Goal: Task Accomplishment & Management: Use online tool/utility

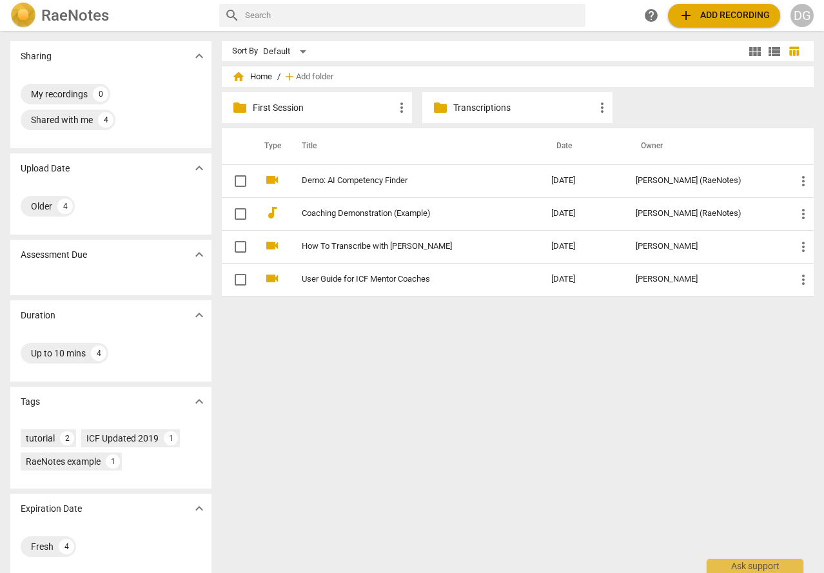
click at [726, 21] on span "add Add recording" at bounding box center [724, 15] width 92 height 15
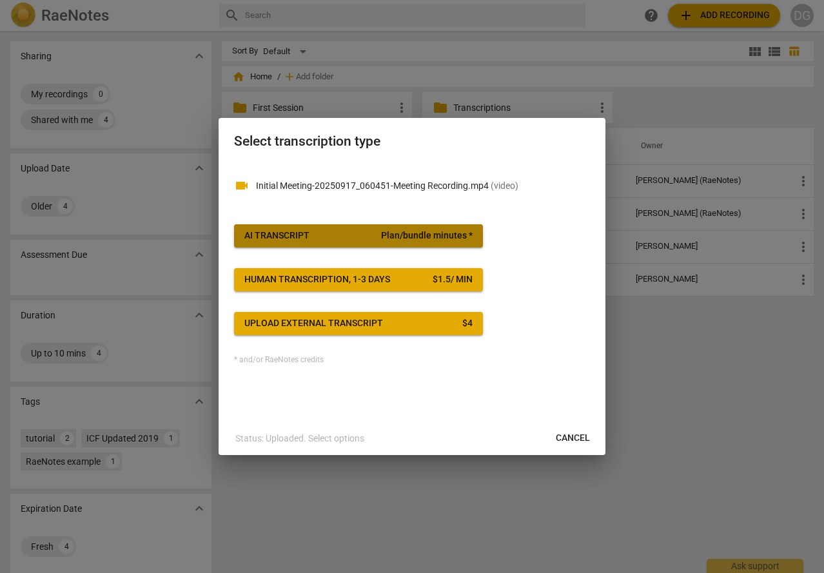
click at [316, 230] on span "AI Transcript Plan/bundle minutes *" at bounding box center [358, 235] width 228 height 13
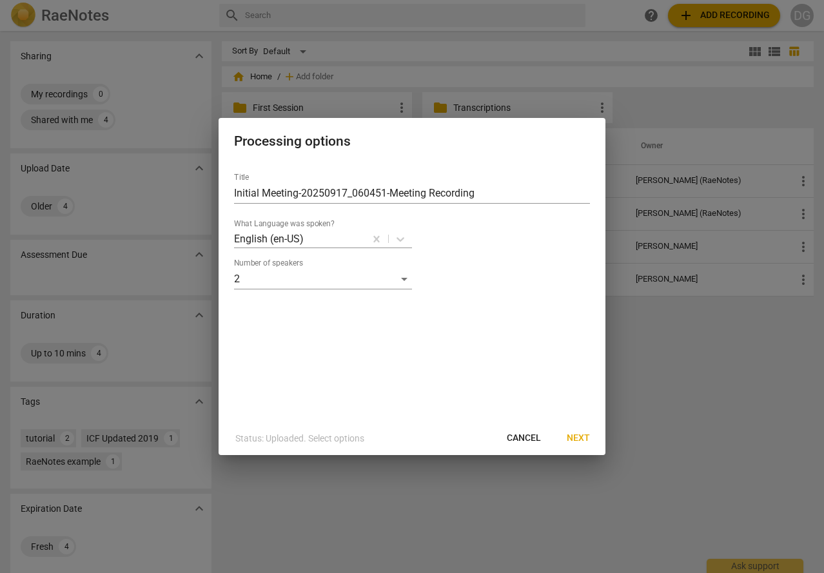
click at [572, 433] on span "Next" at bounding box center [577, 438] width 23 height 13
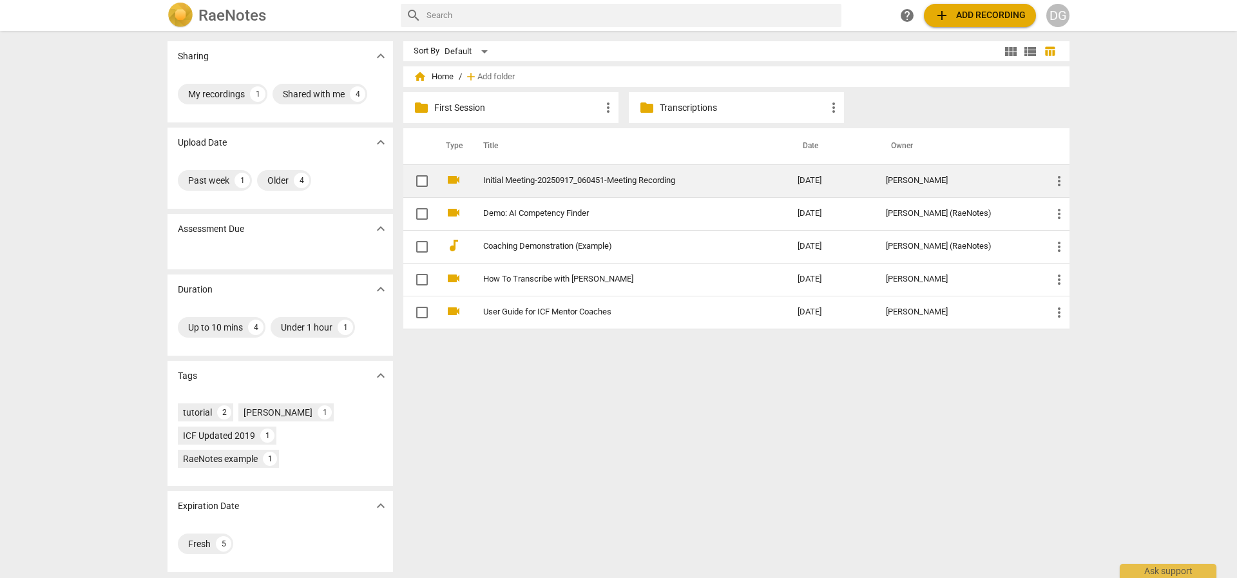
click at [667, 176] on link "Initial Meeting-20250917_060451-Meeting Recording" at bounding box center [617, 181] width 268 height 10
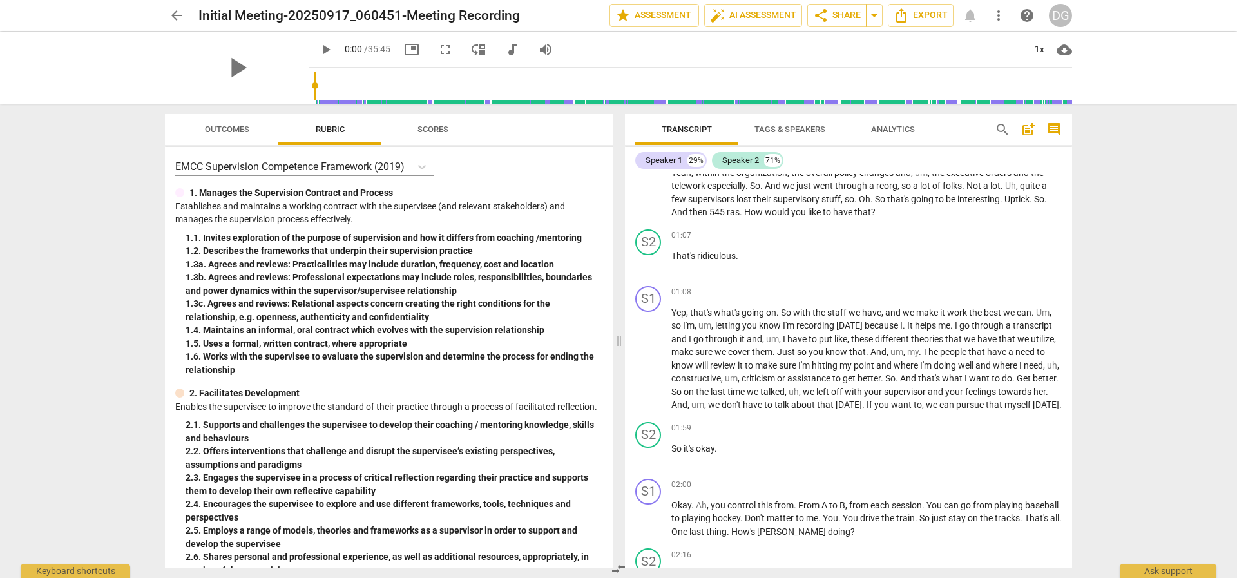
scroll to position [515, 0]
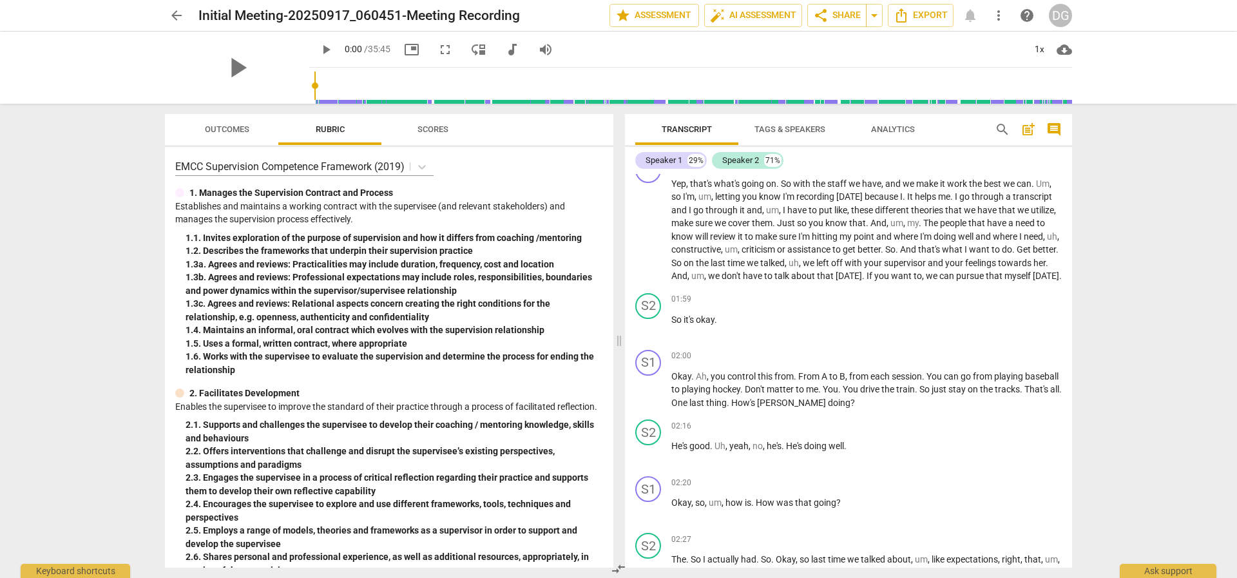
drag, startPoint x: 1077, startPoint y: 206, endPoint x: 1075, endPoint y: 216, distance: 9.8
click at [1075, 216] on div "Transcript Tags & Speakers Analytics search post_add comment Speaker 1 29% Spea…" at bounding box center [851, 341] width 463 height 474
drag, startPoint x: 1065, startPoint y: 205, endPoint x: 1064, endPoint y: 254, distance: 49.0
click at [1064, 254] on div "S1 play_arrow pause 01:08 + Add competency keyboard_arrow_right Yep , that's wh…" at bounding box center [848, 220] width 447 height 136
click at [746, 17] on span "auto_fix_high AI Assessment" at bounding box center [753, 15] width 86 height 15
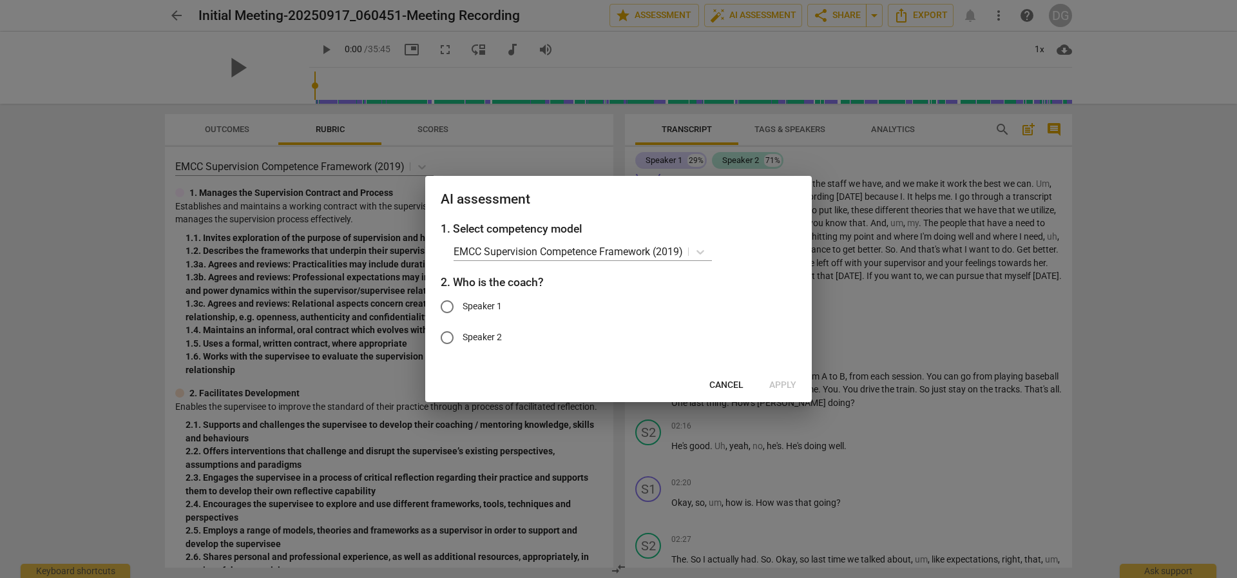
click at [740, 383] on span "Cancel" at bounding box center [726, 385] width 34 height 13
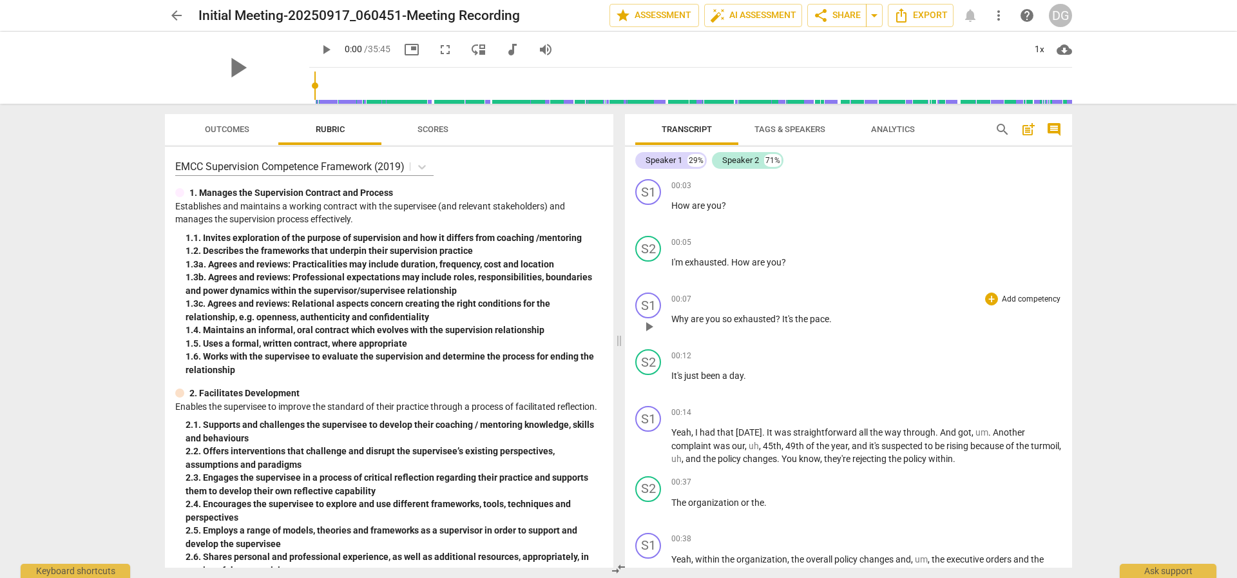
scroll to position [64, 0]
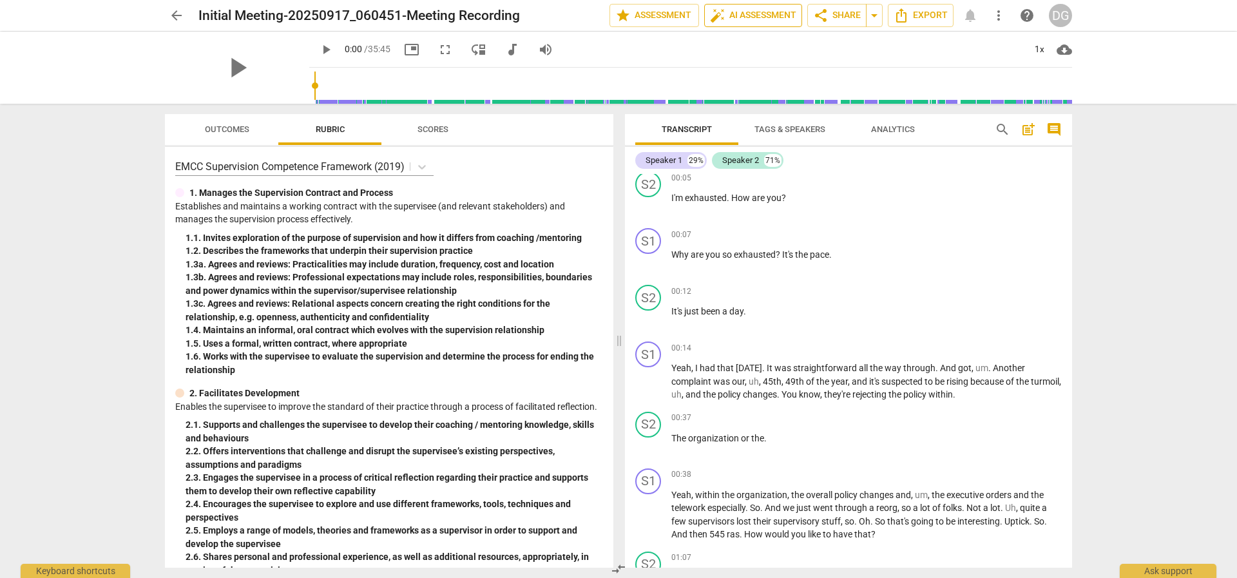
click at [766, 17] on span "auto_fix_high AI Assessment" at bounding box center [753, 15] width 86 height 15
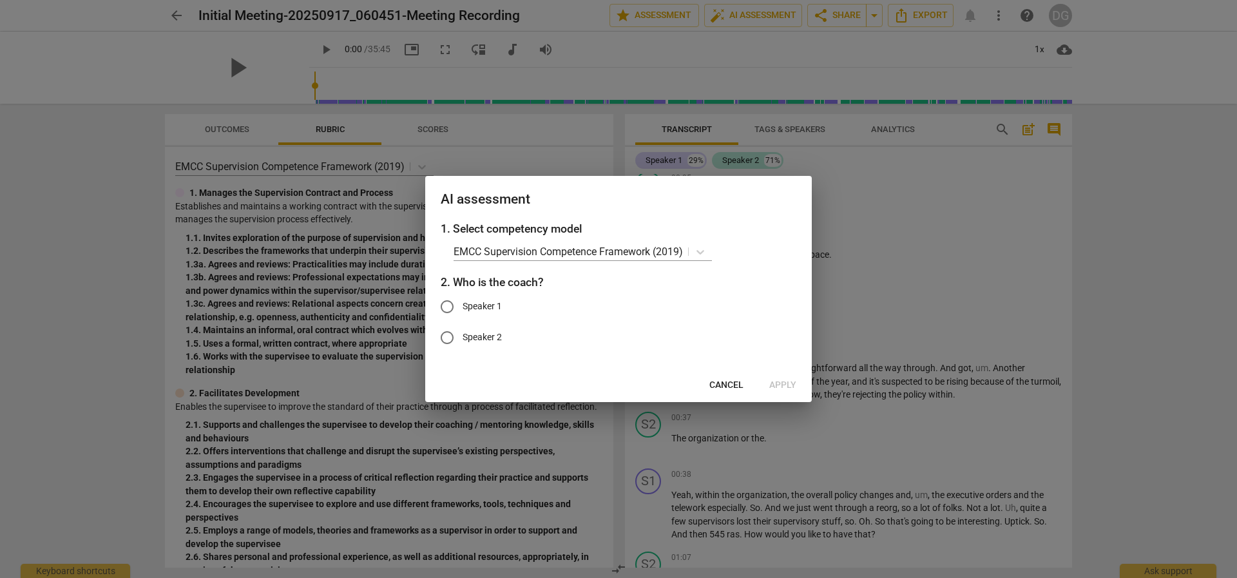
click at [488, 332] on span "Speaker 2" at bounding box center [482, 338] width 39 height 14
click at [463, 332] on input "Speaker 2" at bounding box center [447, 337] width 31 height 31
radio input "true"
click at [778, 385] on span "Apply" at bounding box center [782, 385] width 27 height 13
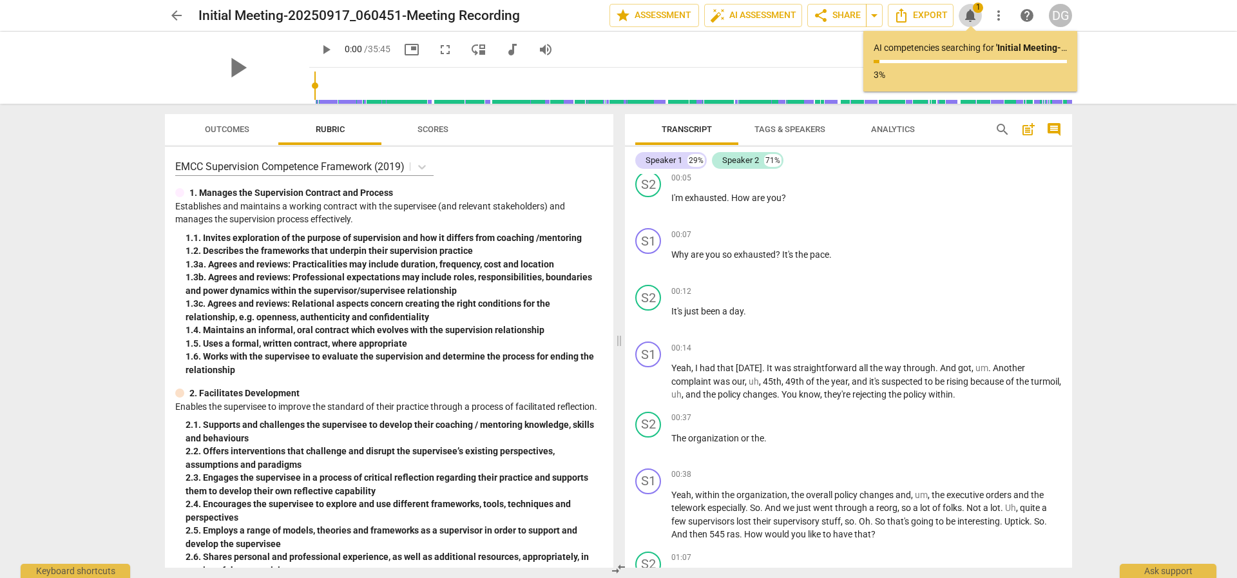
click at [974, 14] on span "notifications" at bounding box center [970, 15] width 15 height 15
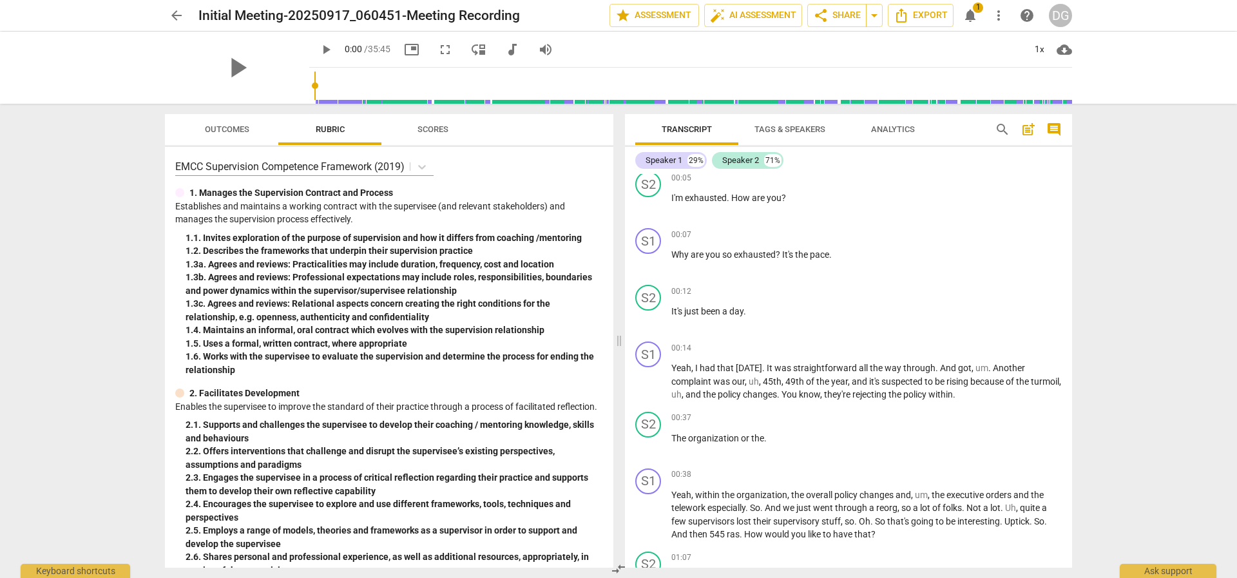
click at [978, 8] on span "1" at bounding box center [978, 8] width 10 height 10
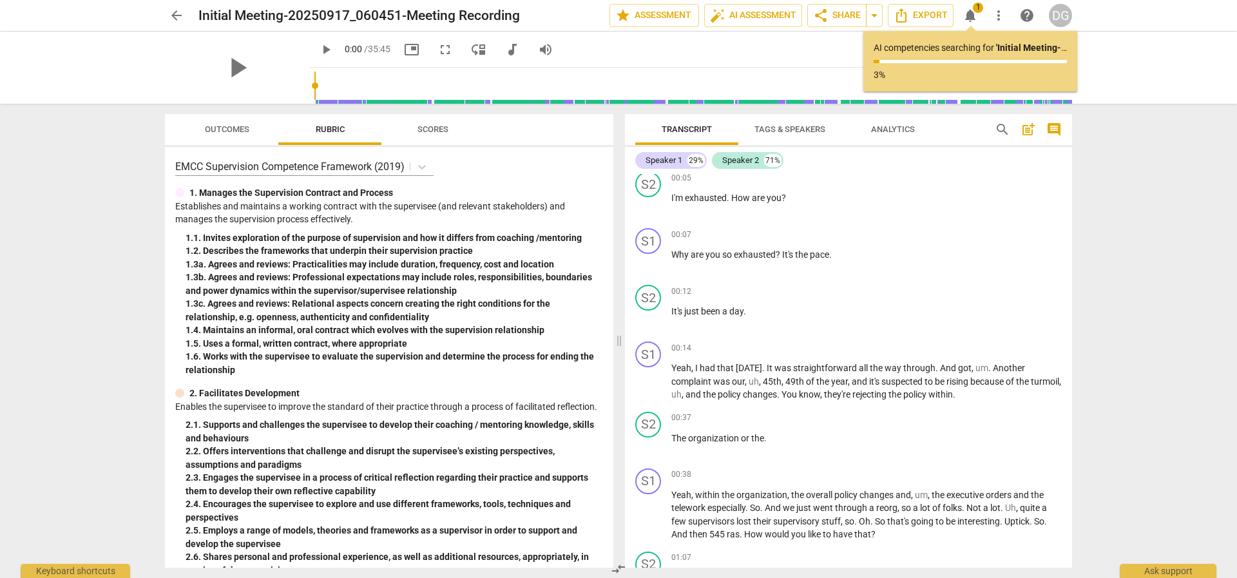
click at [981, 7] on span "1" at bounding box center [978, 8] width 10 height 10
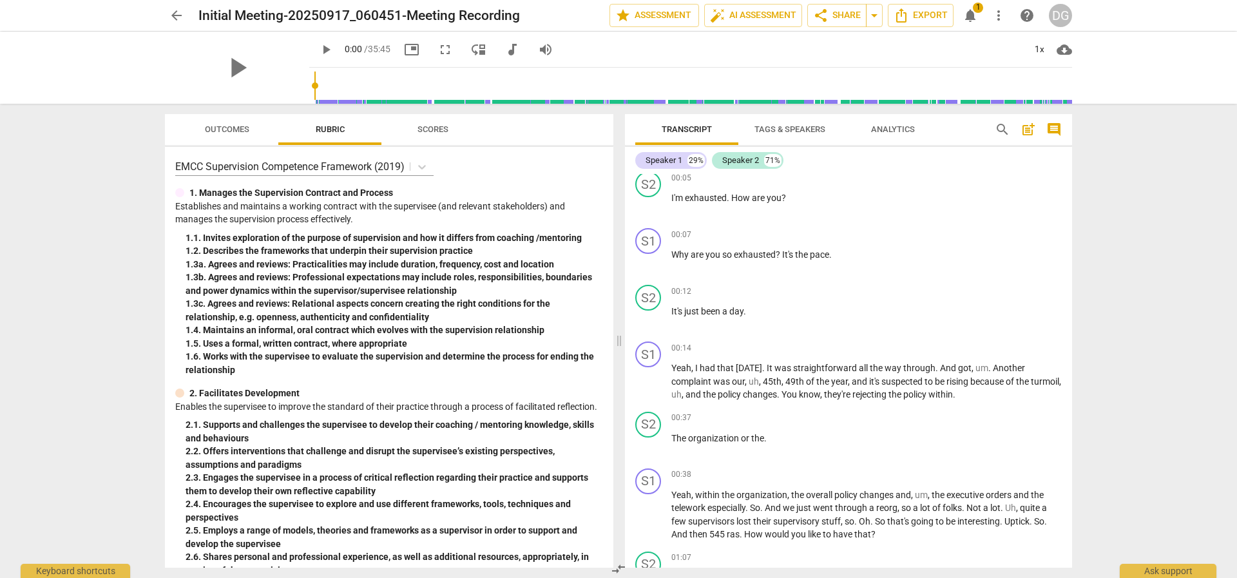
click at [971, 12] on span "notifications" at bounding box center [970, 15] width 15 height 15
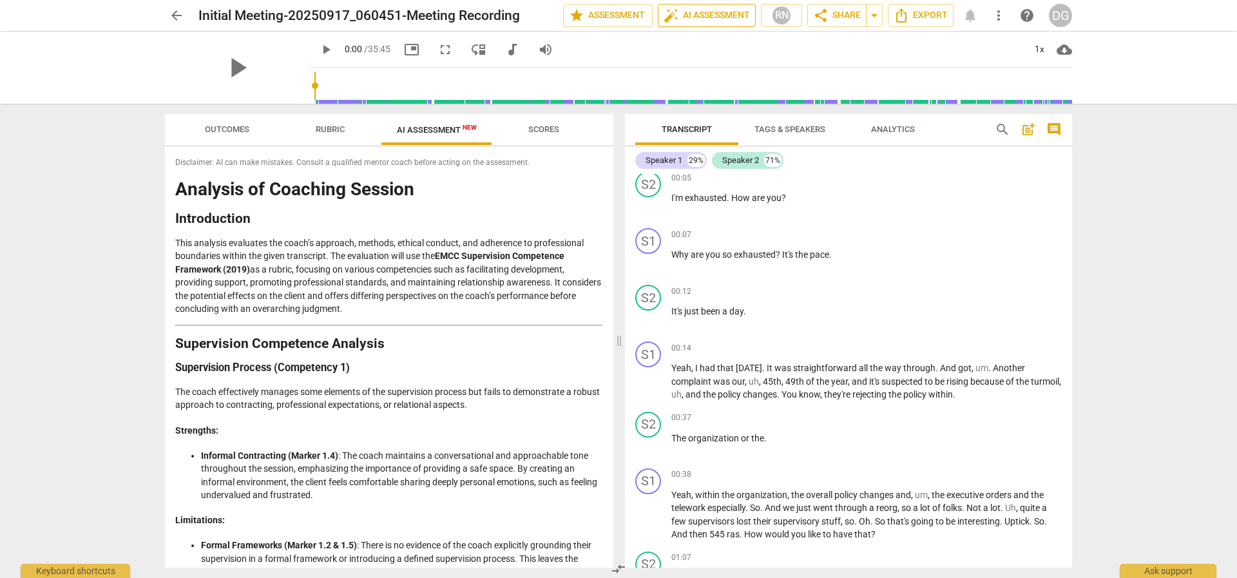
click at [671, 17] on span "auto_fix_high" at bounding box center [671, 15] width 15 height 15
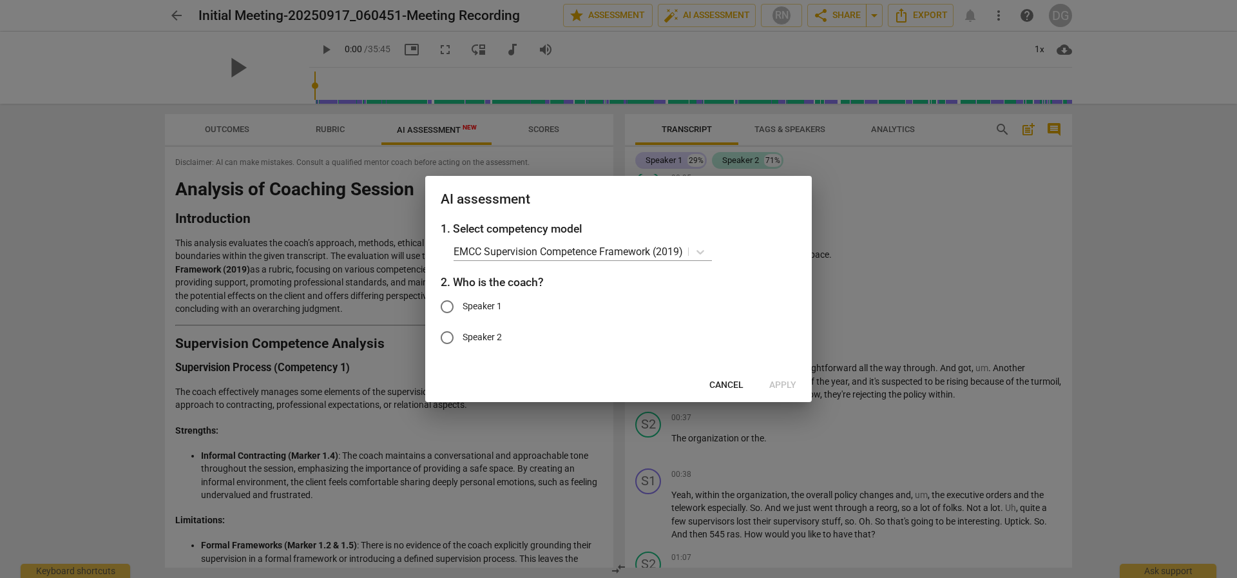
click at [502, 338] on span "Speaker 2" at bounding box center [482, 338] width 39 height 14
click at [463, 338] on input "Speaker 2" at bounding box center [447, 337] width 31 height 31
radio input "true"
click at [789, 387] on span "Apply" at bounding box center [782, 385] width 27 height 13
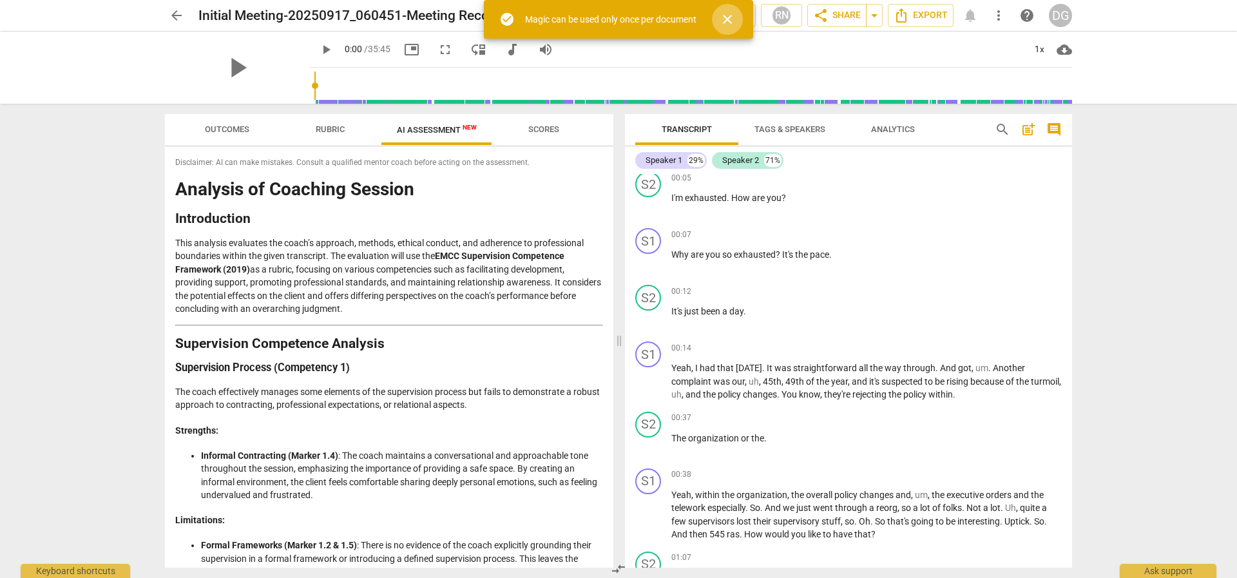
click at [735, 23] on span "close" at bounding box center [727, 19] width 15 height 15
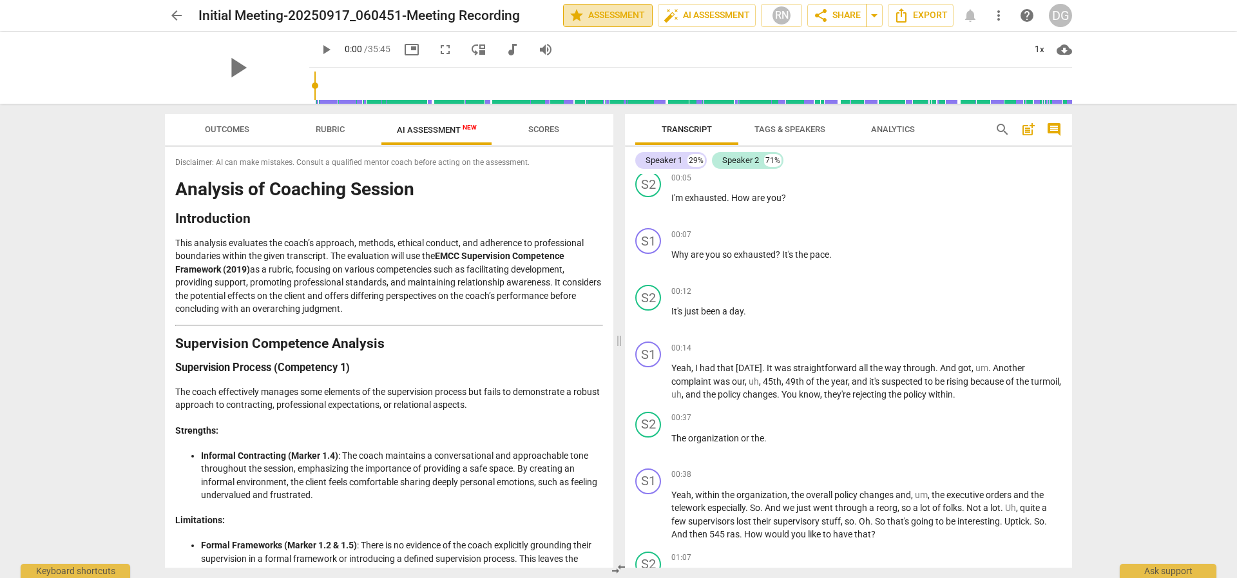
click at [624, 18] on span "star Assessment" at bounding box center [608, 15] width 78 height 15
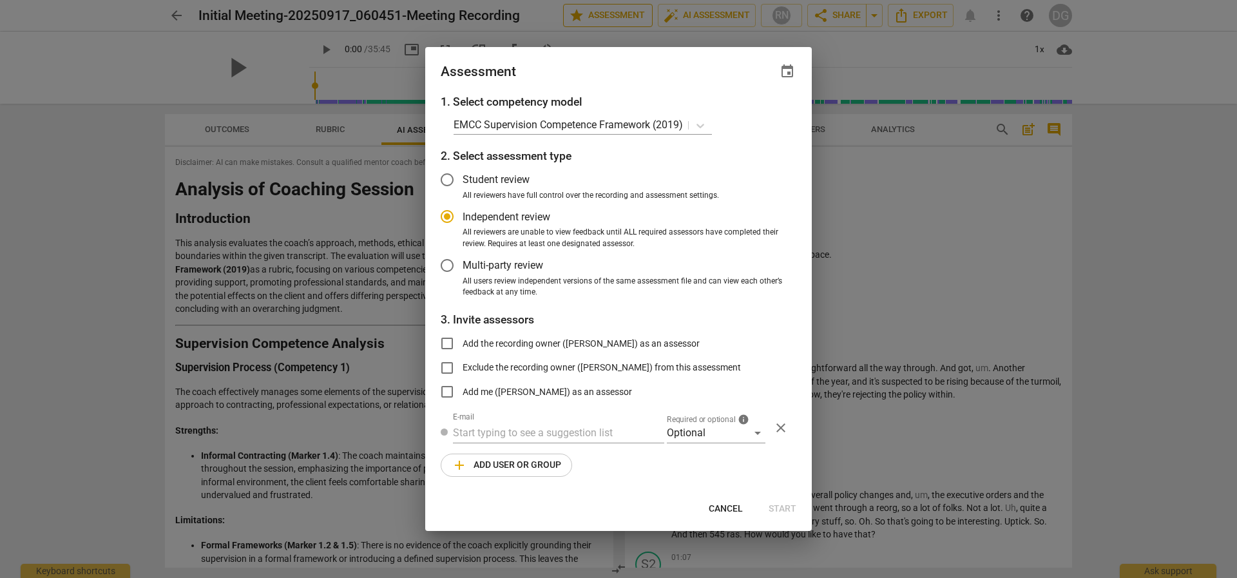
radio input "false"
click at [904, 72] on div at bounding box center [618, 289] width 1237 height 578
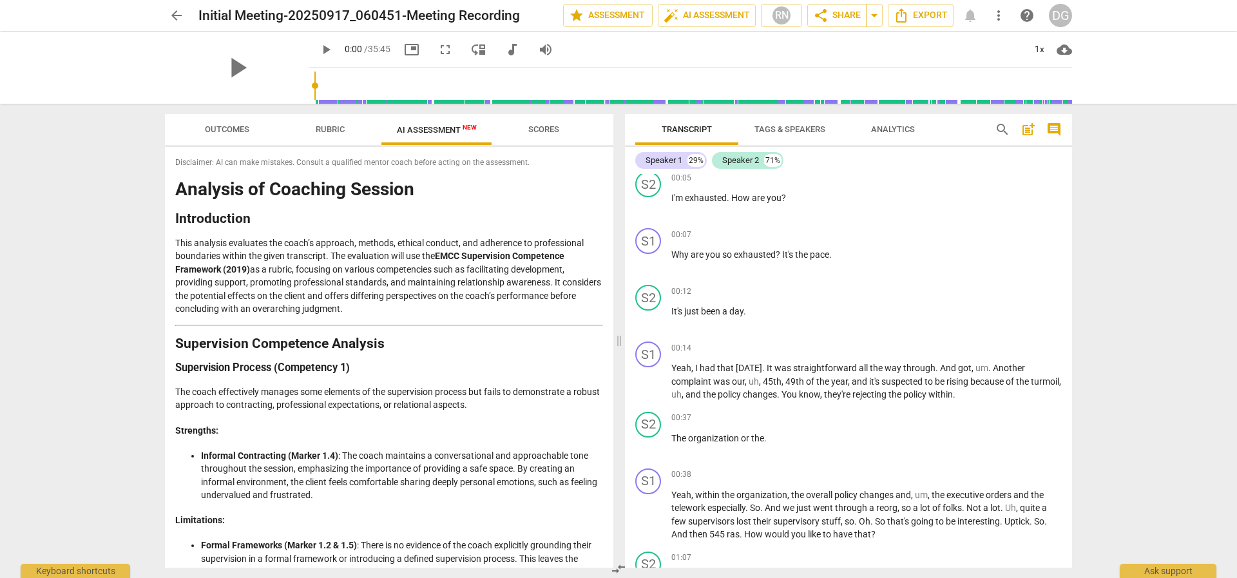
click at [819, 128] on span "Tags & Speakers" at bounding box center [790, 129] width 71 height 10
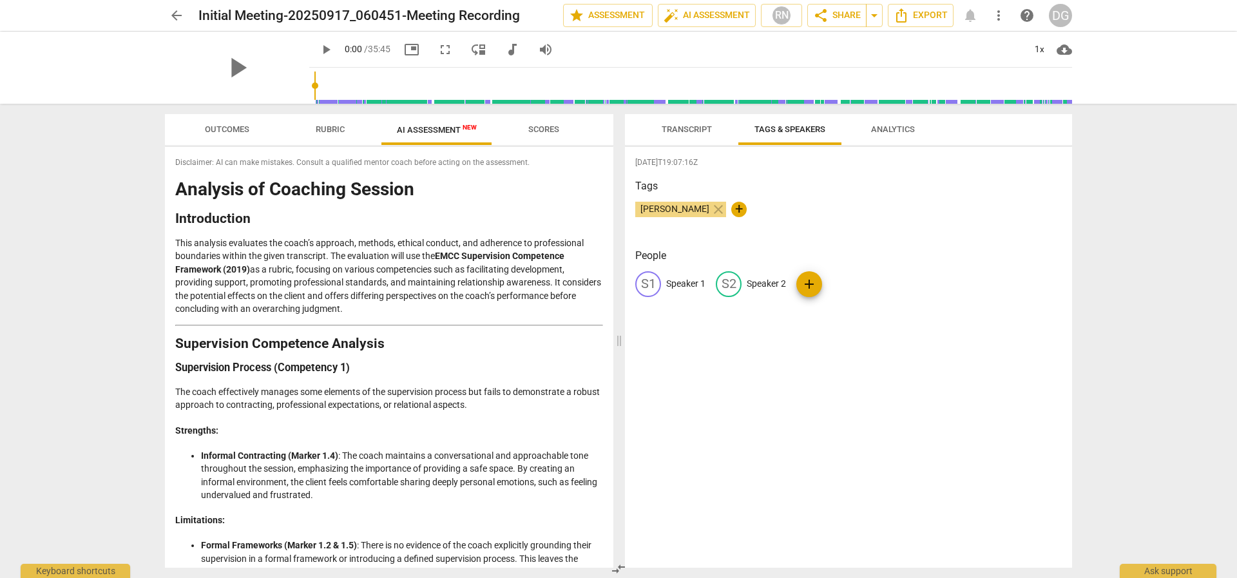
click at [729, 282] on div "S2" at bounding box center [729, 284] width 26 height 26
click at [735, 284] on span "edit" at bounding box center [728, 283] width 15 height 15
click at [727, 284] on span "edit" at bounding box center [728, 283] width 15 height 15
click at [892, 128] on span "Analytics" at bounding box center [893, 129] width 44 height 10
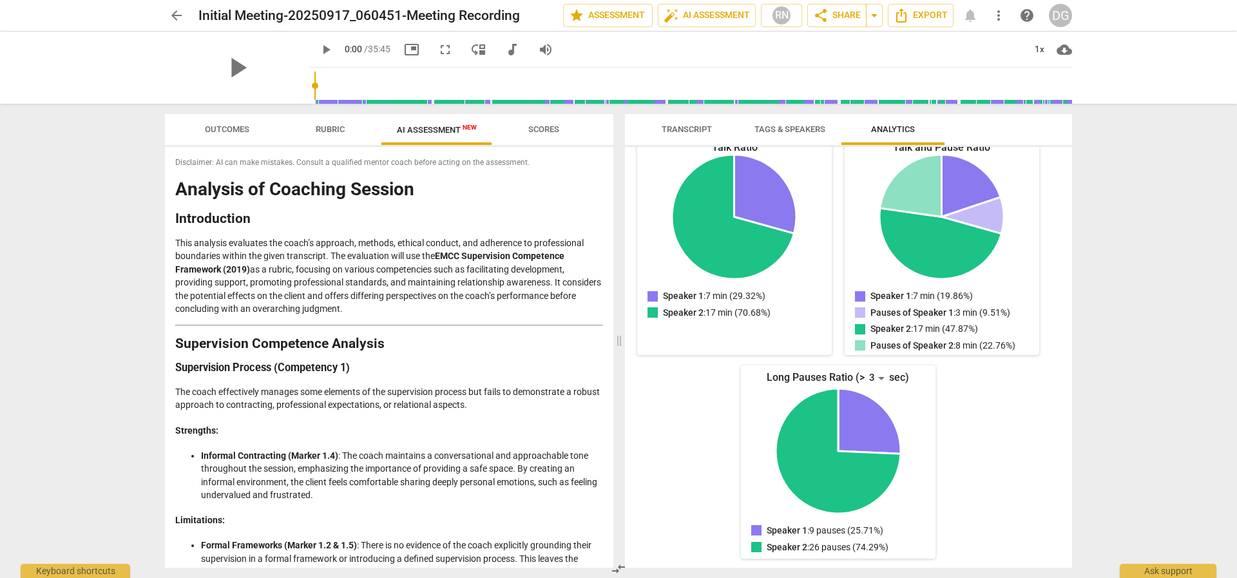
scroll to position [0, 0]
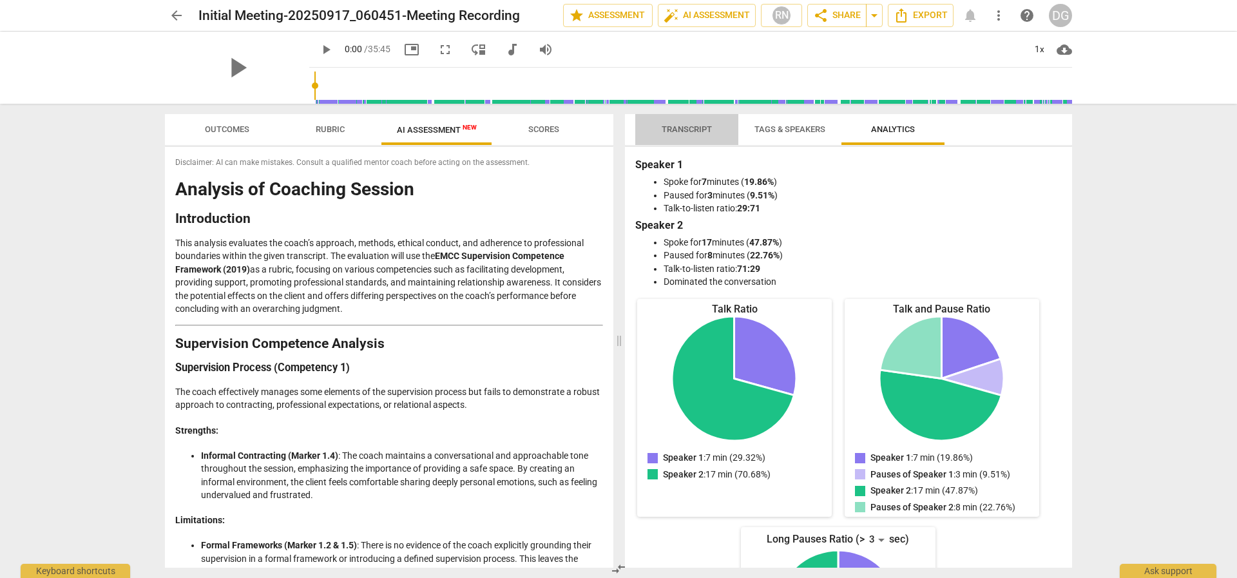
click at [703, 128] on span "Transcript" at bounding box center [687, 129] width 50 height 10
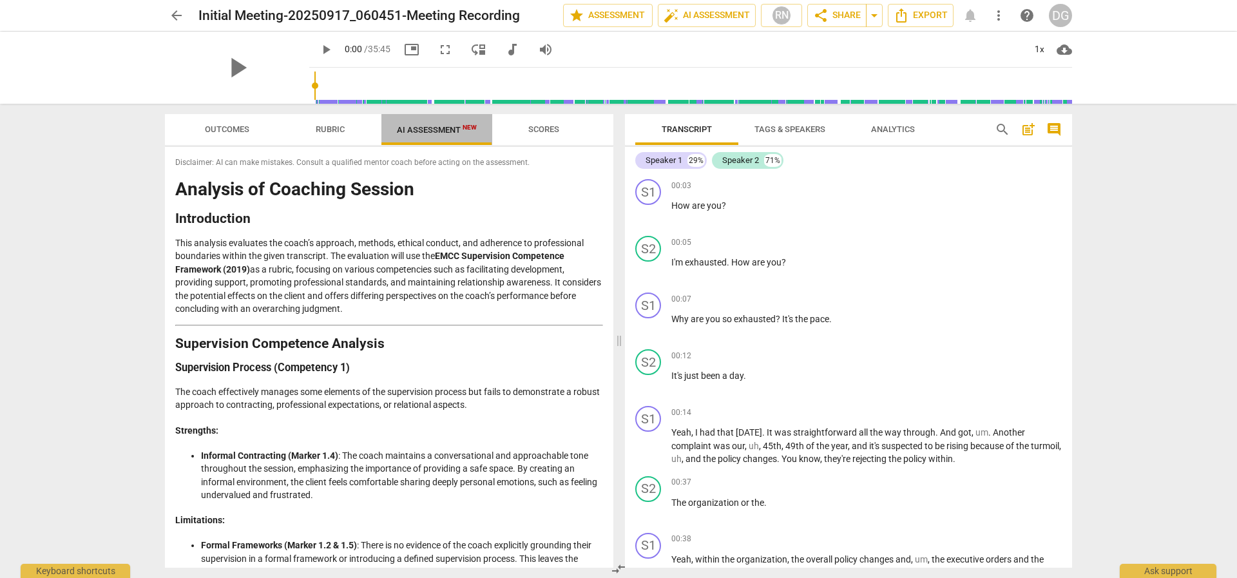
click at [418, 127] on span "AI Assessment New" at bounding box center [437, 130] width 80 height 10
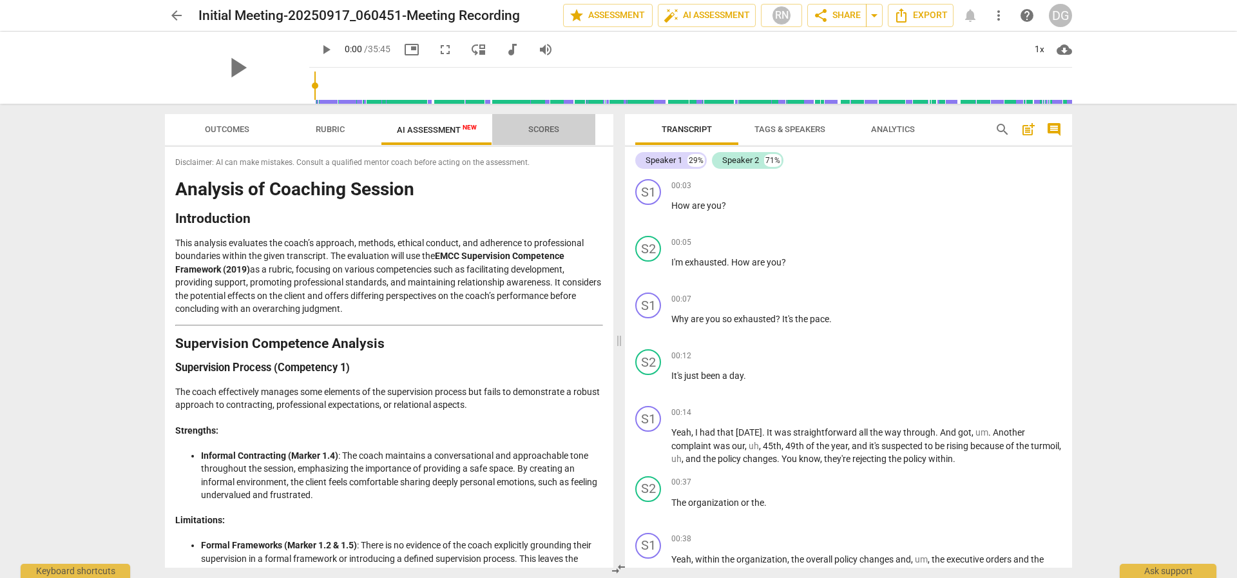
click at [547, 126] on span "Scores" at bounding box center [543, 129] width 31 height 10
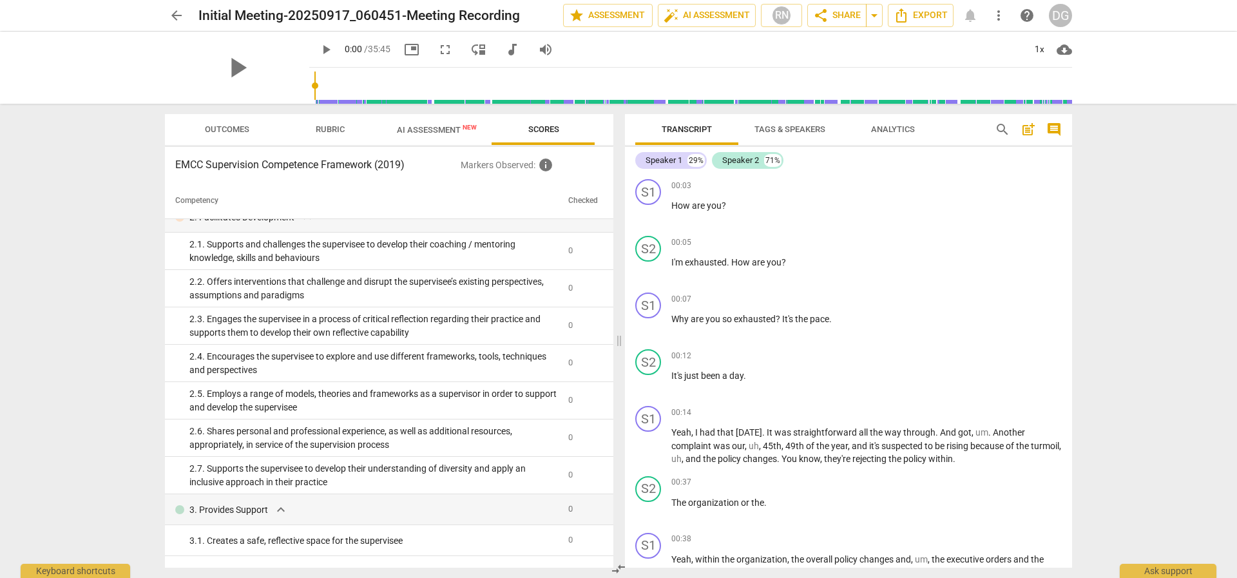
scroll to position [128, 0]
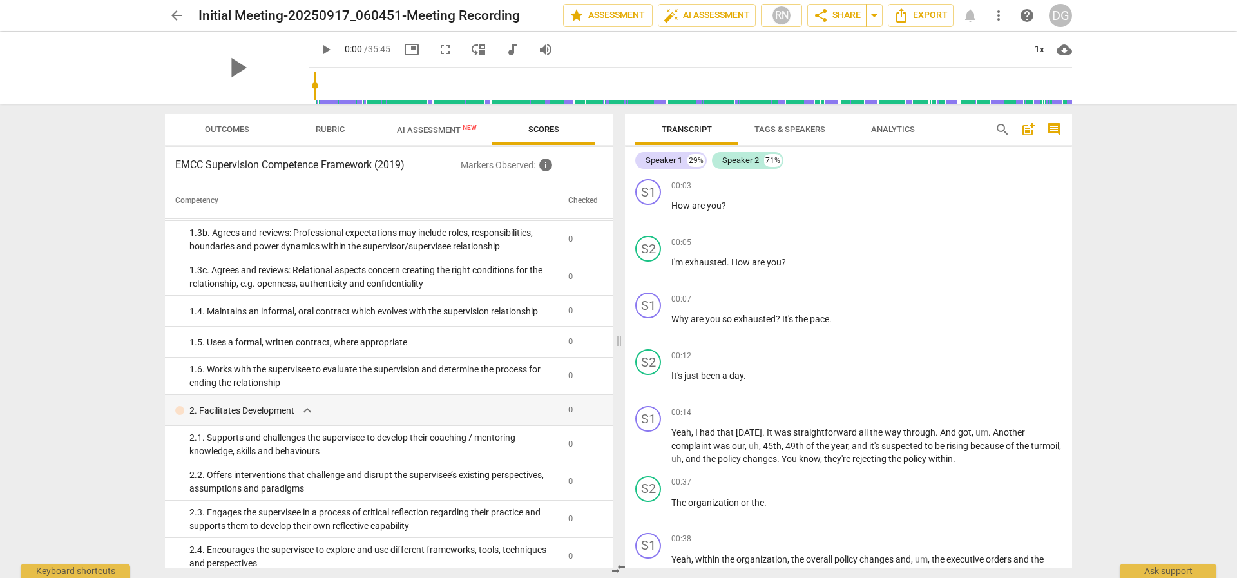
click at [1064, 52] on span "cloud_download" at bounding box center [1064, 49] width 15 height 15
click at [876, 55] on div at bounding box center [618, 289] width 1237 height 578
click at [942, 15] on span "Export" at bounding box center [921, 15] width 54 height 15
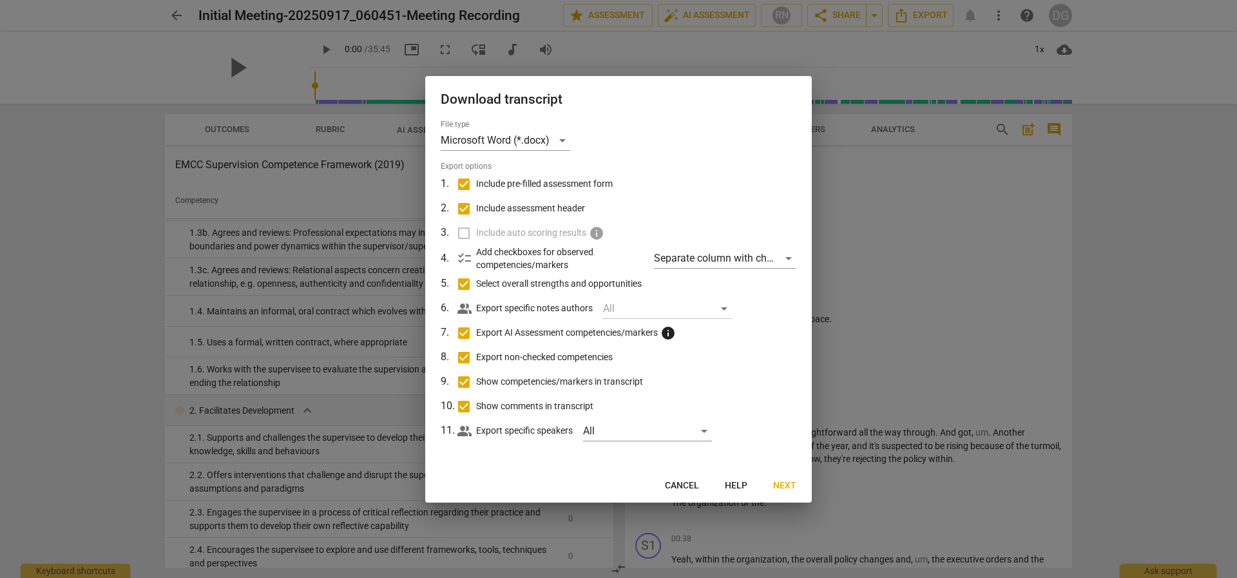
click at [784, 481] on button "Next" at bounding box center [785, 485] width 44 height 23
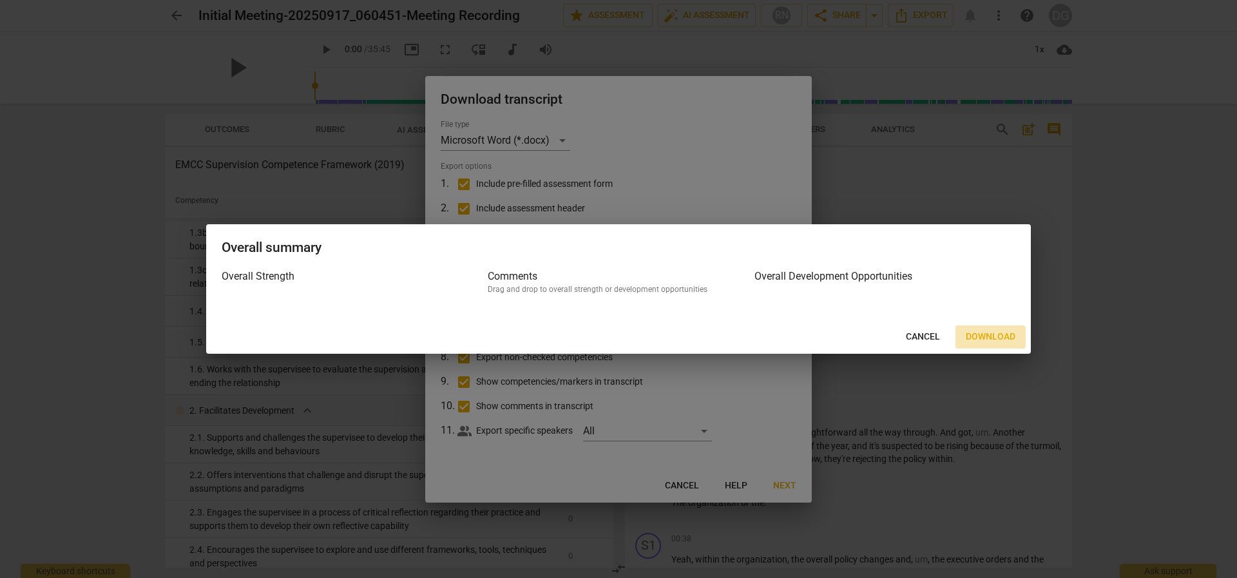
click at [1005, 332] on span "Download" at bounding box center [991, 337] width 50 height 13
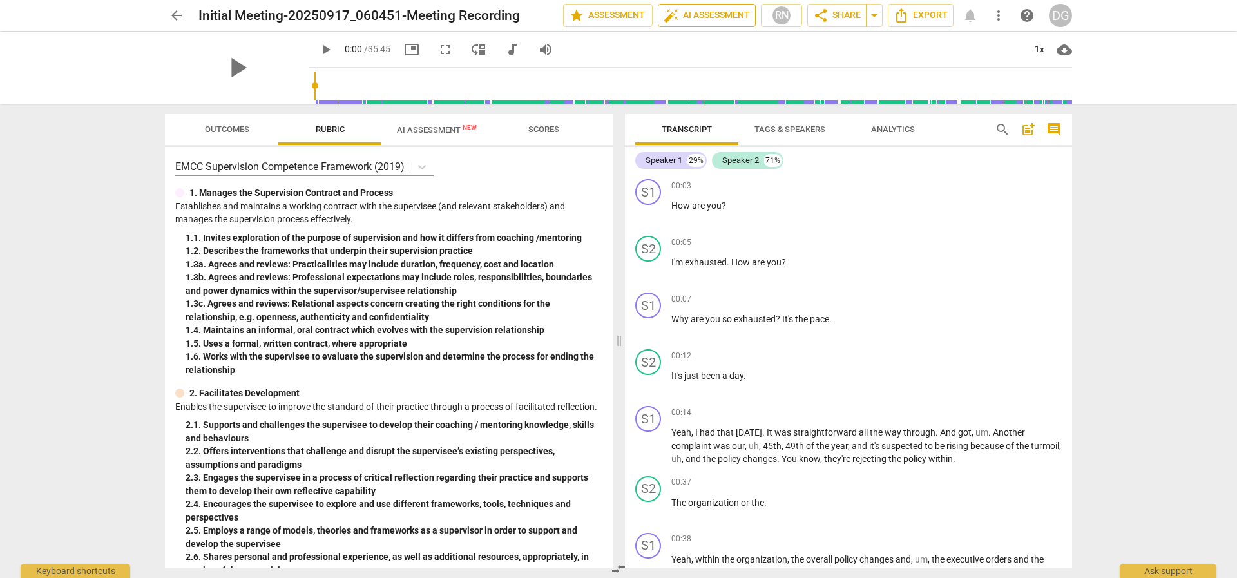
click at [721, 15] on span "auto_fix_high AI Assessment" at bounding box center [707, 15] width 86 height 15
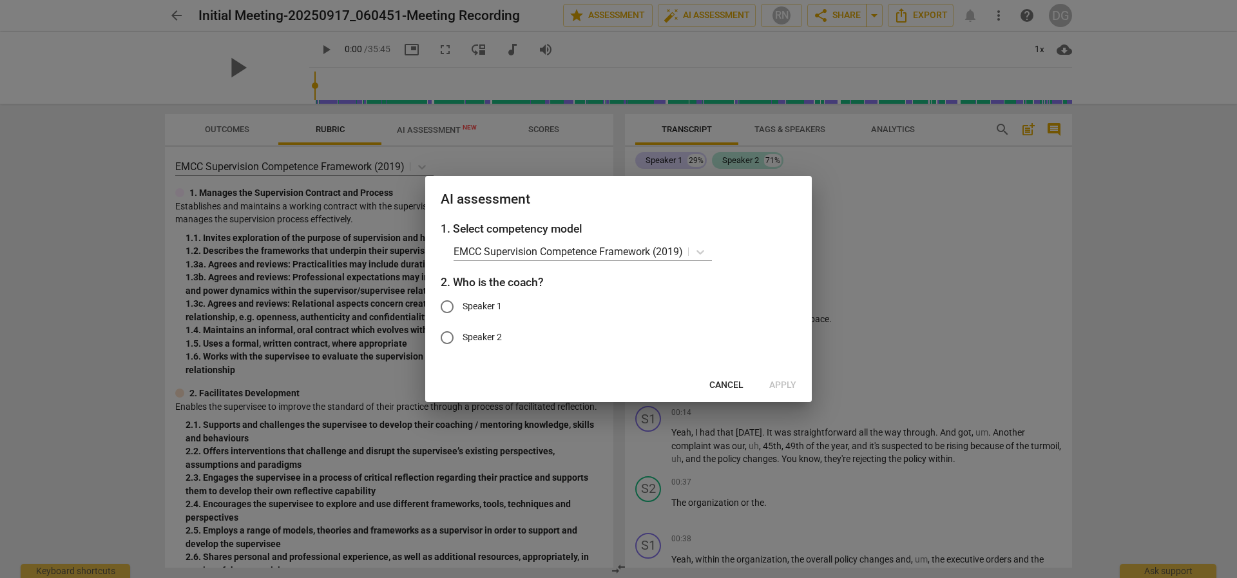
click at [483, 340] on span "Speaker 2" at bounding box center [482, 338] width 39 height 14
click at [463, 340] on input "Speaker 2" at bounding box center [447, 337] width 31 height 31
radio input "true"
click at [780, 381] on span "Apply" at bounding box center [782, 385] width 27 height 13
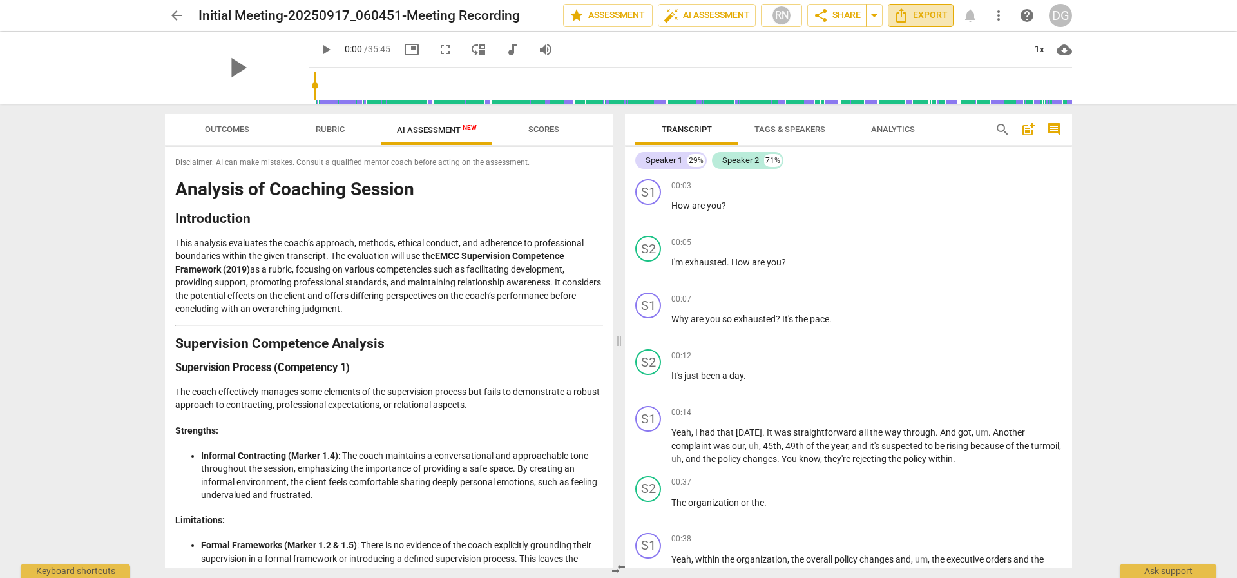
click at [908, 15] on icon "Export" at bounding box center [901, 15] width 15 height 15
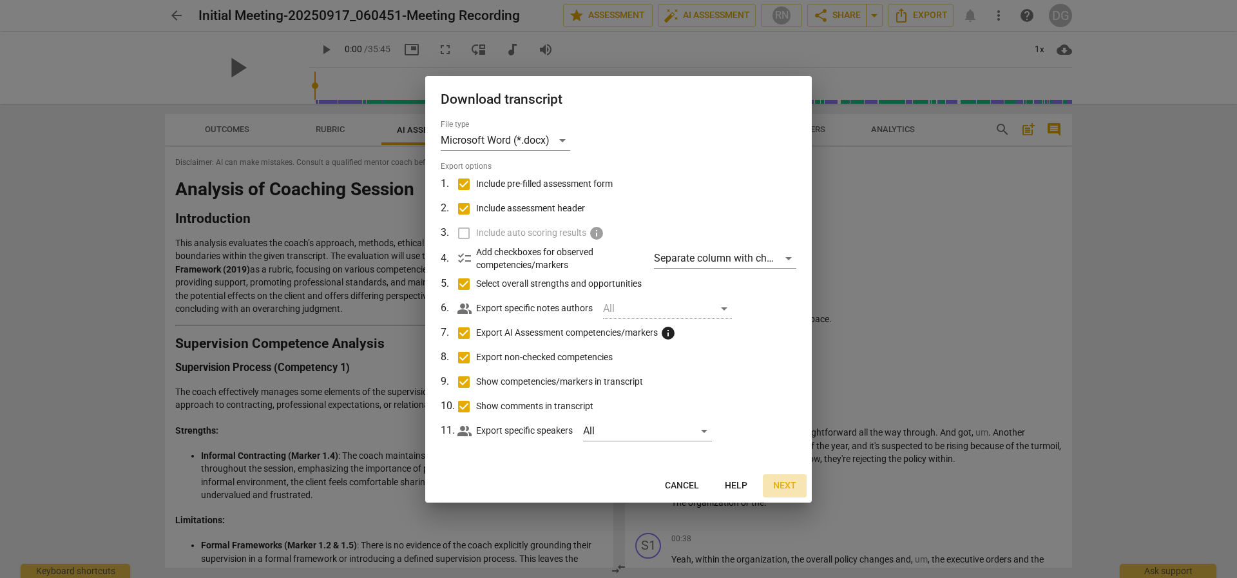
click at [784, 485] on span "Next" at bounding box center [784, 485] width 23 height 13
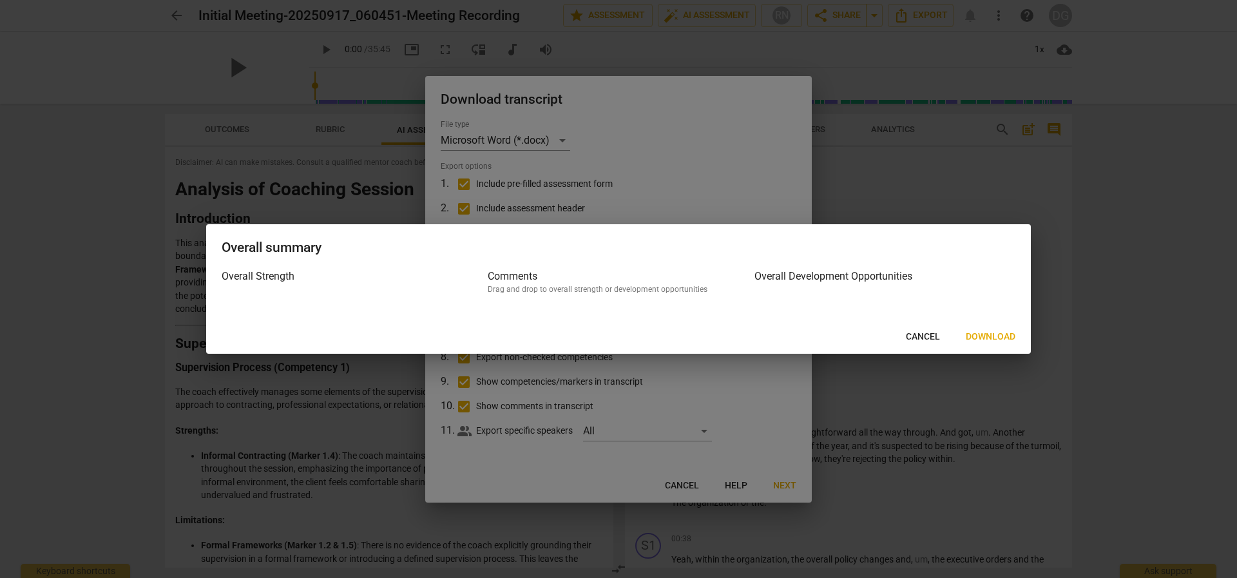
click at [998, 347] on div "Overall summary Overall Strength Comments Drag and drop to overall strength or …" at bounding box center [618, 289] width 825 height 130
click at [996, 338] on span "Download" at bounding box center [991, 337] width 50 height 13
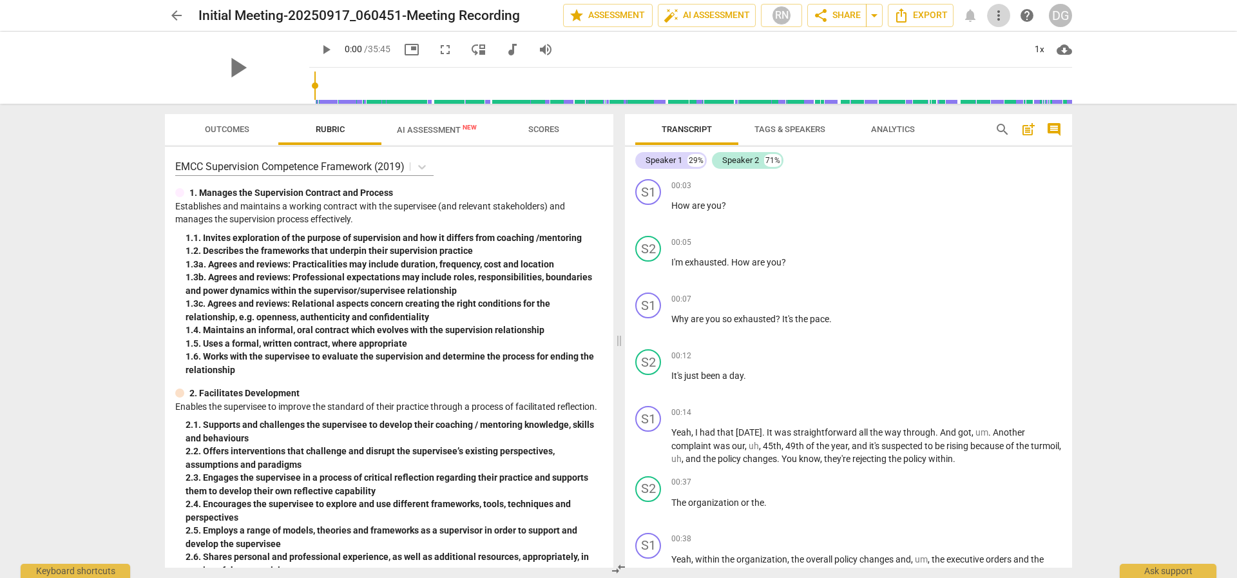
click at [998, 15] on span "more_vert" at bounding box center [998, 15] width 15 height 15
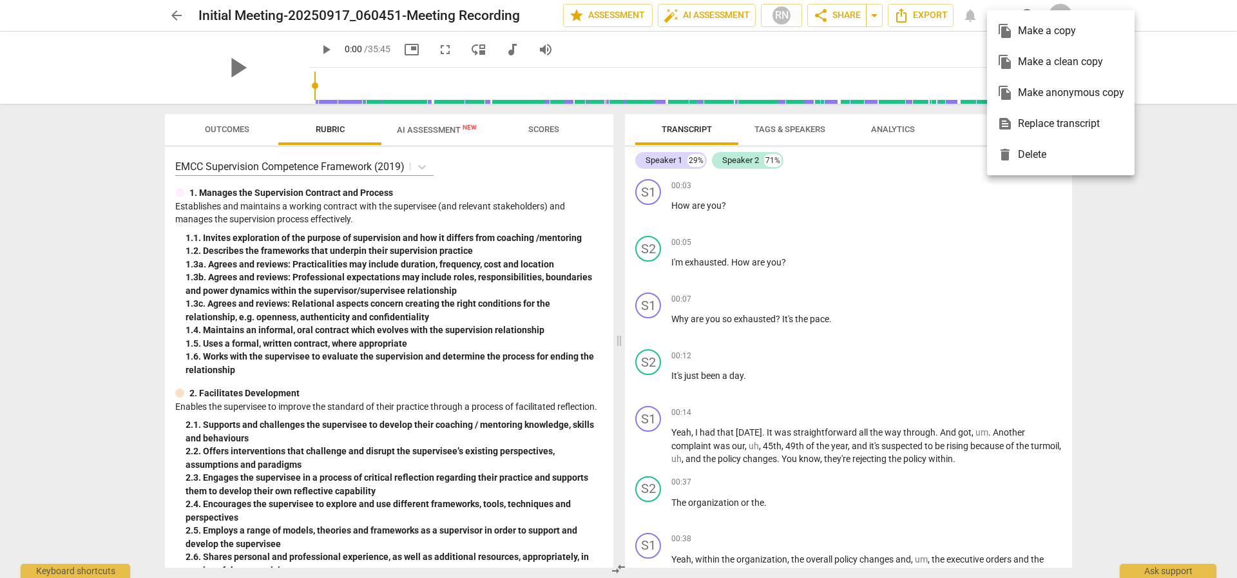
click at [883, 63] on div at bounding box center [618, 289] width 1237 height 578
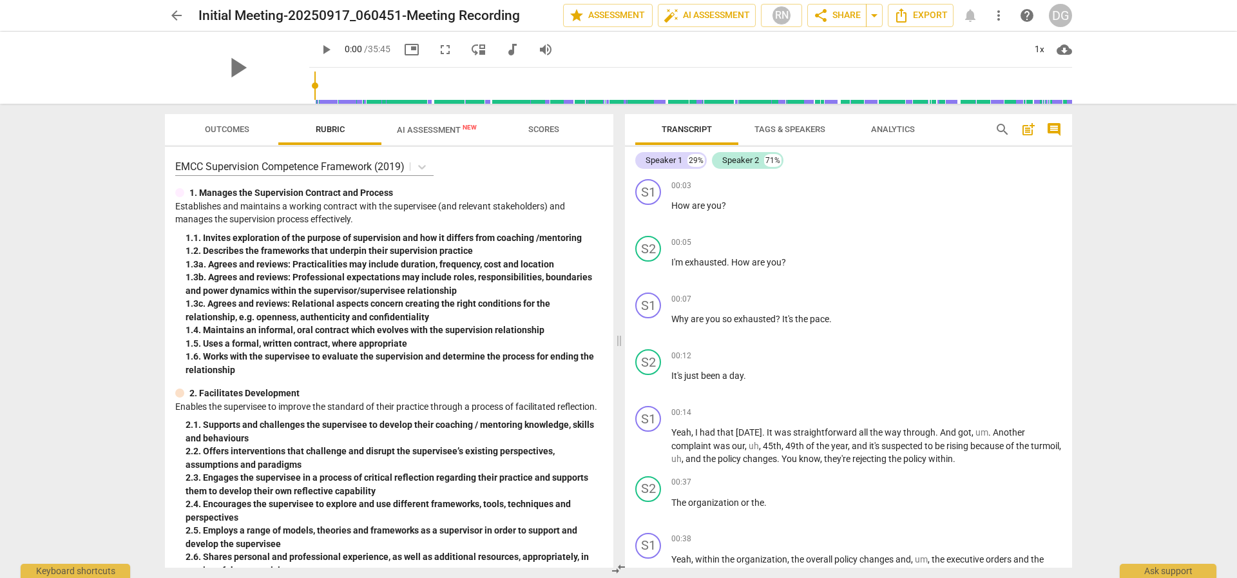
click at [1062, 15] on div "DG" at bounding box center [1060, 15] width 23 height 23
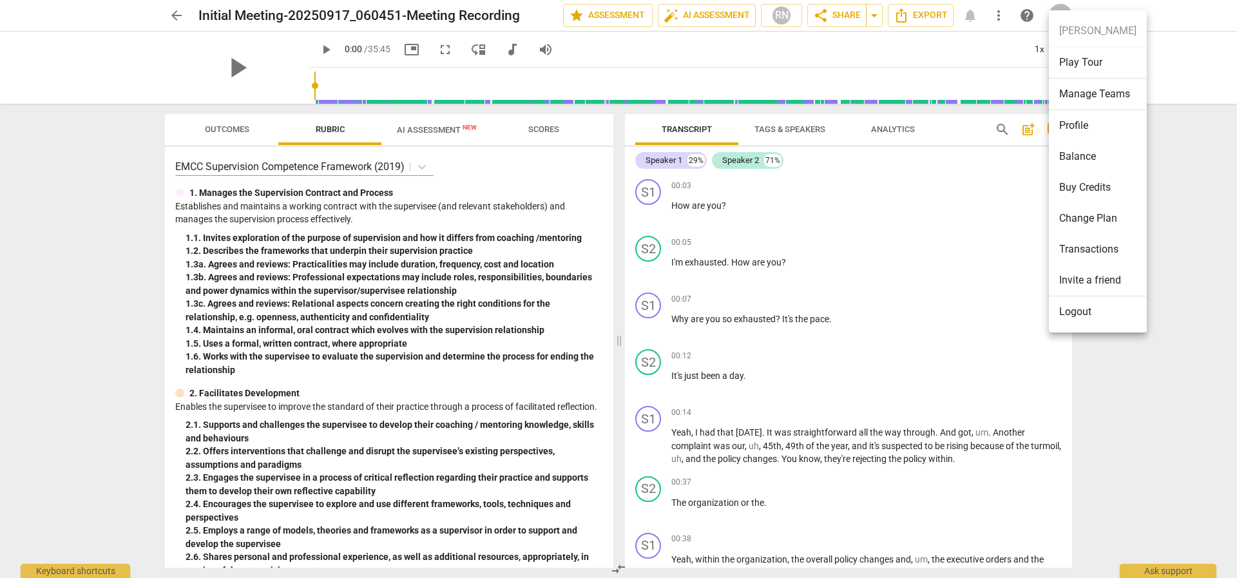
click at [848, 57] on div at bounding box center [618, 289] width 1237 height 578
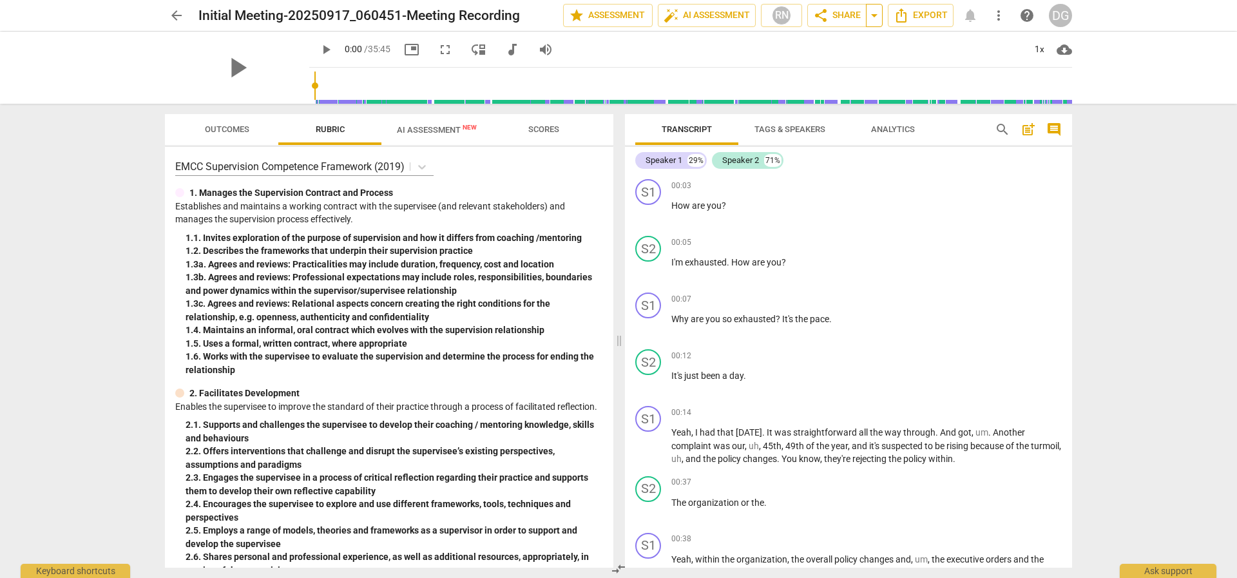
click at [874, 17] on span "arrow_drop_down" at bounding box center [874, 15] width 15 height 15
click at [789, 15] on div "RN" at bounding box center [781, 15] width 19 height 19
click at [815, 77] on span "Rae Notes" at bounding box center [819, 78] width 46 height 15
checkbox input "true"
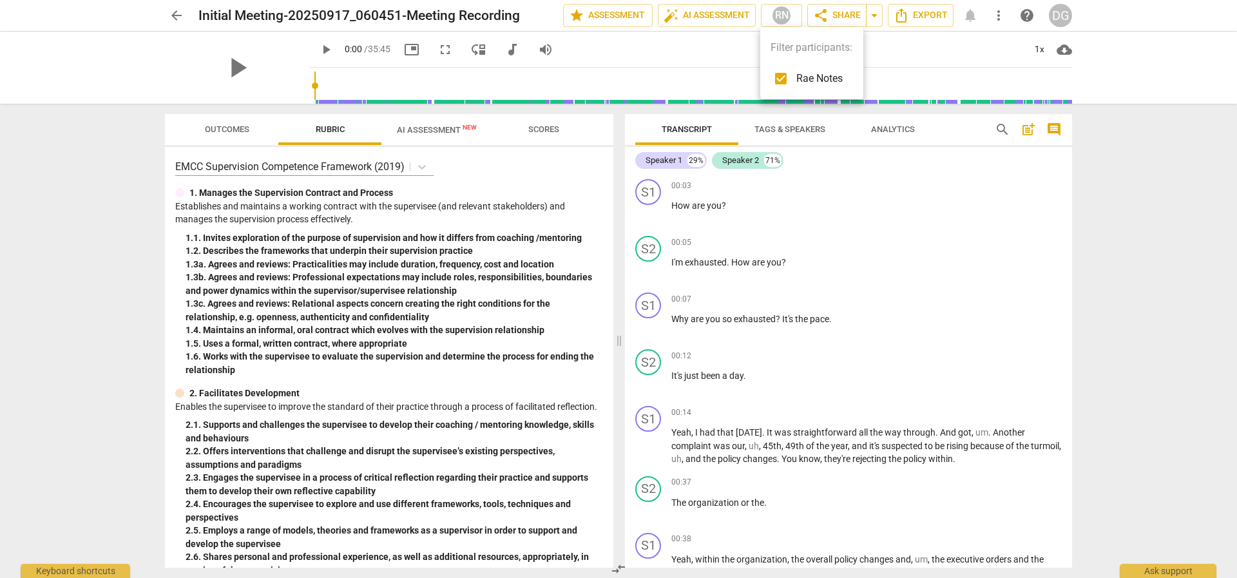
click at [626, 15] on div at bounding box center [618, 289] width 1237 height 578
click at [626, 15] on span "star Assessment" at bounding box center [608, 15] width 78 height 15
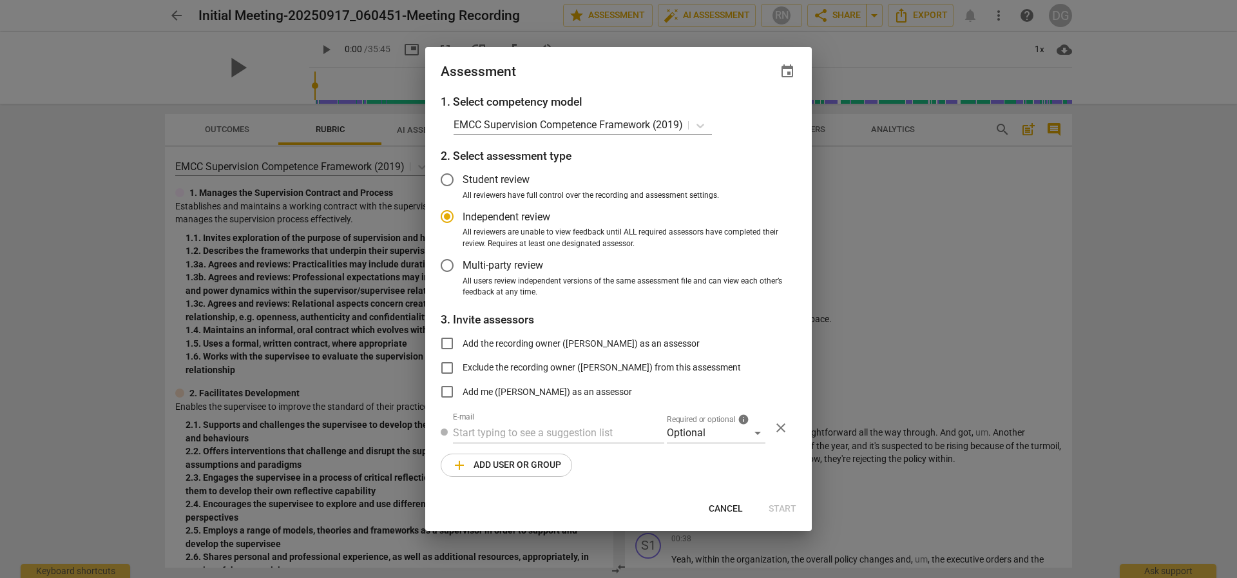
radio input "false"
click at [447, 343] on input "Add the recording owner (Donald Gomes) as an assessor" at bounding box center [447, 343] width 31 height 31
checkbox input "true"
radio input "false"
click at [446, 342] on input "Add the recording owner (Donald Gomes) as an assessor" at bounding box center [447, 343] width 31 height 31
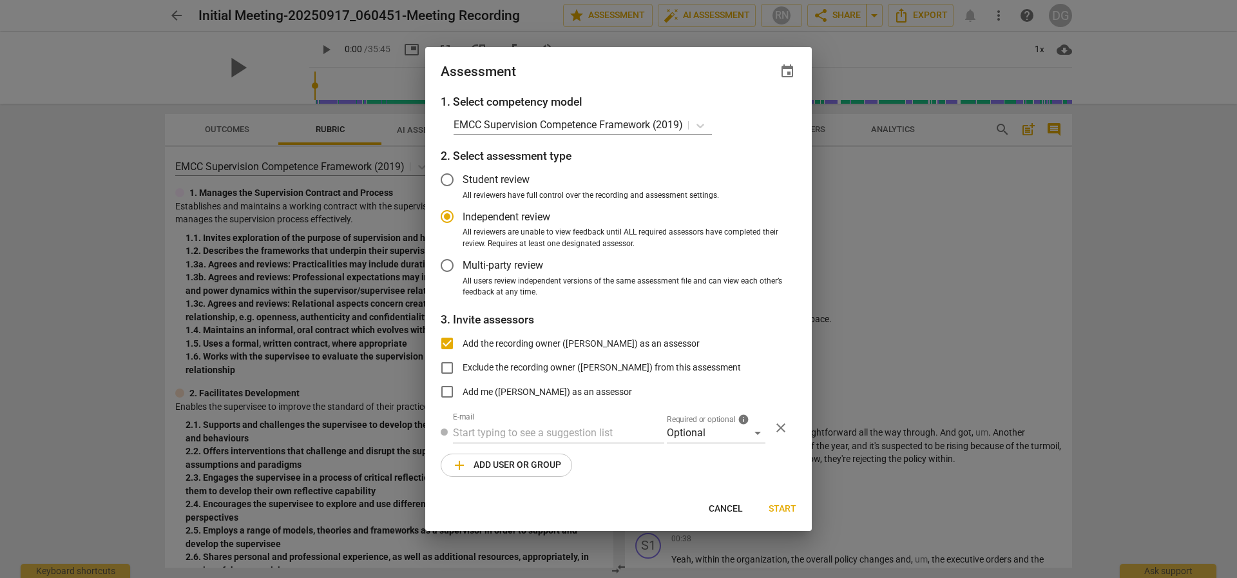
checkbox input "false"
radio input "false"
click at [445, 338] on input "Add the recording owner (Donald Gomes) as an assessor" at bounding box center [447, 343] width 31 height 31
checkbox input "true"
radio input "false"
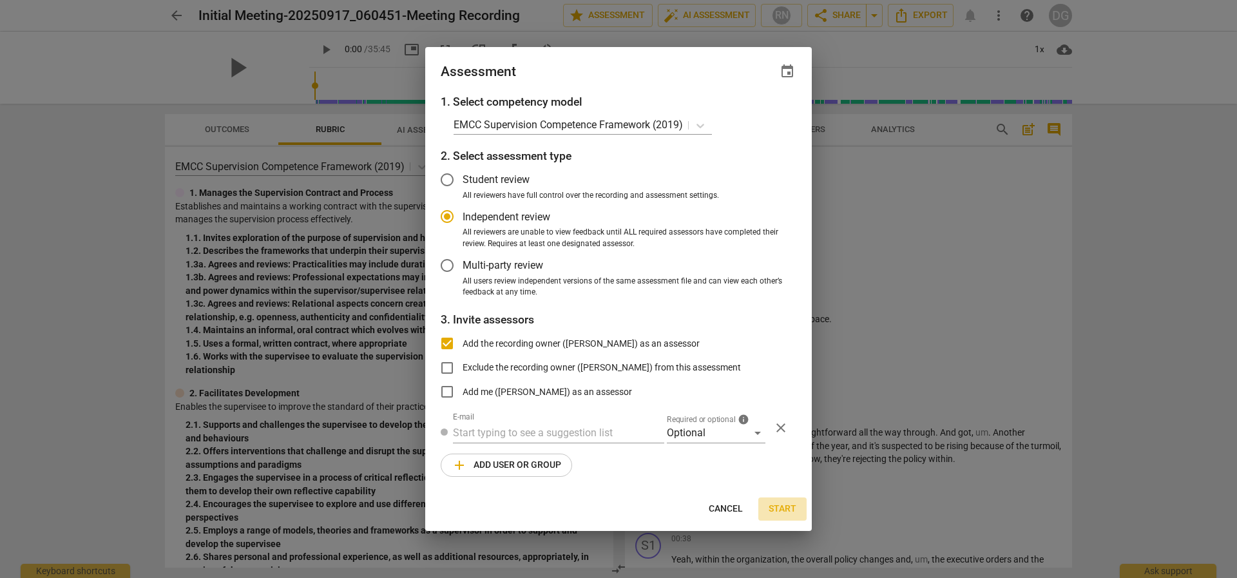
click at [785, 509] on span "Start" at bounding box center [783, 509] width 28 height 13
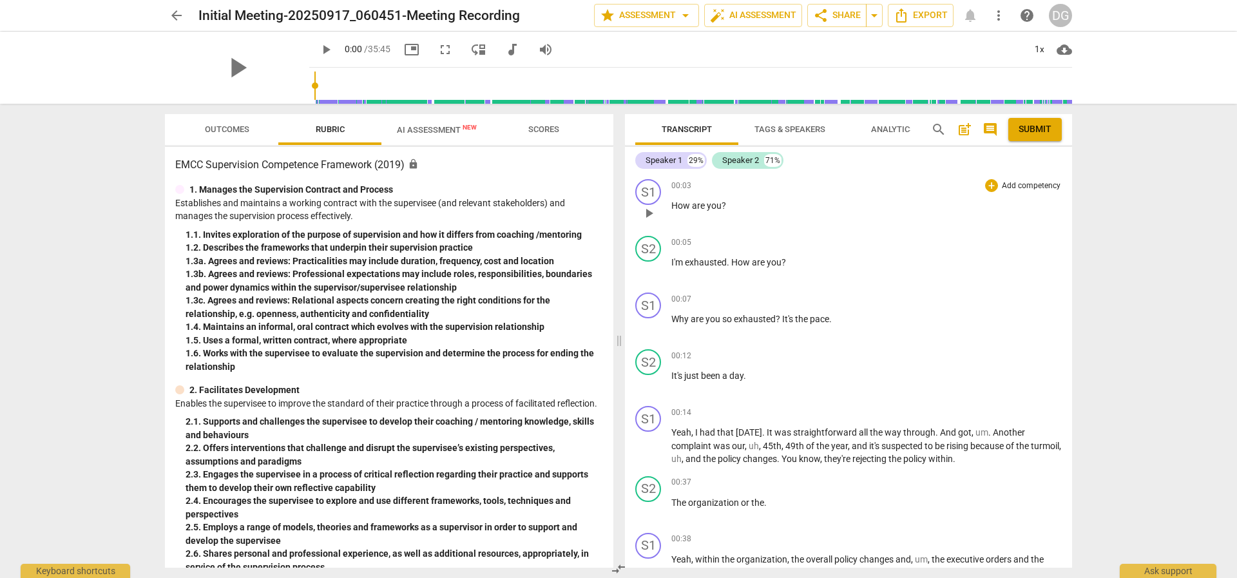
click at [1019, 186] on p "Add competency" at bounding box center [1031, 186] width 61 height 12
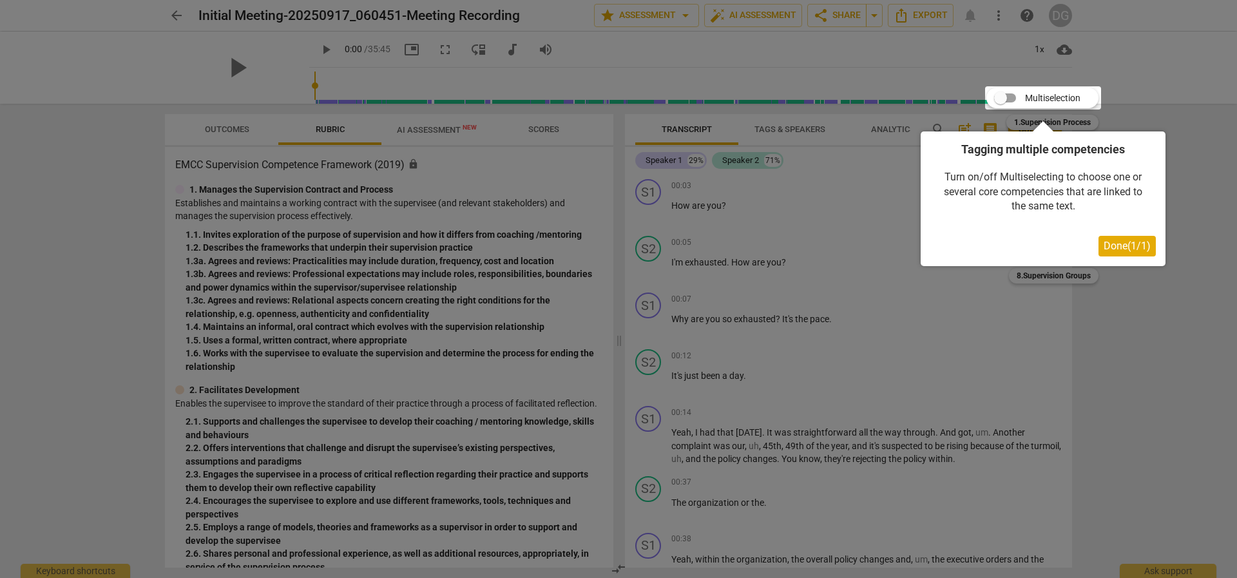
click at [1017, 309] on div at bounding box center [618, 289] width 1237 height 578
drag, startPoint x: 1169, startPoint y: 130, endPoint x: 1168, endPoint y: 119, distance: 11.0
click at [1168, 119] on div at bounding box center [618, 289] width 1237 height 578
drag, startPoint x: 907, startPoint y: 52, endPoint x: 900, endPoint y: 57, distance: 8.3
click at [900, 57] on div at bounding box center [618, 289] width 1237 height 578
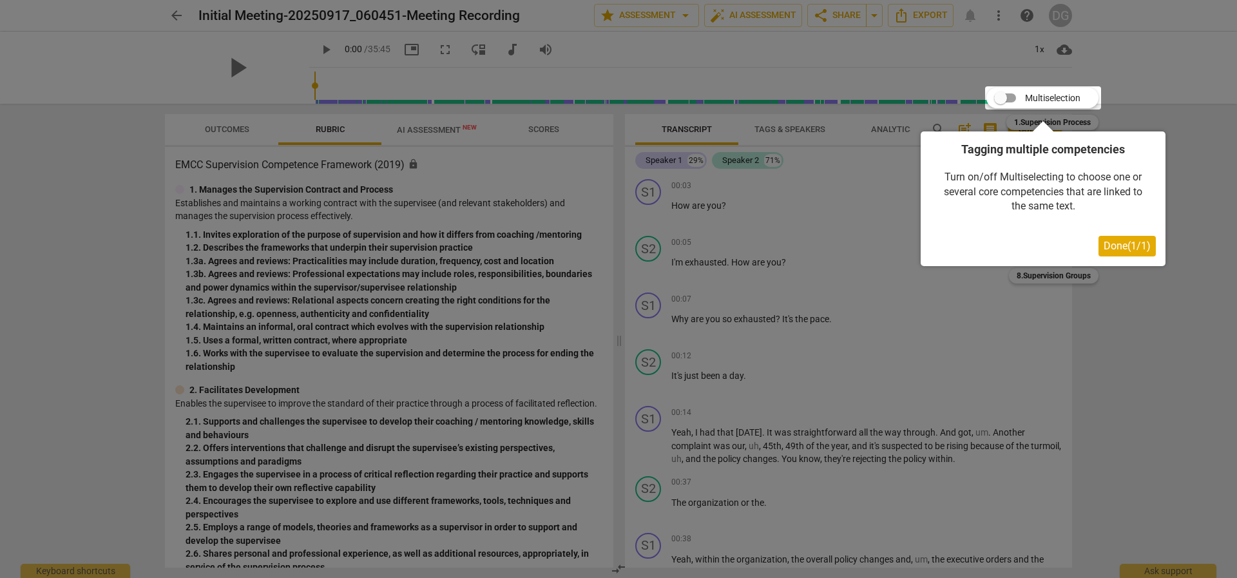
click at [1110, 245] on span "Done ( 1 / 1 )" at bounding box center [1127, 246] width 47 height 12
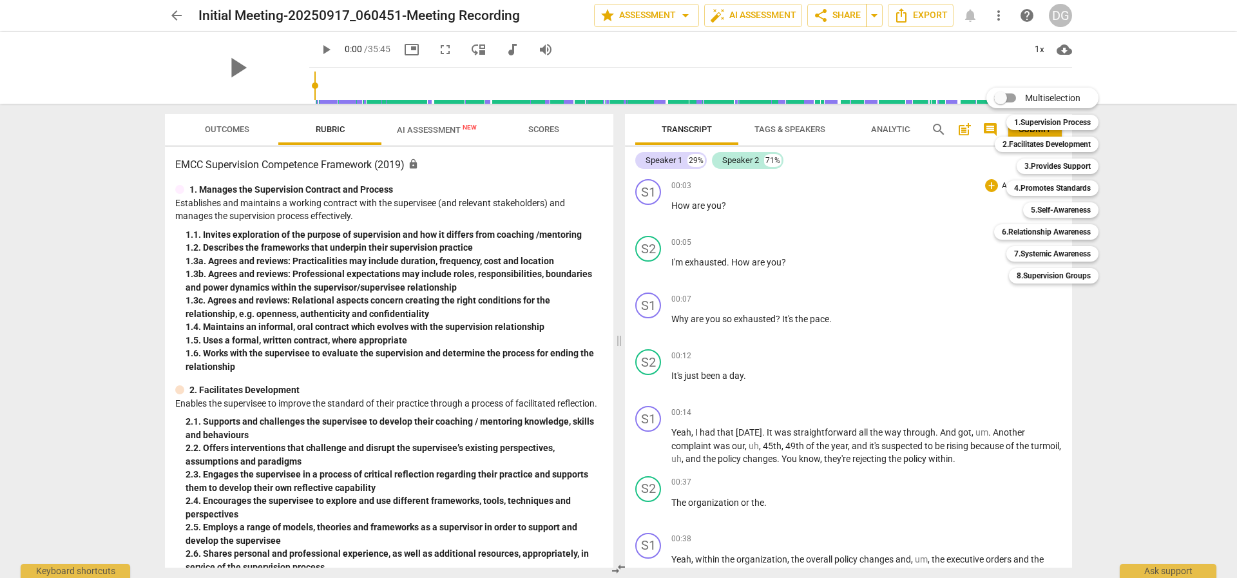
drag, startPoint x: 861, startPoint y: 306, endPoint x: 869, endPoint y: 306, distance: 8.4
click at [869, 306] on div at bounding box center [618, 289] width 1237 height 578
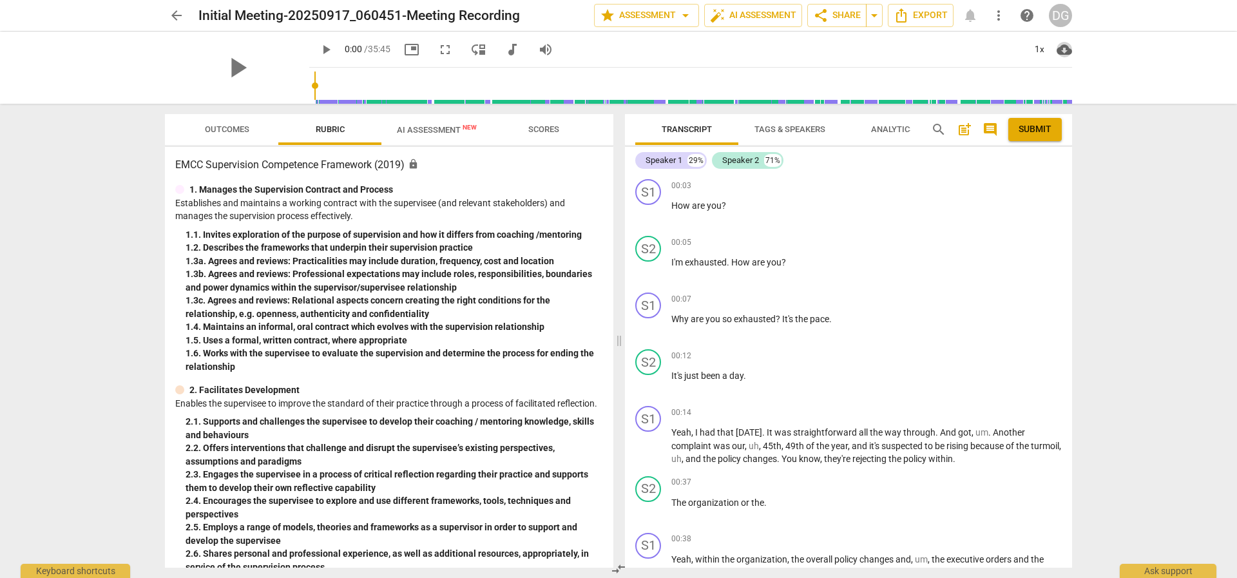
click at [1065, 52] on span "cloud_download" at bounding box center [1064, 49] width 15 height 15
click at [878, 14] on div at bounding box center [618, 289] width 1237 height 578
click at [876, 15] on span "arrow_drop_down" at bounding box center [874, 15] width 15 height 15
click at [925, 15] on span "Export" at bounding box center [921, 15] width 54 height 15
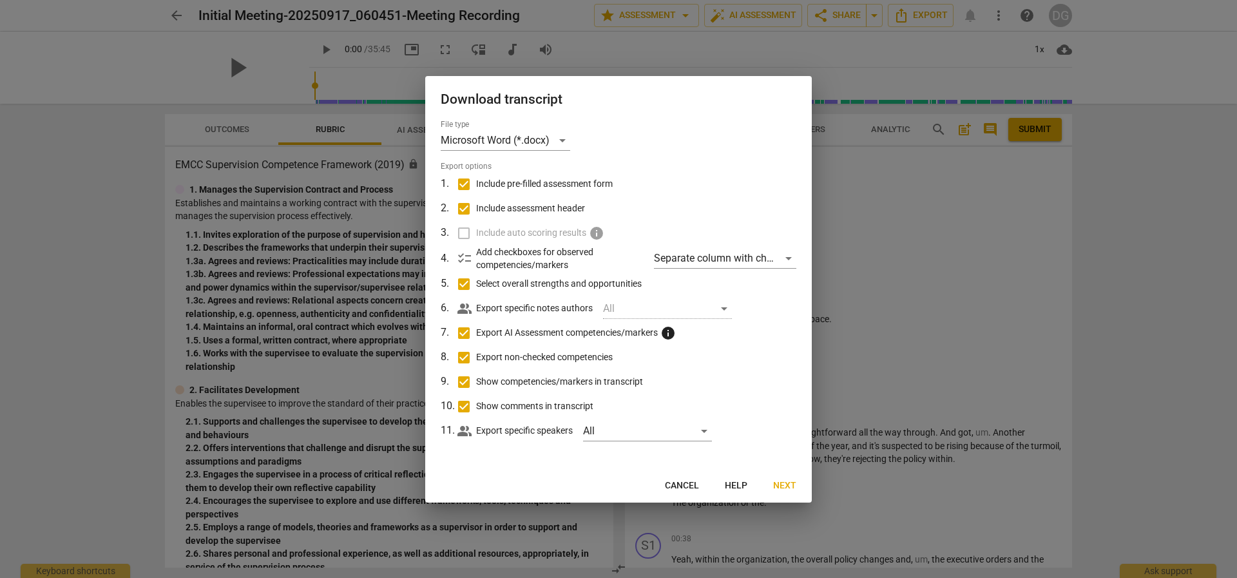
click at [463, 234] on label "Include auto scoring results info" at bounding box center [617, 233] width 338 height 24
click at [464, 235] on label "Include auto scoring results info" at bounding box center [617, 233] width 338 height 24
click at [465, 235] on label "Include auto scoring results info" at bounding box center [617, 233] width 338 height 24
click at [466, 235] on label "Include auto scoring results info" at bounding box center [617, 233] width 338 height 24
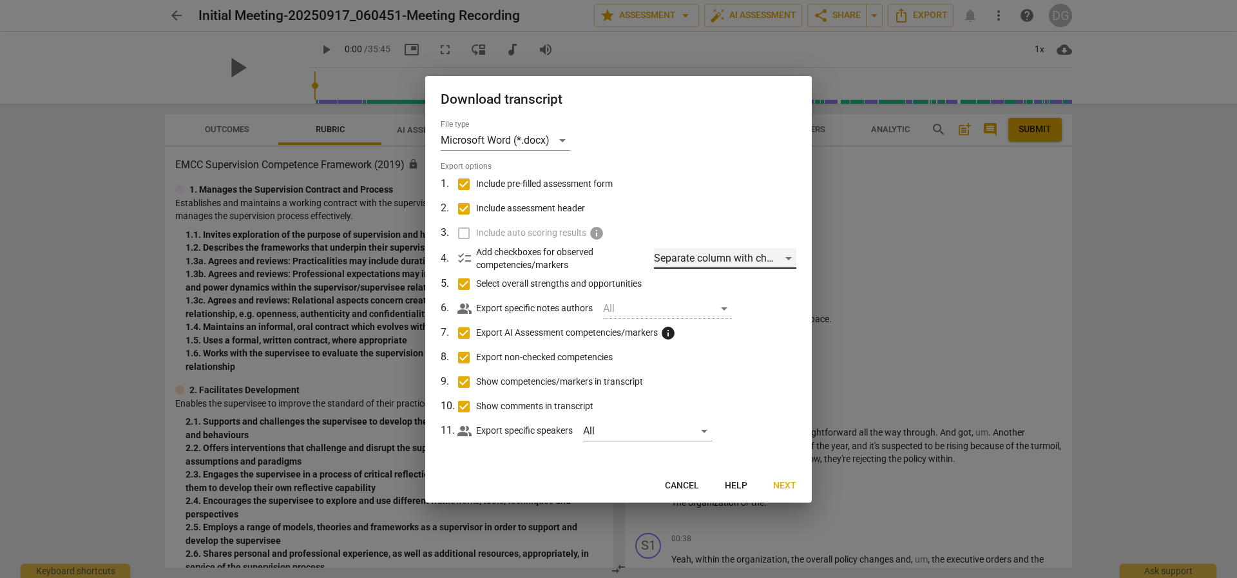
click at [791, 257] on div "Separate column with check marks" at bounding box center [725, 258] width 142 height 21
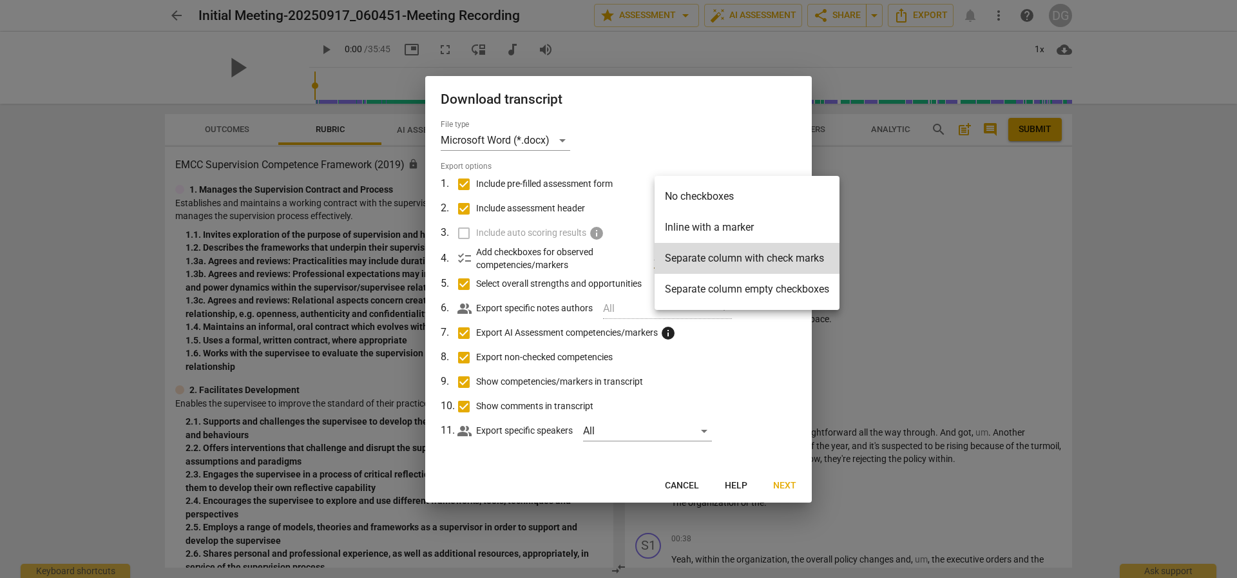
click at [798, 131] on div at bounding box center [618, 289] width 1237 height 578
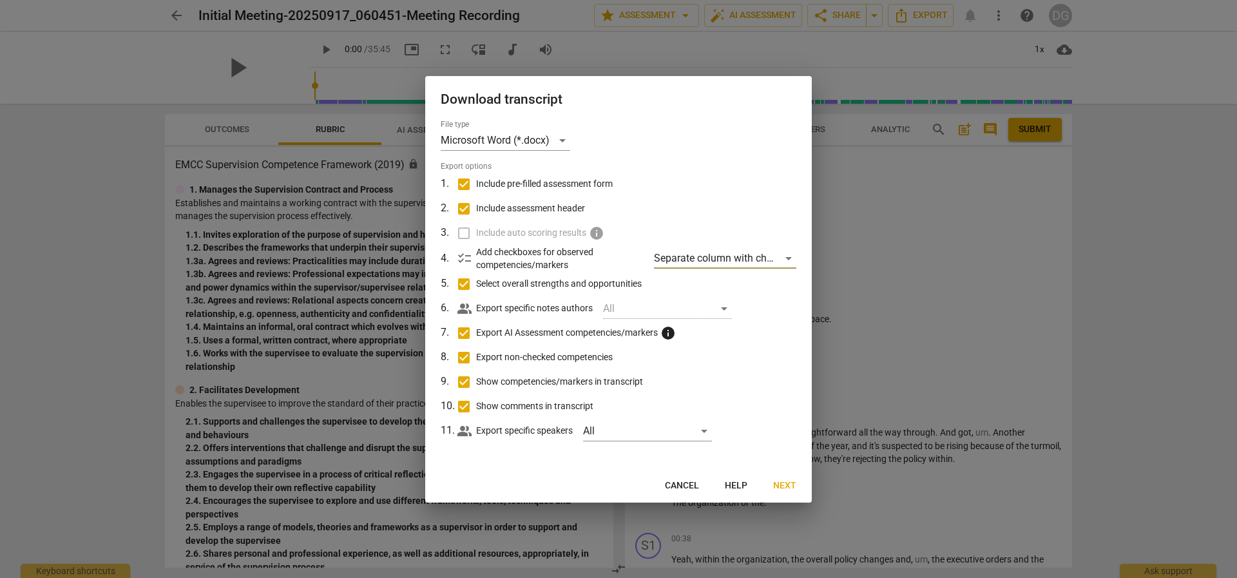
click at [793, 484] on span "Next" at bounding box center [784, 485] width 23 height 13
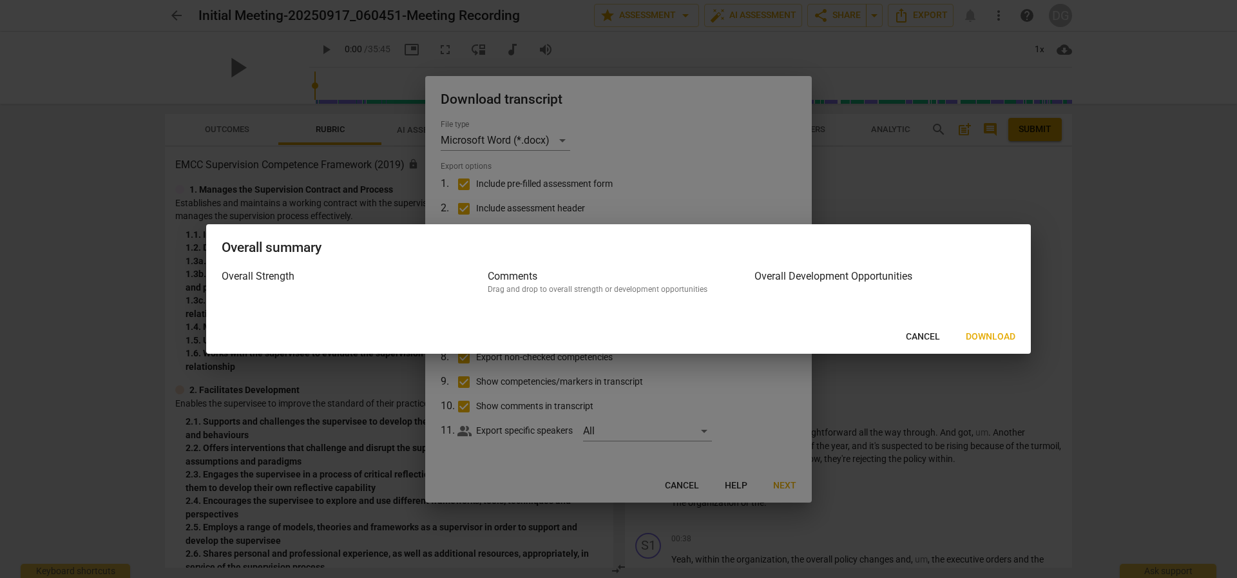
click at [807, 276] on h3 "Overall Development Opportunities" at bounding box center [885, 276] width 261 height 15
drag, startPoint x: 534, startPoint y: 287, endPoint x: 505, endPoint y: 287, distance: 29.0
click at [505, 287] on div "Drag and drop to overall strength or development opportunities" at bounding box center [618, 289] width 261 height 11
drag, startPoint x: 284, startPoint y: 285, endPoint x: 276, endPoint y: 285, distance: 7.7
click at [276, 285] on div "Overall Strength" at bounding box center [352, 287] width 261 height 37
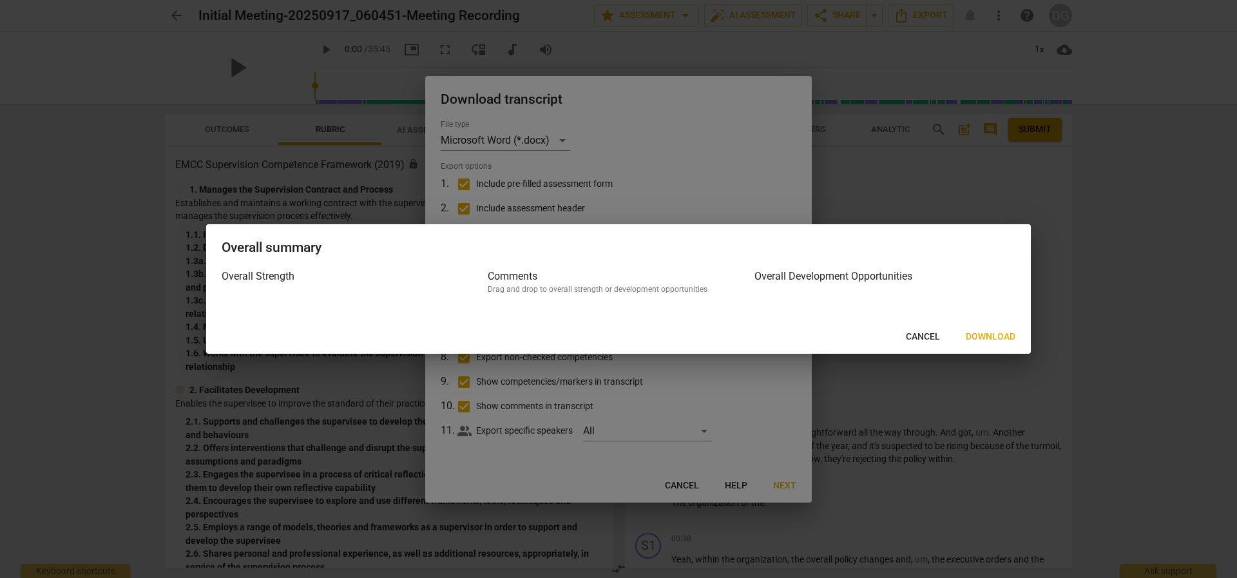
click at [999, 333] on span "Download" at bounding box center [991, 337] width 50 height 13
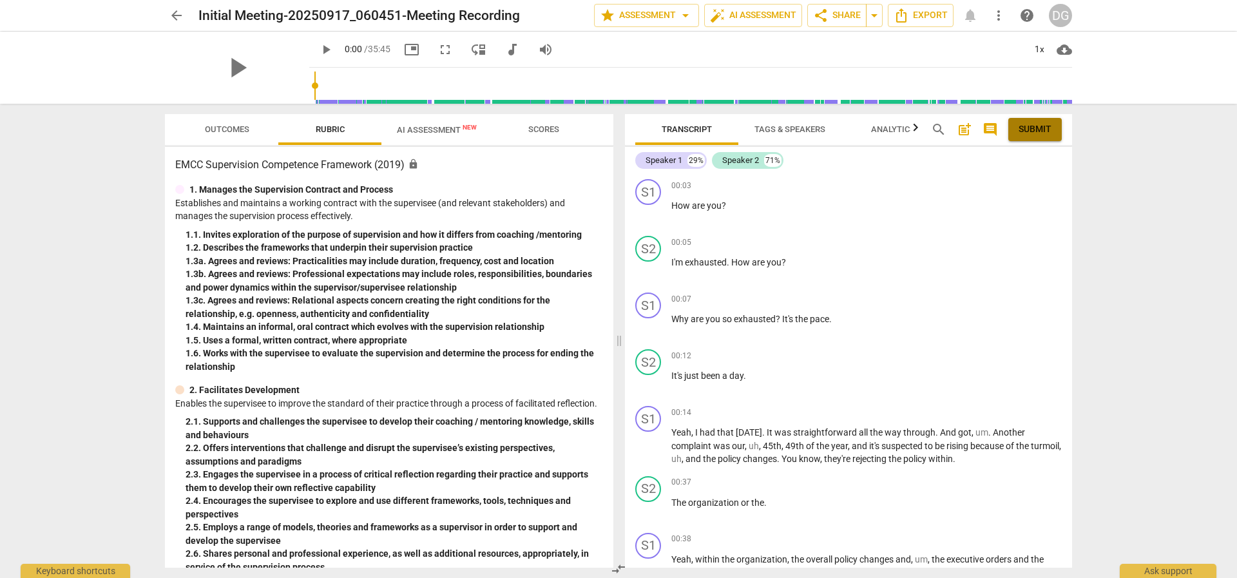
click at [1052, 133] on button "Submit" at bounding box center [1034, 129] width 53 height 23
click at [1023, 126] on span "check Submitted" at bounding box center [1016, 129] width 70 height 15
click at [911, 10] on span "Export" at bounding box center [921, 15] width 54 height 15
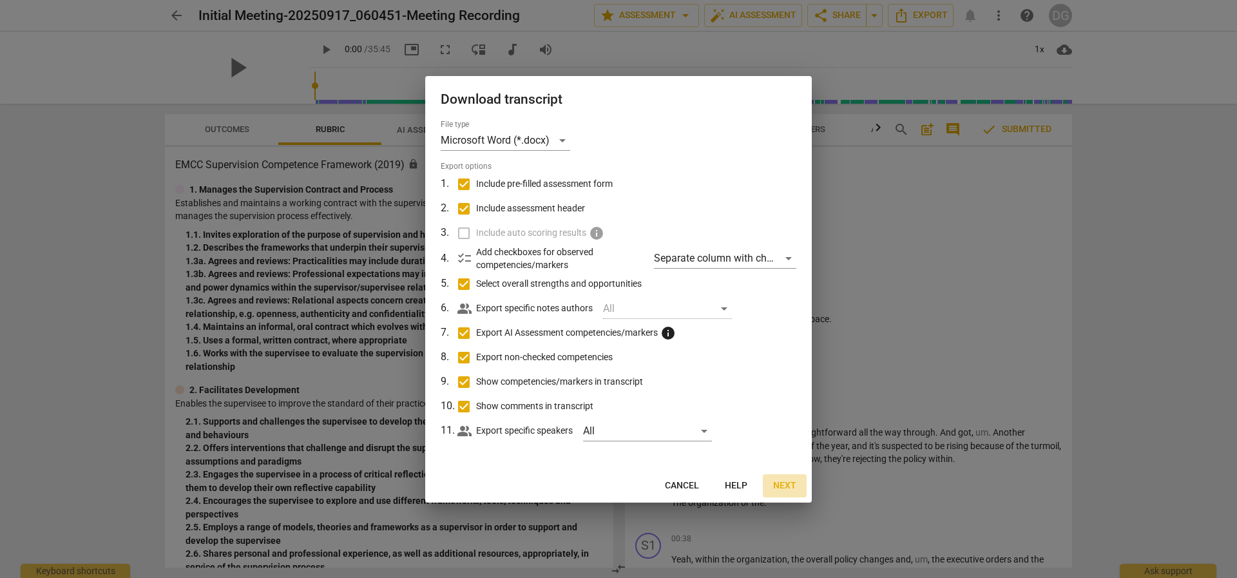
click at [791, 482] on span "Next" at bounding box center [784, 485] width 23 height 13
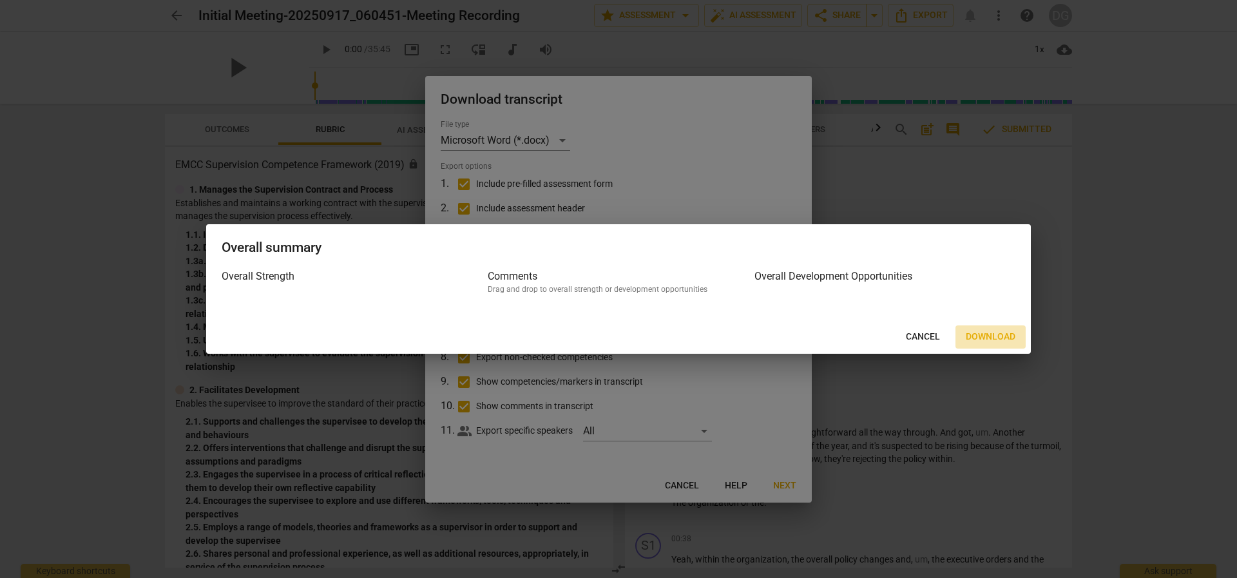
click at [1001, 339] on span "Download" at bounding box center [991, 337] width 50 height 13
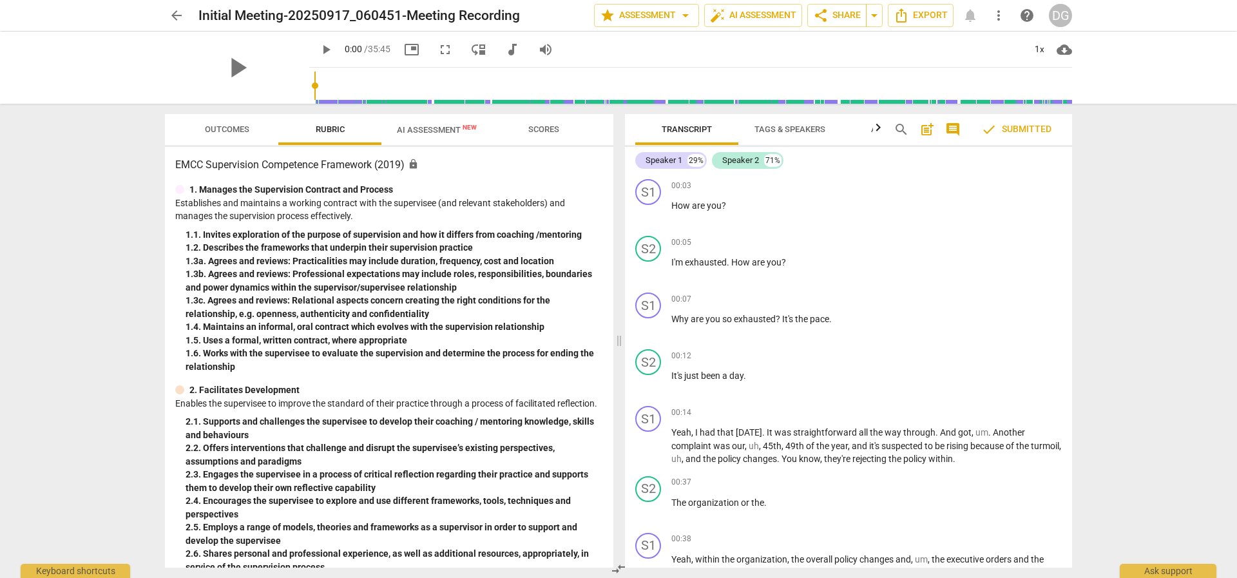
click at [447, 128] on span "AI Assessment New" at bounding box center [437, 130] width 80 height 10
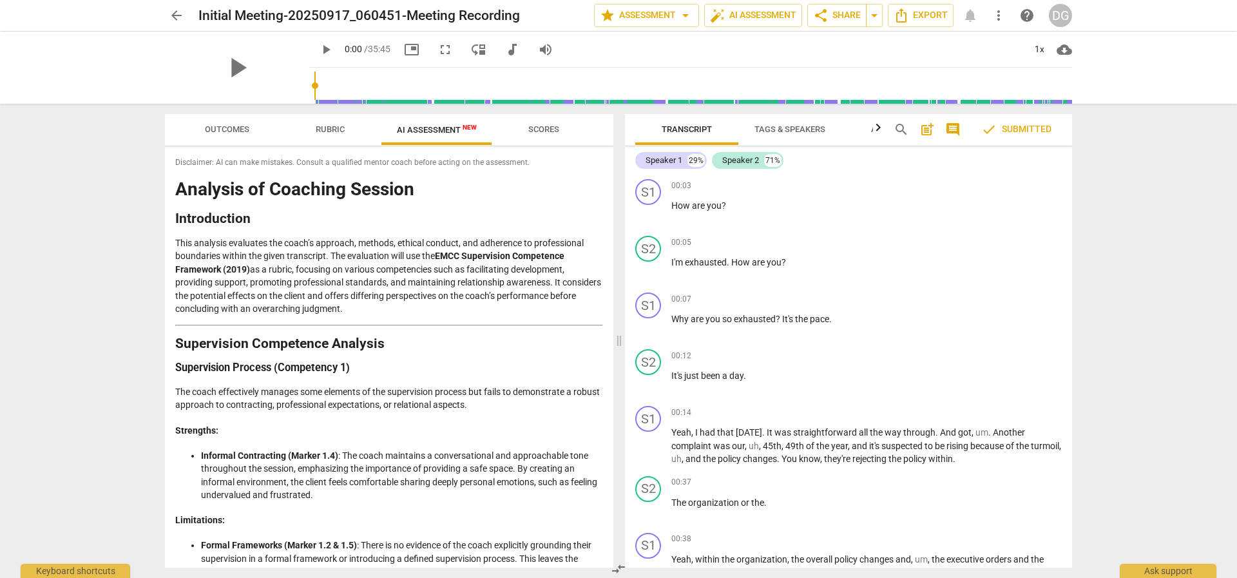
click at [550, 130] on span "Scores" at bounding box center [543, 129] width 31 height 10
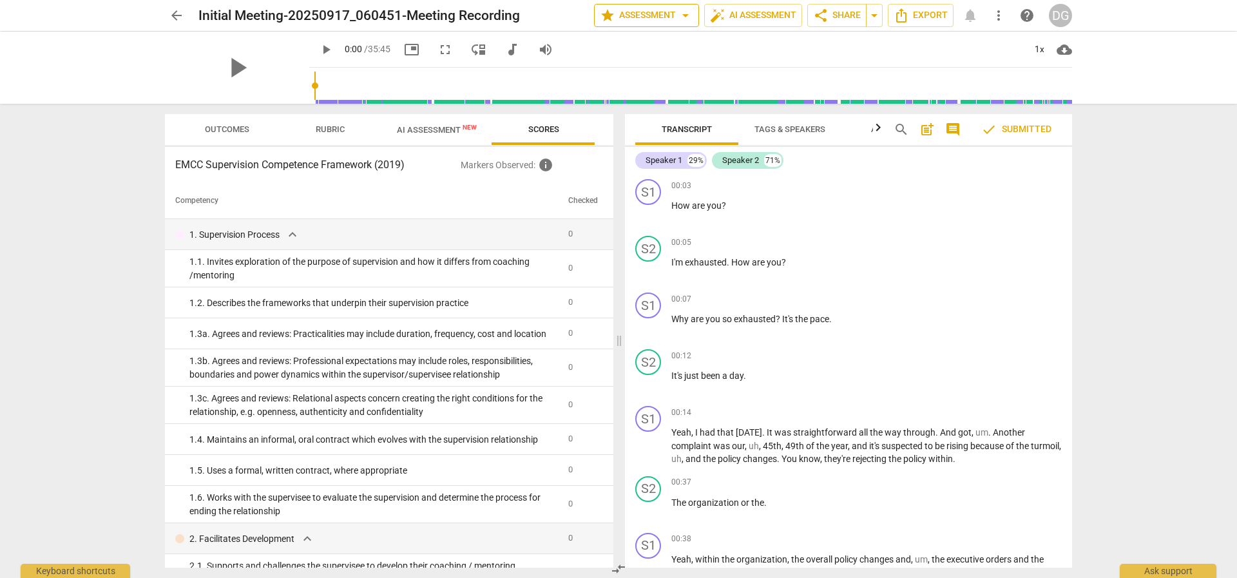
click at [659, 10] on span "star Assessment arrow_drop_down" at bounding box center [646, 15] width 93 height 15
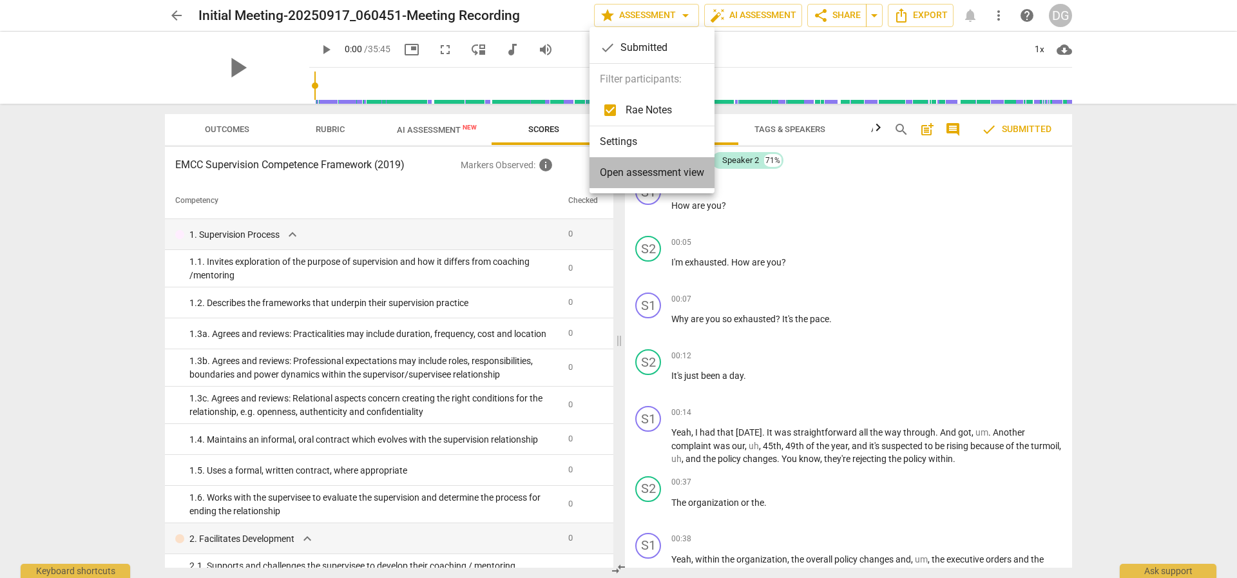
click at [659, 171] on span "Open assessment view" at bounding box center [652, 172] width 104 height 15
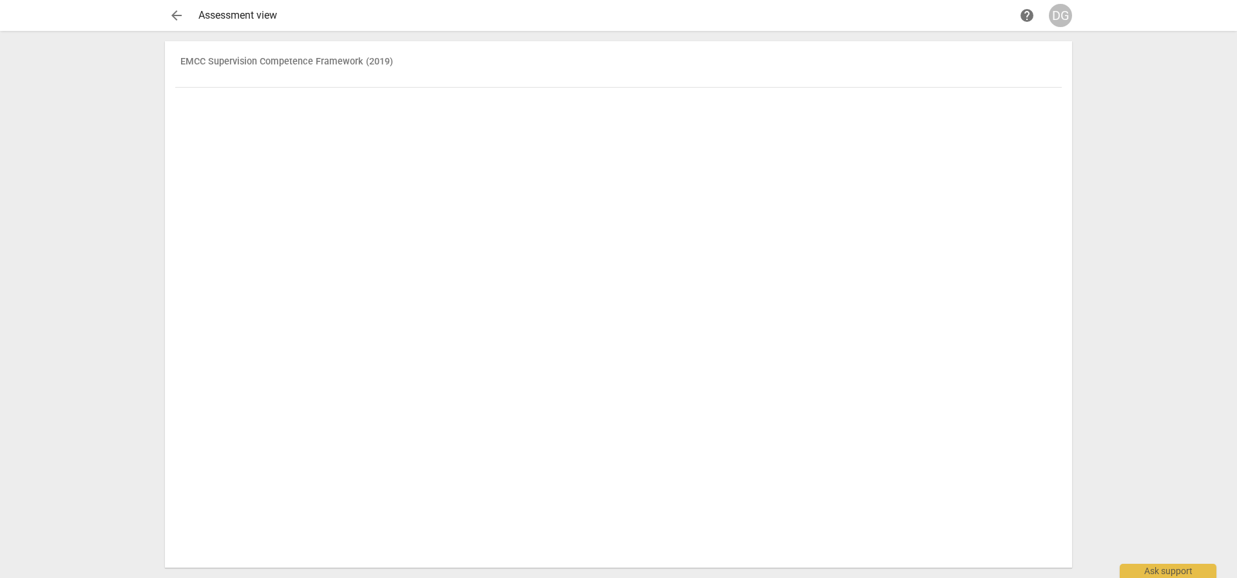
click at [608, 231] on div "EMCC Supervision Competence Framework (2019)" at bounding box center [618, 305] width 887 height 506
click at [612, 229] on div "EMCC Supervision Competence Framework (2019)" at bounding box center [618, 305] width 887 height 506
click at [612, 225] on div "EMCC Supervision Competence Framework (2019)" at bounding box center [618, 305] width 887 height 506
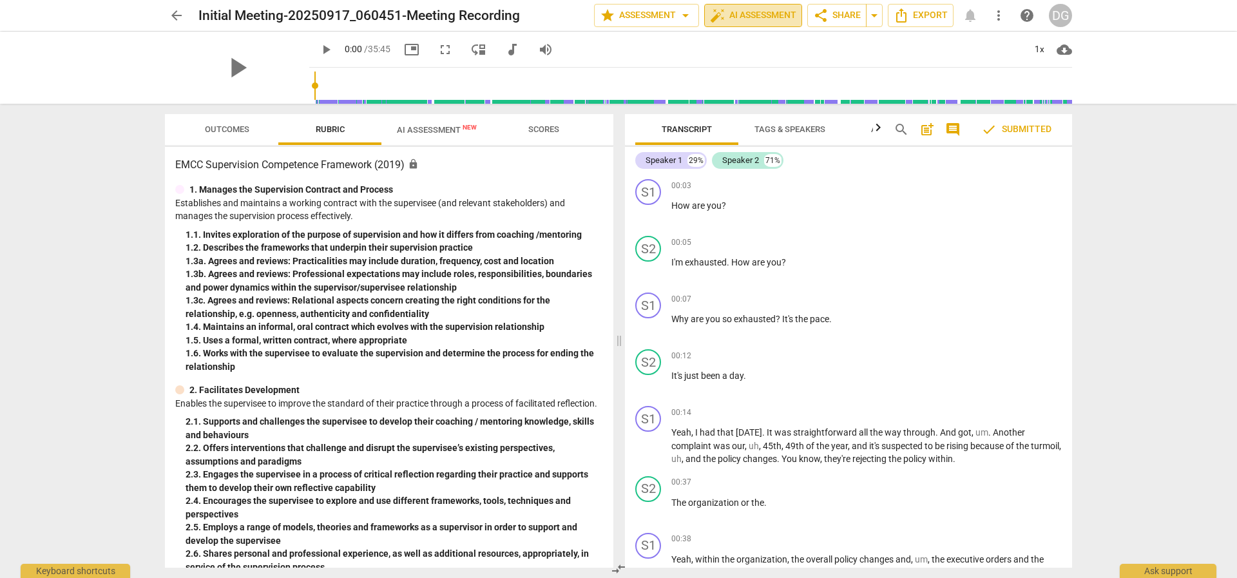
click at [743, 12] on span "auto_fix_high AI Assessment" at bounding box center [753, 15] width 86 height 15
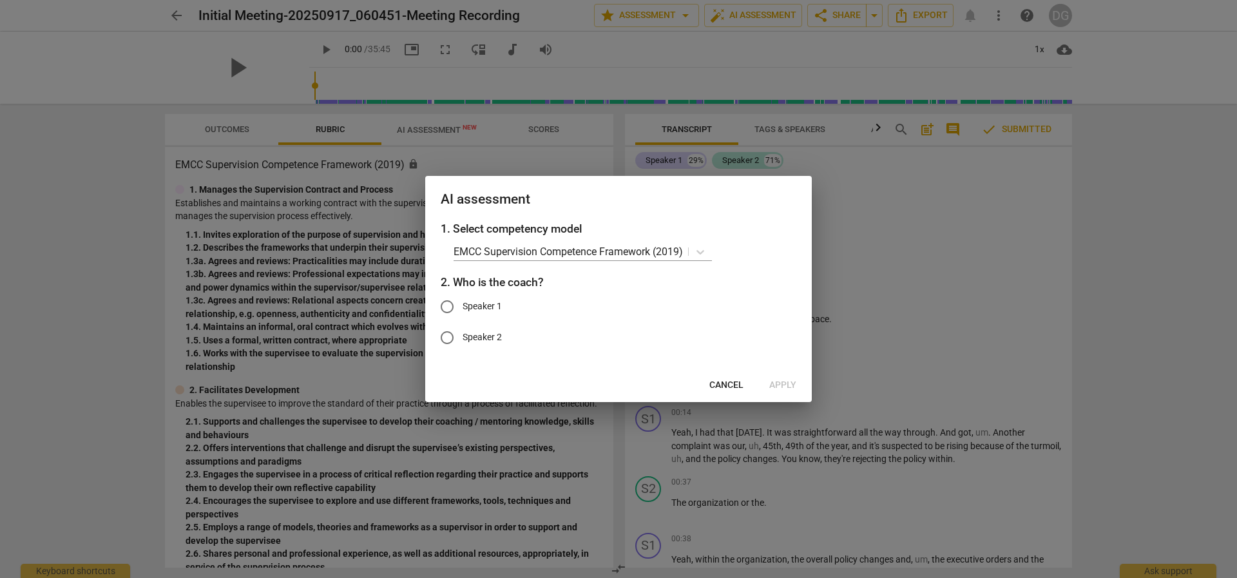
click at [463, 327] on label "Speaker 2" at bounding box center [609, 337] width 354 height 31
click at [463, 327] on input "Speaker 2" at bounding box center [447, 337] width 31 height 31
radio input "true"
click at [775, 382] on span "Apply" at bounding box center [782, 385] width 27 height 13
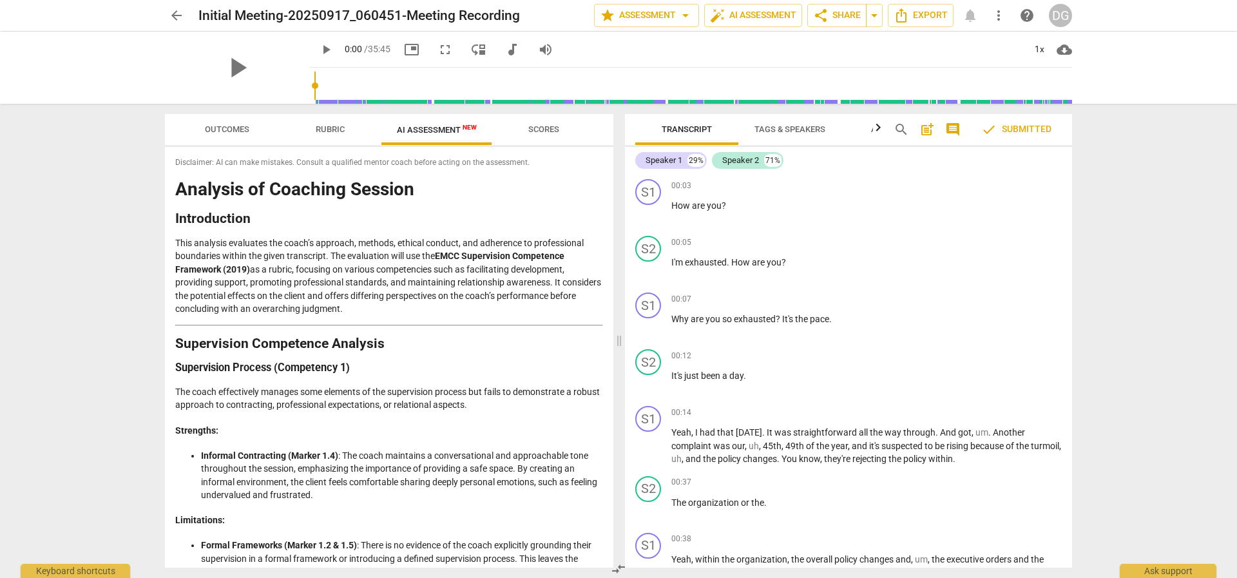
click at [1003, 14] on span "more_vert" at bounding box center [998, 15] width 15 height 15
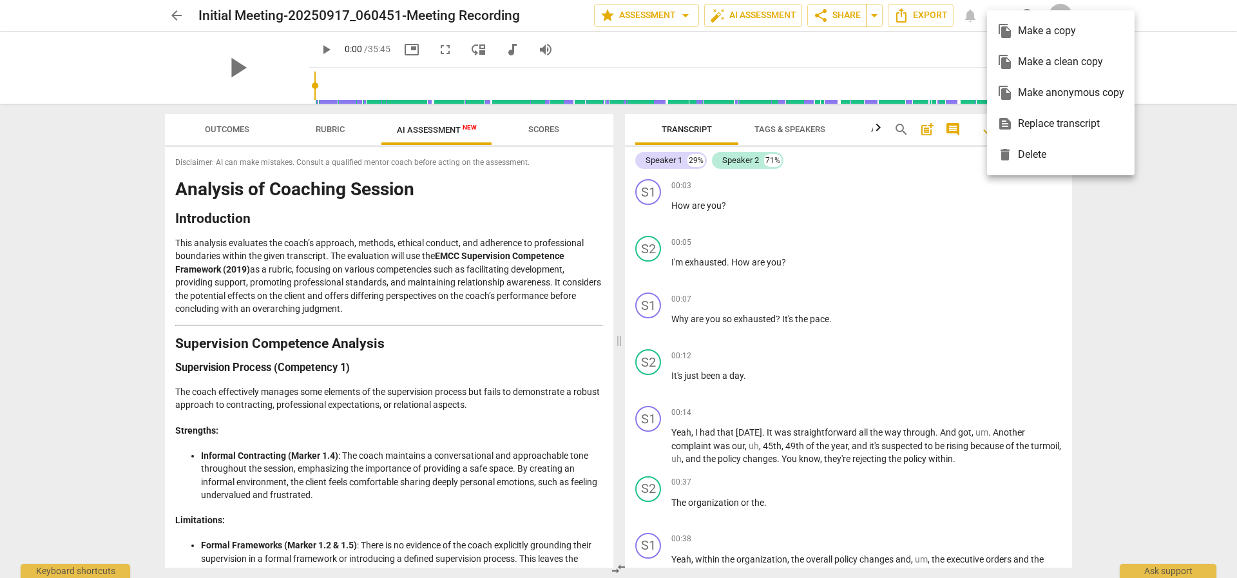
click at [651, 59] on div at bounding box center [618, 289] width 1237 height 578
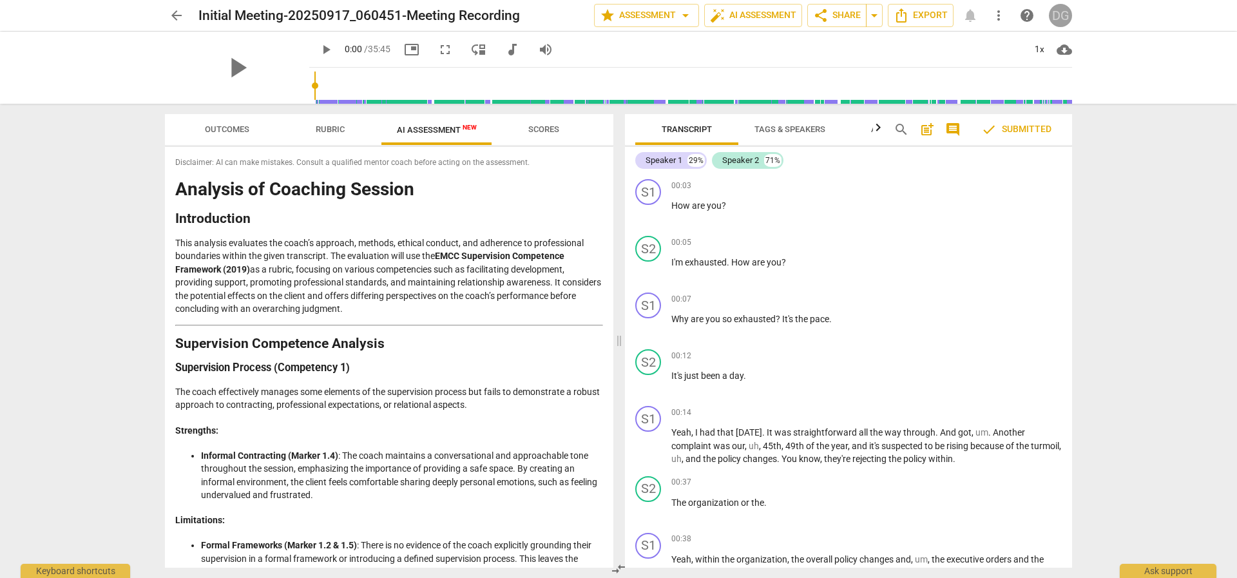
click at [1058, 14] on div "DG" at bounding box center [1060, 15] width 23 height 23
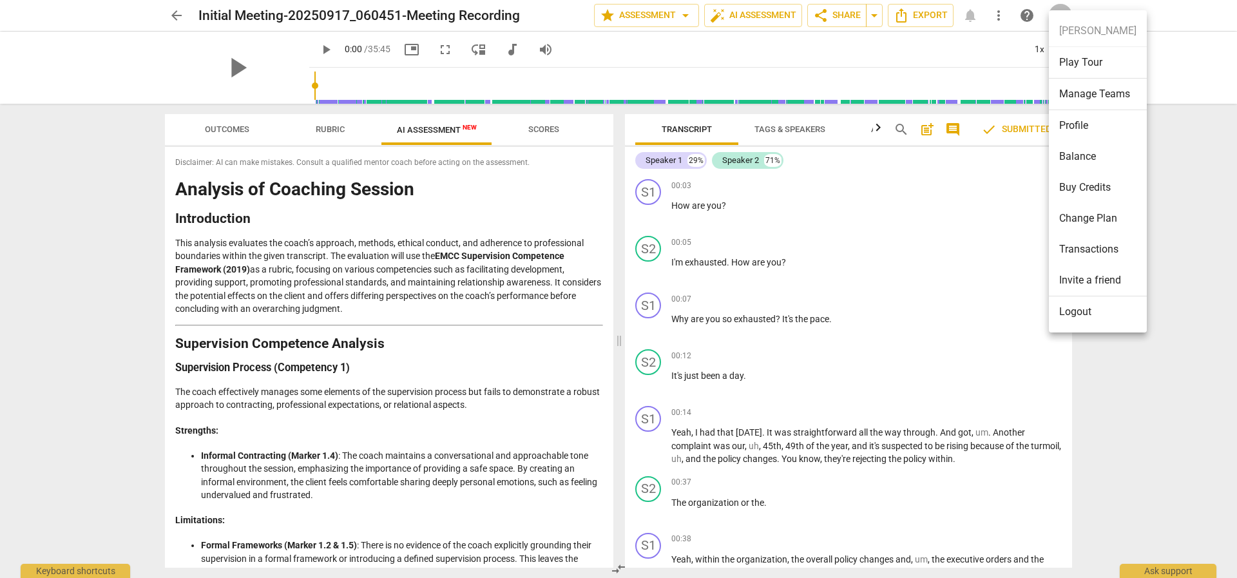
drag, startPoint x: 743, startPoint y: 19, endPoint x: 680, endPoint y: 35, distance: 64.4
click at [677, 33] on div at bounding box center [618, 289] width 1237 height 578
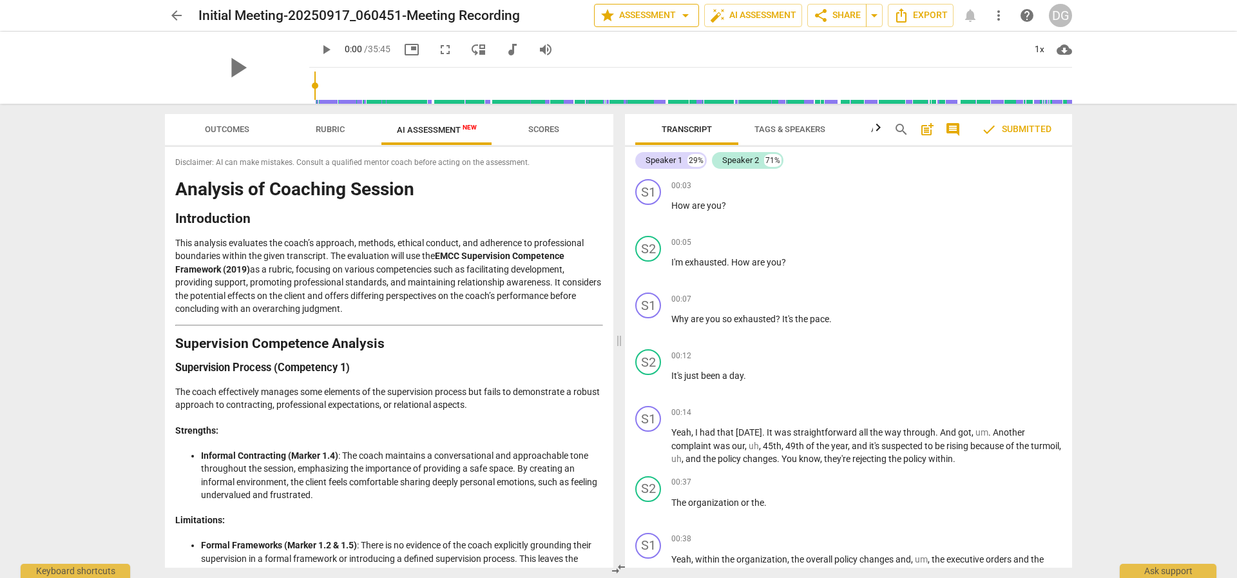
click at [684, 17] on span "arrow_drop_down" at bounding box center [685, 15] width 15 height 15
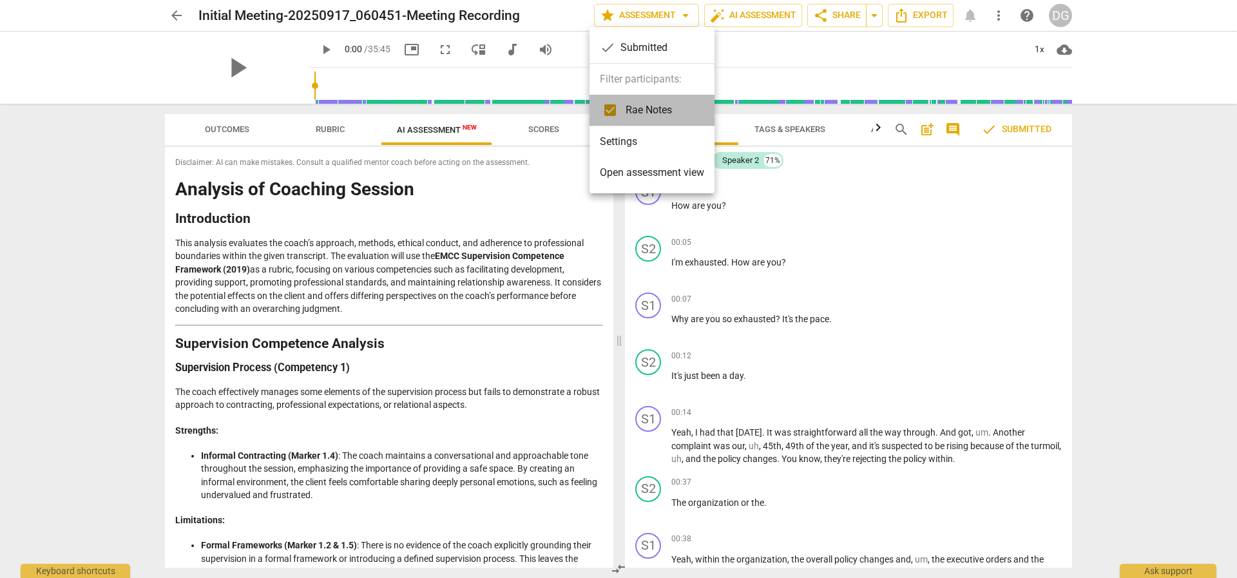
click at [664, 113] on span "Rae Notes" at bounding box center [660, 109] width 68 height 15
checkbox input "true"
click at [636, 145] on li "Settings" at bounding box center [652, 141] width 125 height 31
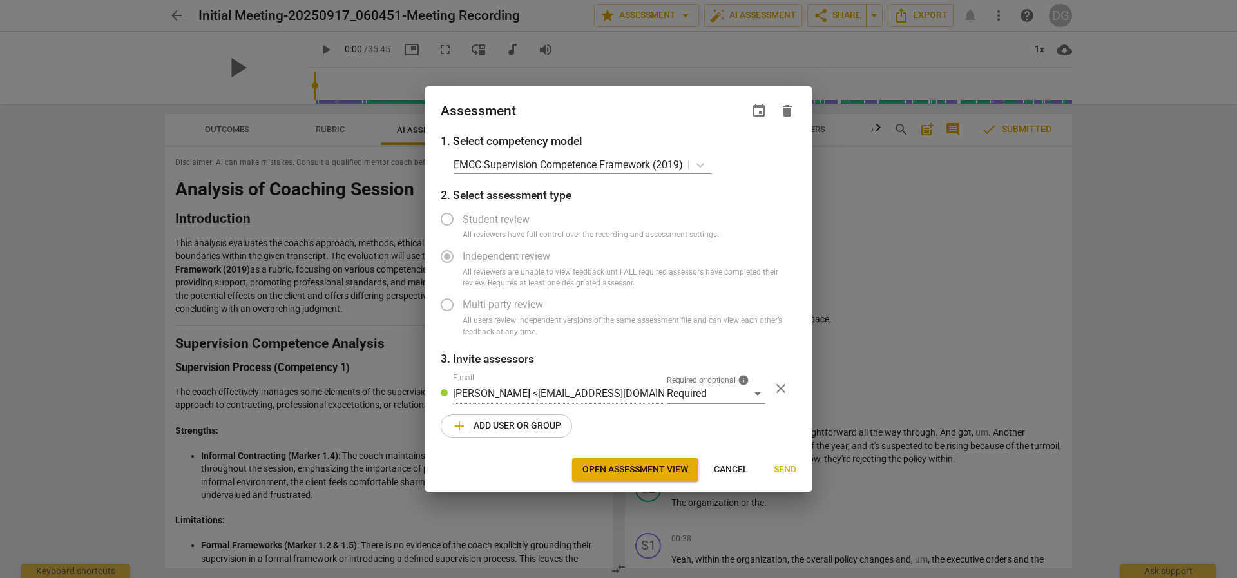
click at [791, 468] on span "Send" at bounding box center [785, 469] width 23 height 13
radio input "false"
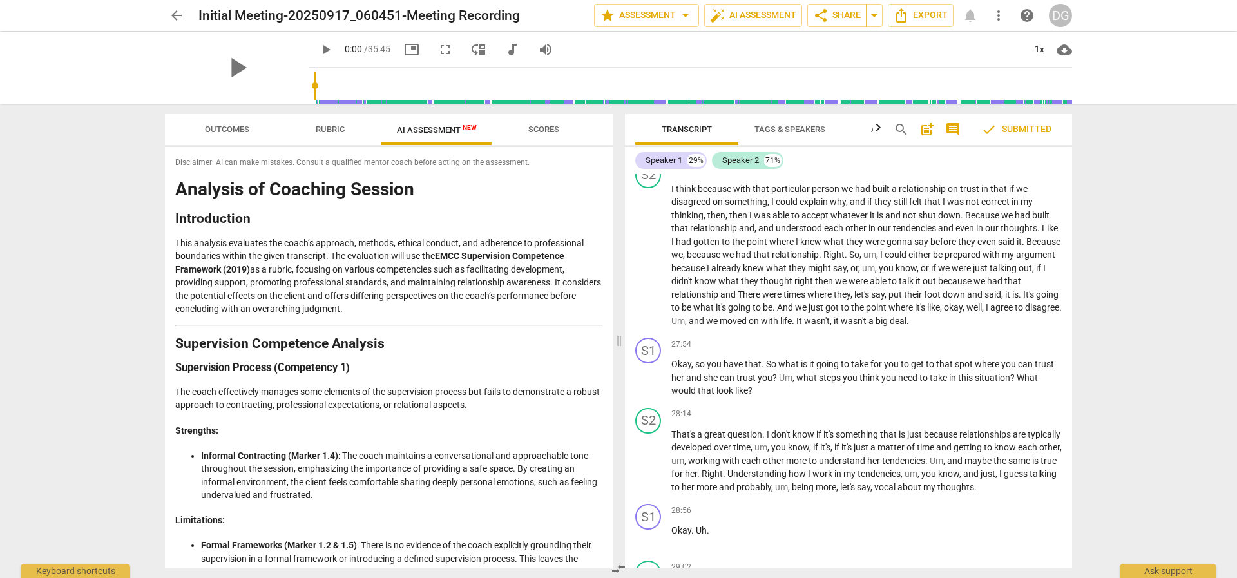
scroll to position [8005, 0]
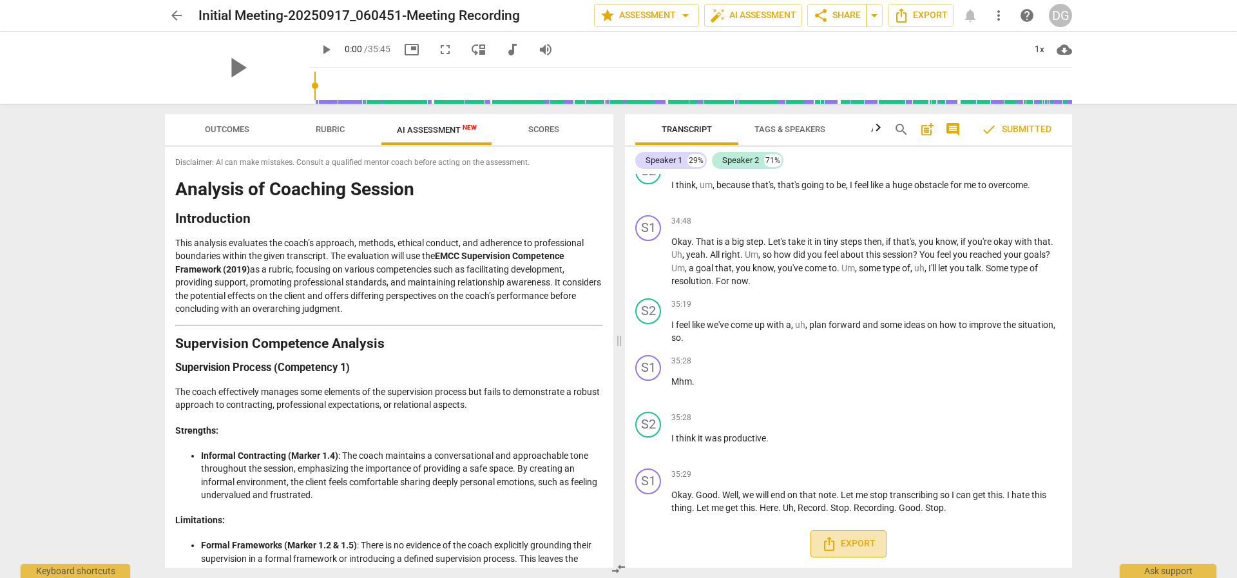
click at [865, 542] on span "Export" at bounding box center [849, 543] width 54 height 15
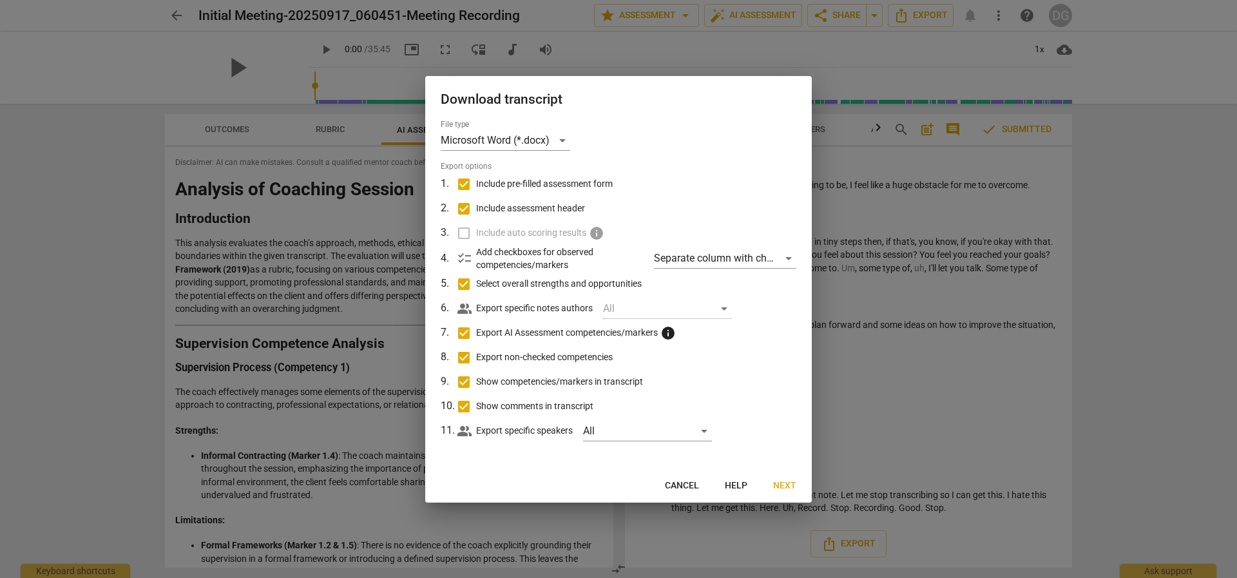
click at [787, 485] on span "Next" at bounding box center [784, 485] width 23 height 13
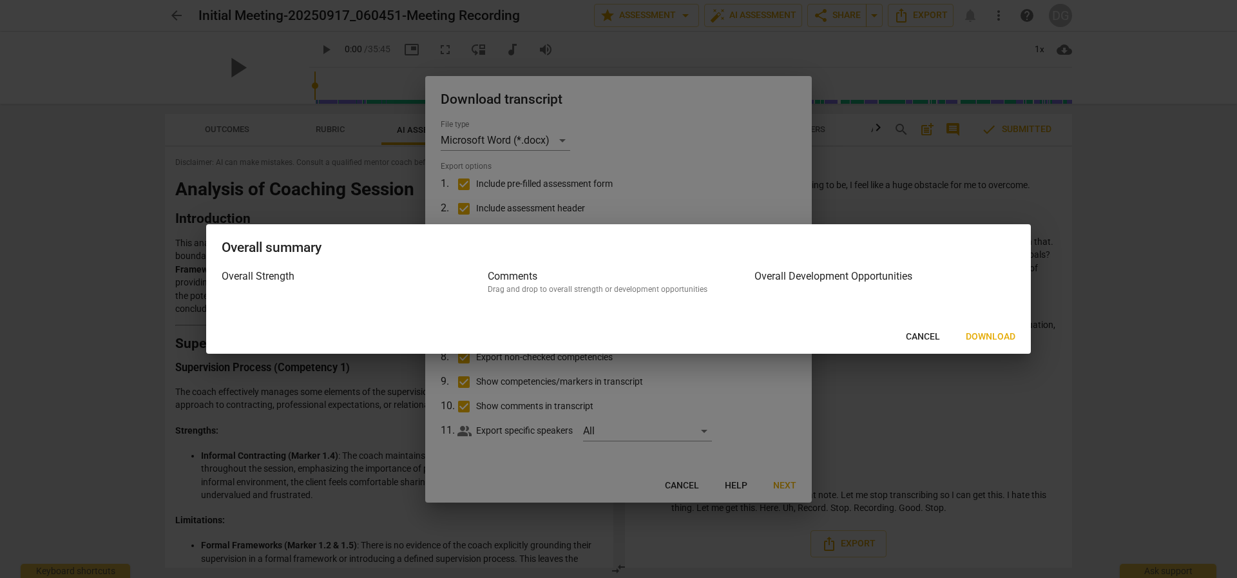
click at [990, 320] on div "Overall summary Overall Strength Comments Drag and drop to overall strength or …" at bounding box center [618, 289] width 825 height 130
click at [993, 334] on span "Download" at bounding box center [991, 337] width 50 height 13
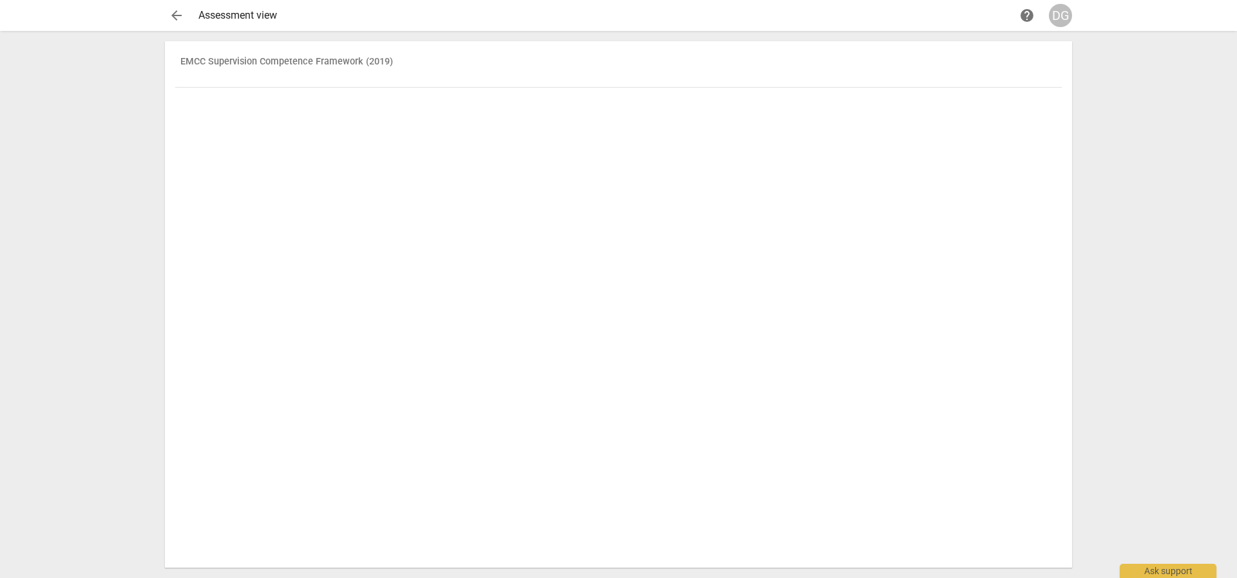
click at [283, 71] on th "EMCC Supervision Competence Framework (2019)" at bounding box center [618, 70] width 887 height 36
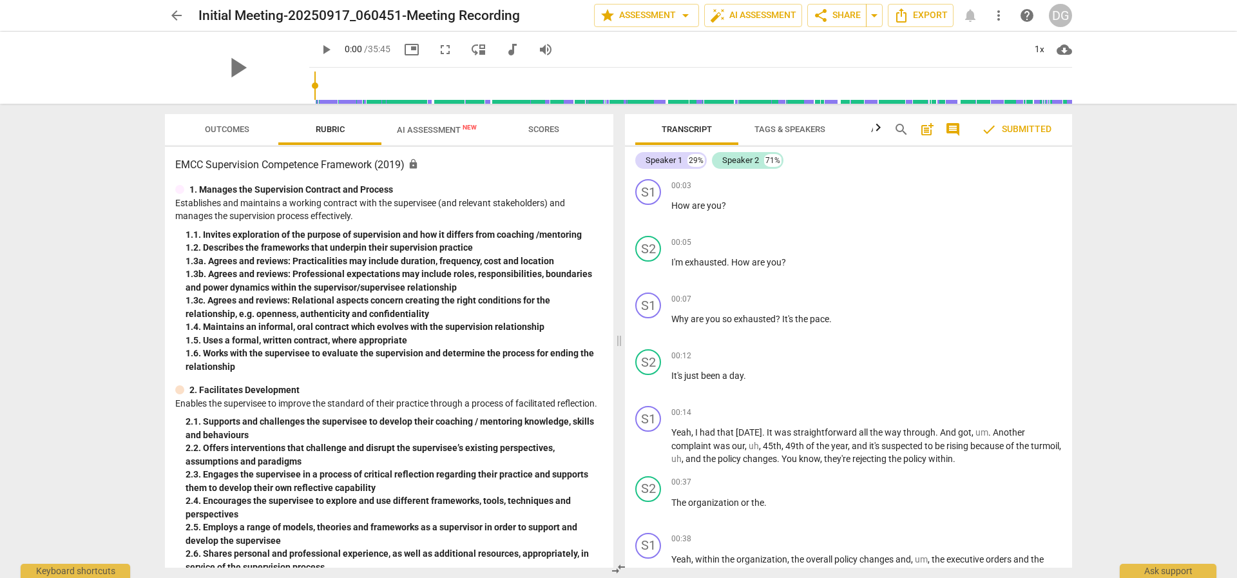
click at [1022, 132] on span "check Submitted" at bounding box center [1016, 129] width 70 height 15
click at [1067, 5] on span "DG" at bounding box center [1060, 15] width 23 height 23
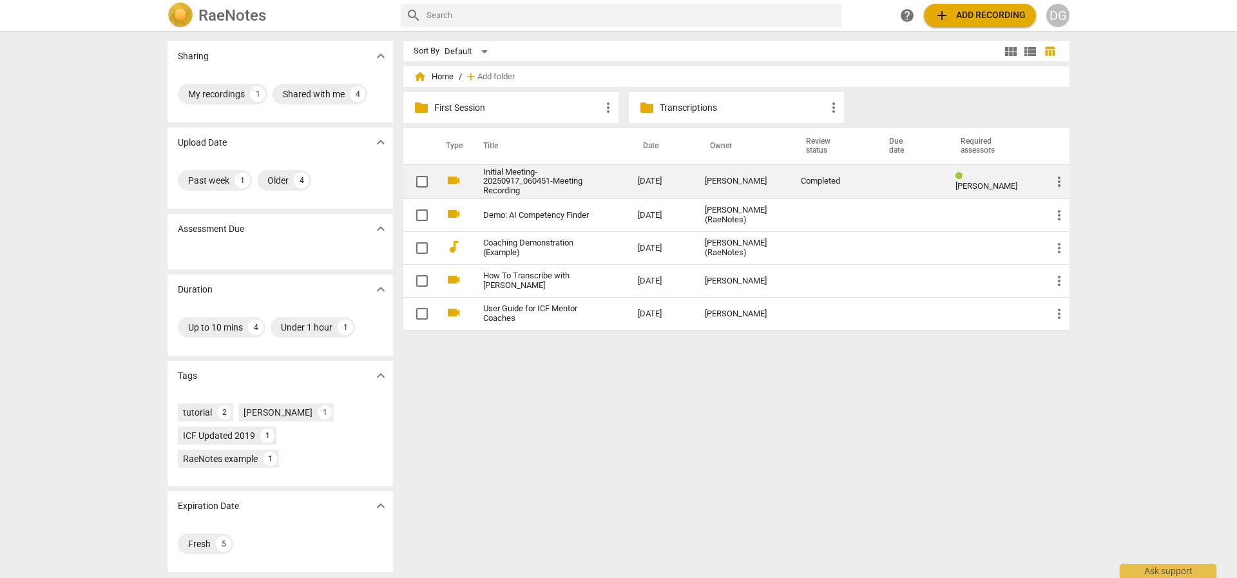
click at [521, 185] on link "Initial Meeting-20250917_060451-Meeting Recording" at bounding box center [537, 182] width 108 height 29
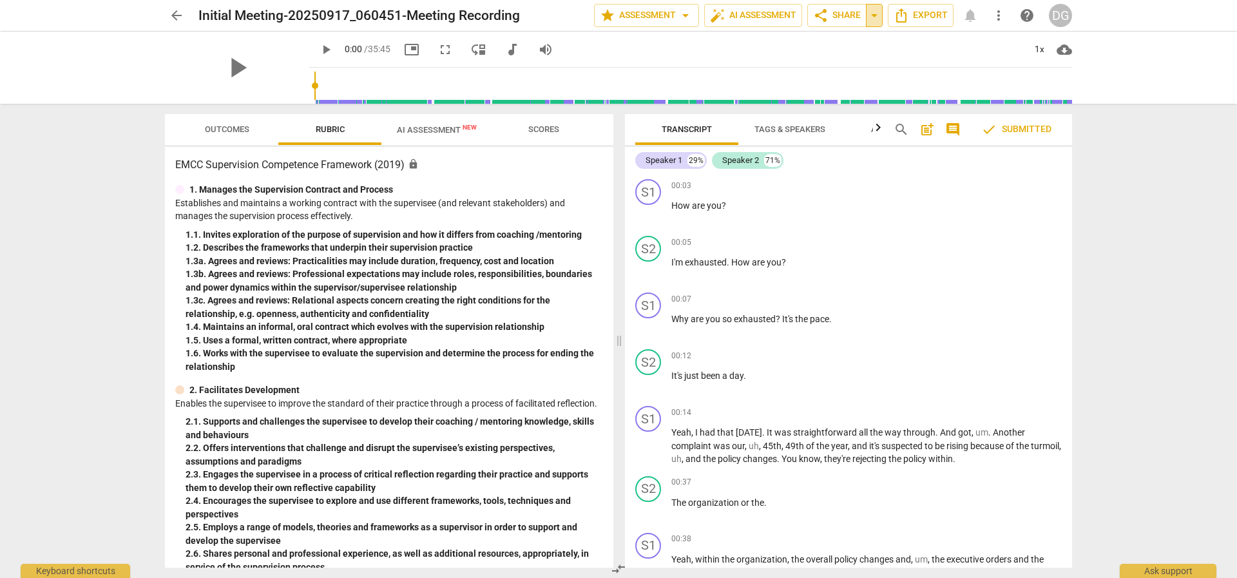
click at [875, 15] on span "arrow_drop_down" at bounding box center [874, 15] width 15 height 15
click at [933, 19] on span "Export" at bounding box center [921, 15] width 54 height 15
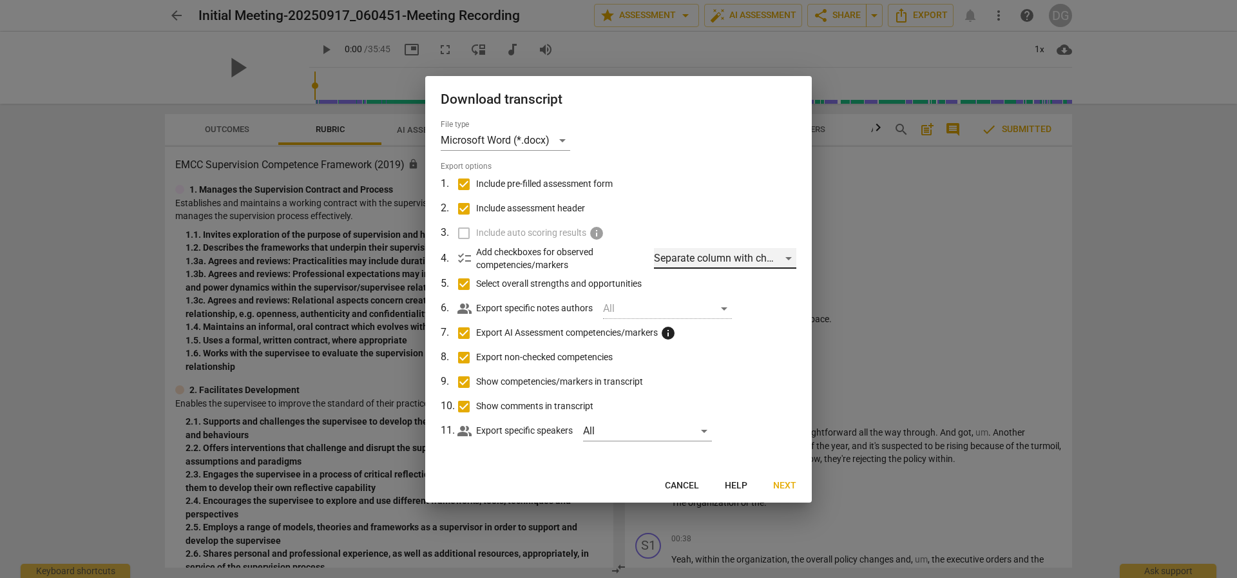
click at [784, 256] on div "Separate column with check marks" at bounding box center [725, 258] width 142 height 21
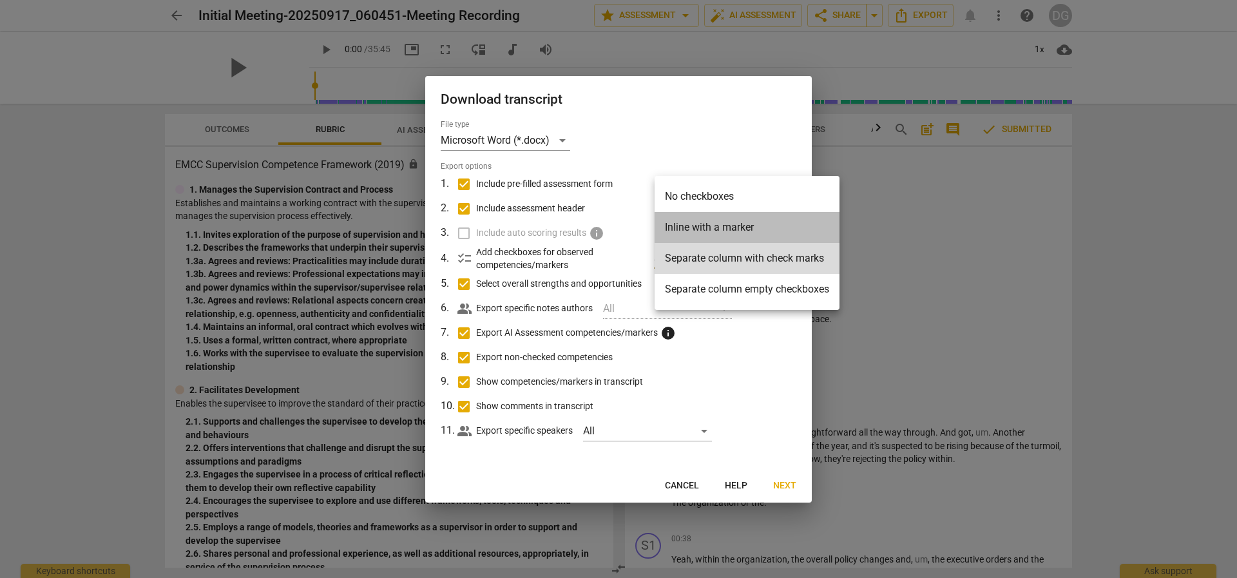
click at [727, 233] on li "Inline with a marker" at bounding box center [747, 227] width 185 height 31
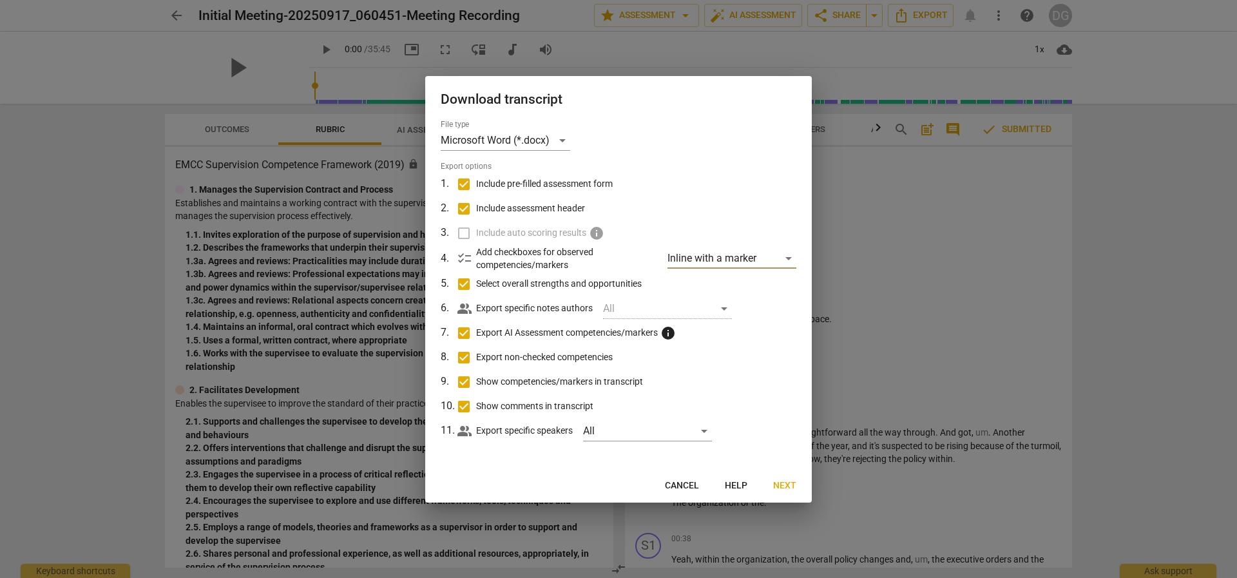
click at [789, 488] on span "Next" at bounding box center [784, 485] width 23 height 13
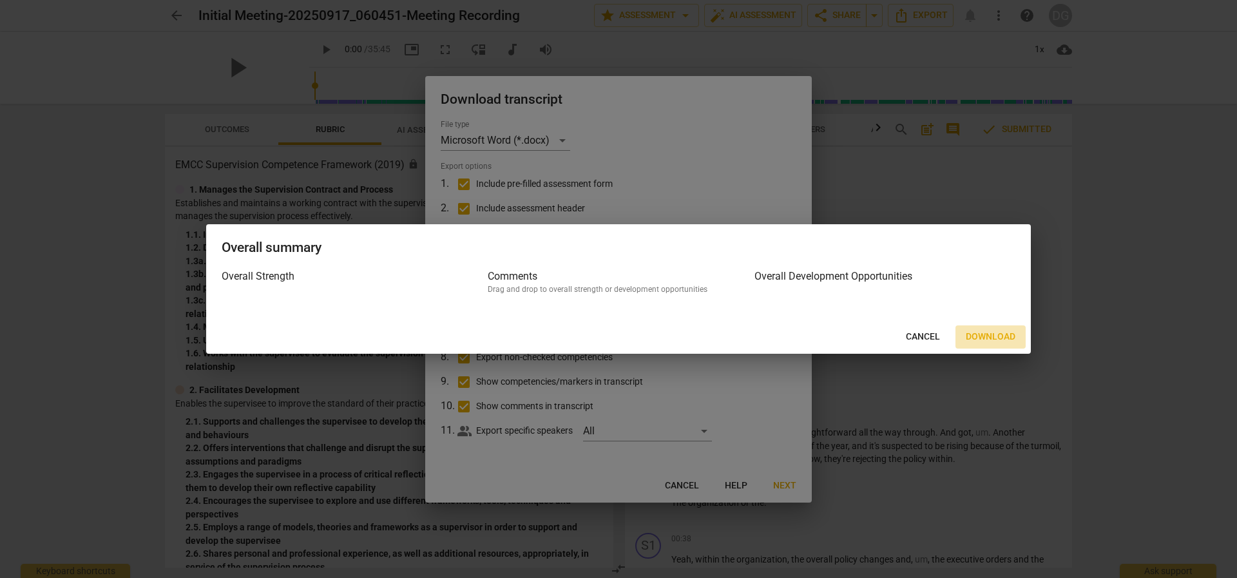
click at [983, 336] on span "Download" at bounding box center [991, 337] width 50 height 13
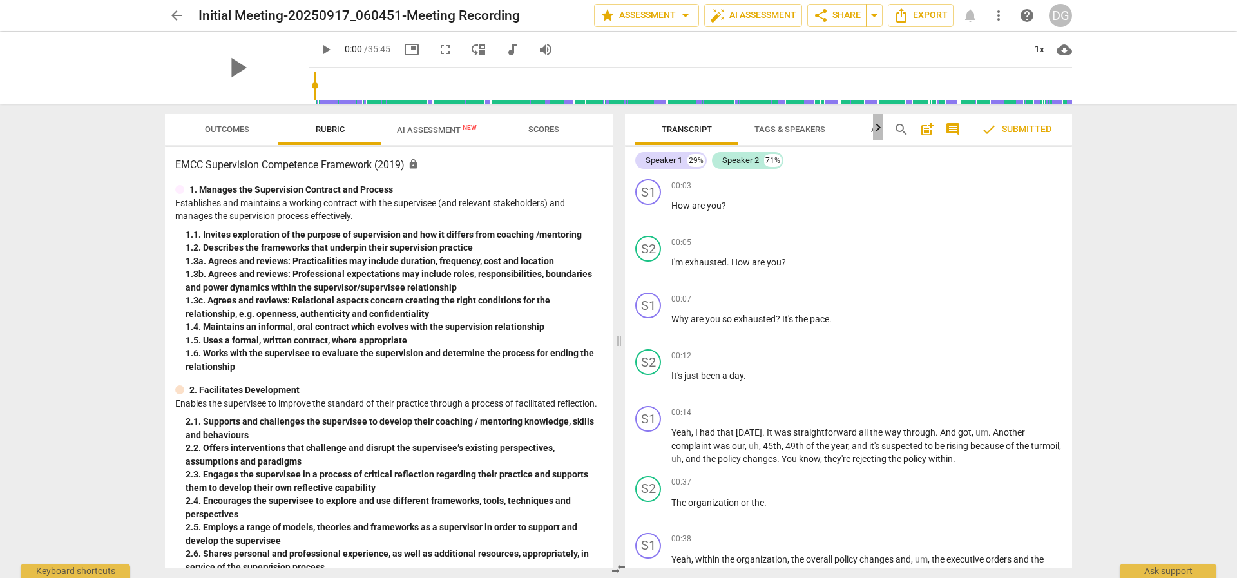
click at [877, 128] on icon "button" at bounding box center [878, 127] width 15 height 15
click at [622, 130] on span at bounding box center [619, 341] width 8 height 474
click at [629, 126] on icon "button" at bounding box center [629, 127] width 15 height 15
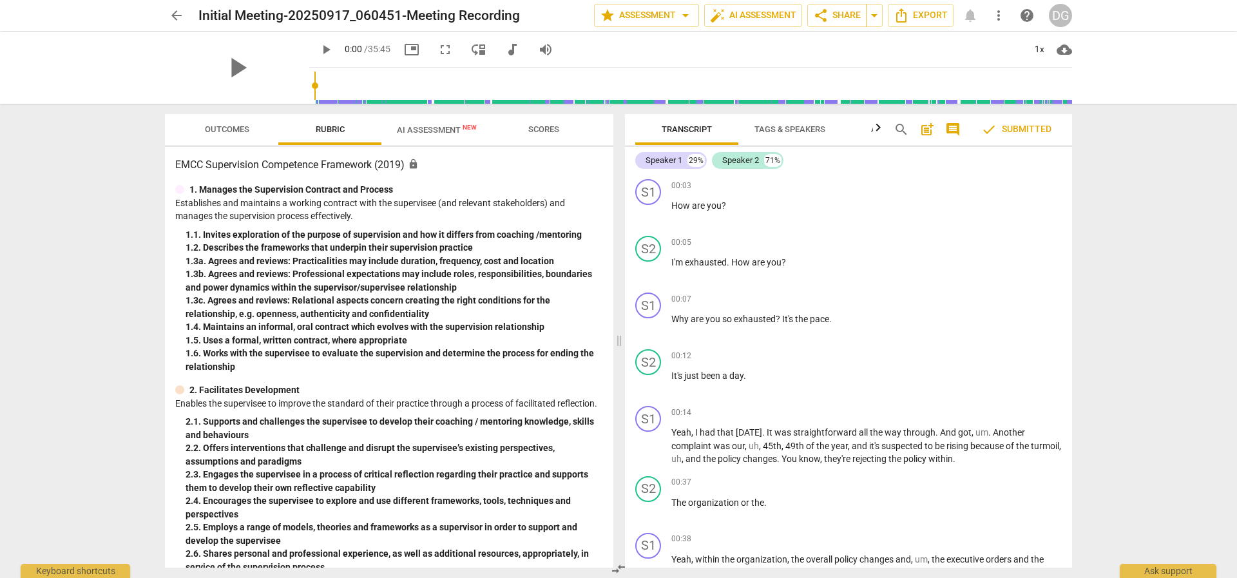
click at [791, 128] on span "Tags & Speakers" at bounding box center [790, 129] width 71 height 10
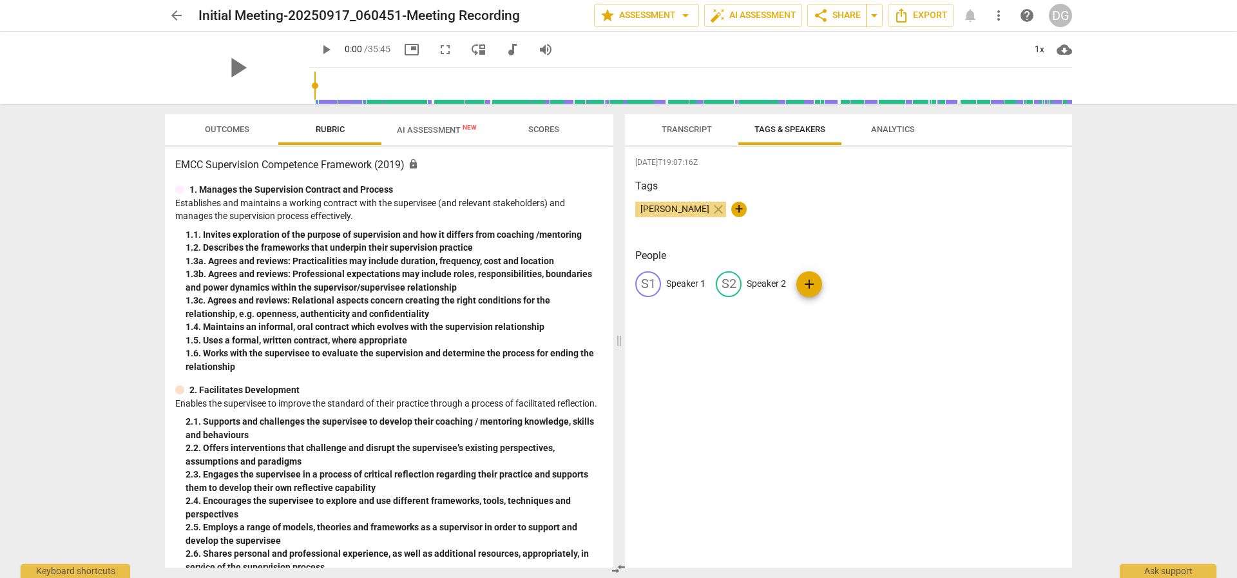
click at [875, 129] on span "Analytics" at bounding box center [893, 129] width 44 height 10
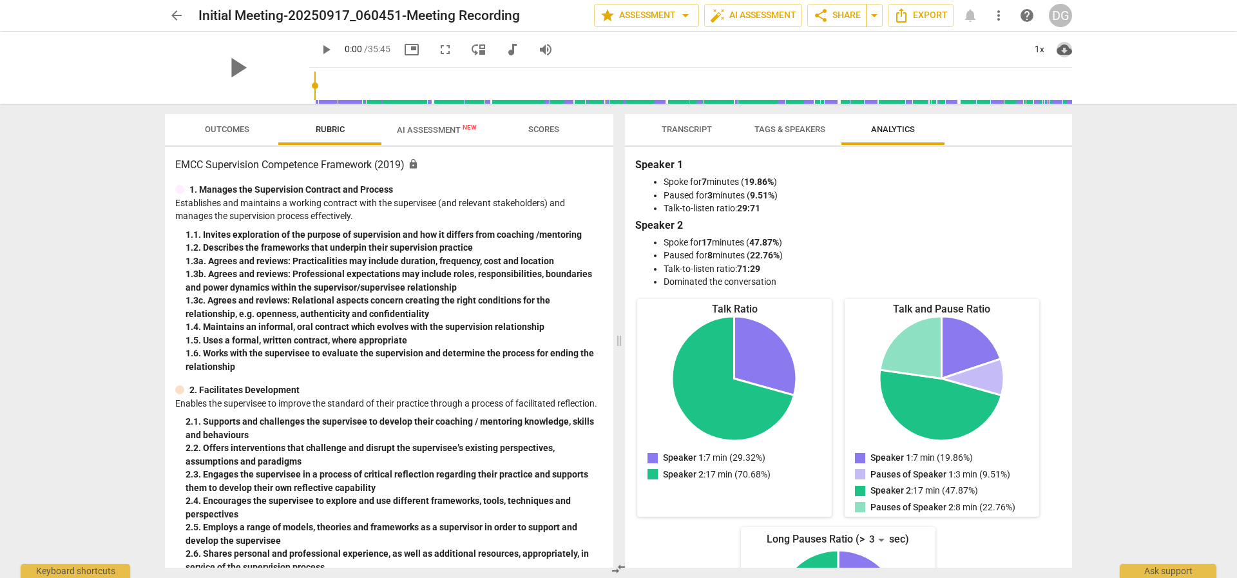
click at [1064, 46] on span "cloud_download" at bounding box center [1064, 49] width 15 height 15
click at [1126, 49] on li "Download audio" at bounding box center [1104, 49] width 95 height 31
click at [776, 17] on span "auto_fix_high AI Assessment" at bounding box center [753, 15] width 86 height 15
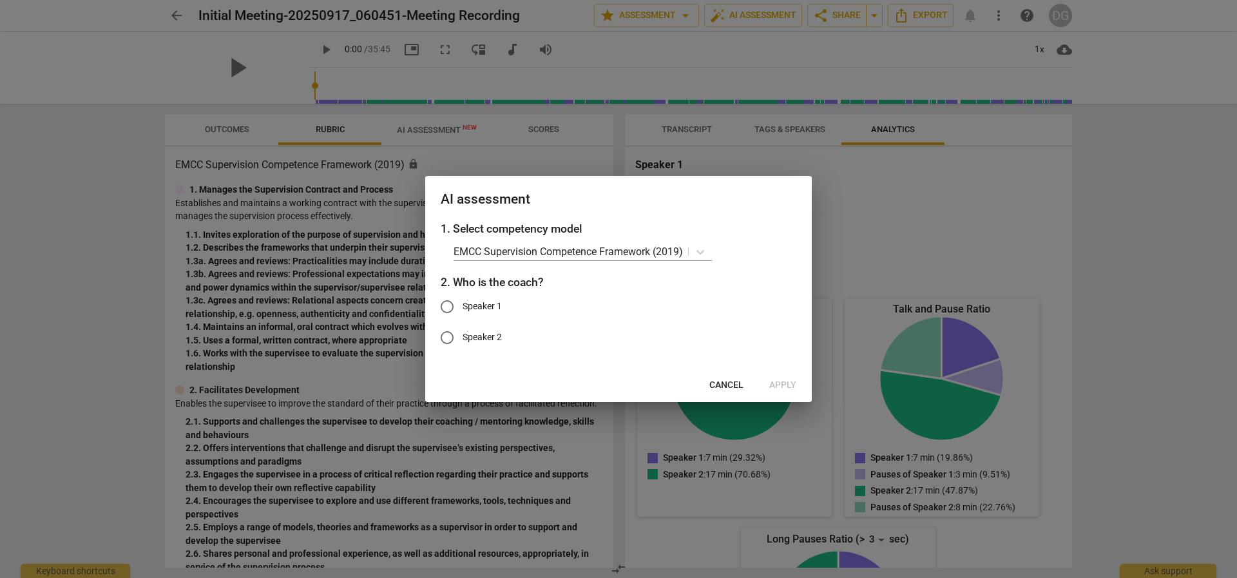
click at [477, 338] on span "Speaker 2" at bounding box center [482, 338] width 39 height 14
click at [463, 338] on input "Speaker 2" at bounding box center [447, 337] width 31 height 31
radio input "true"
click at [792, 385] on span "Apply" at bounding box center [782, 385] width 27 height 13
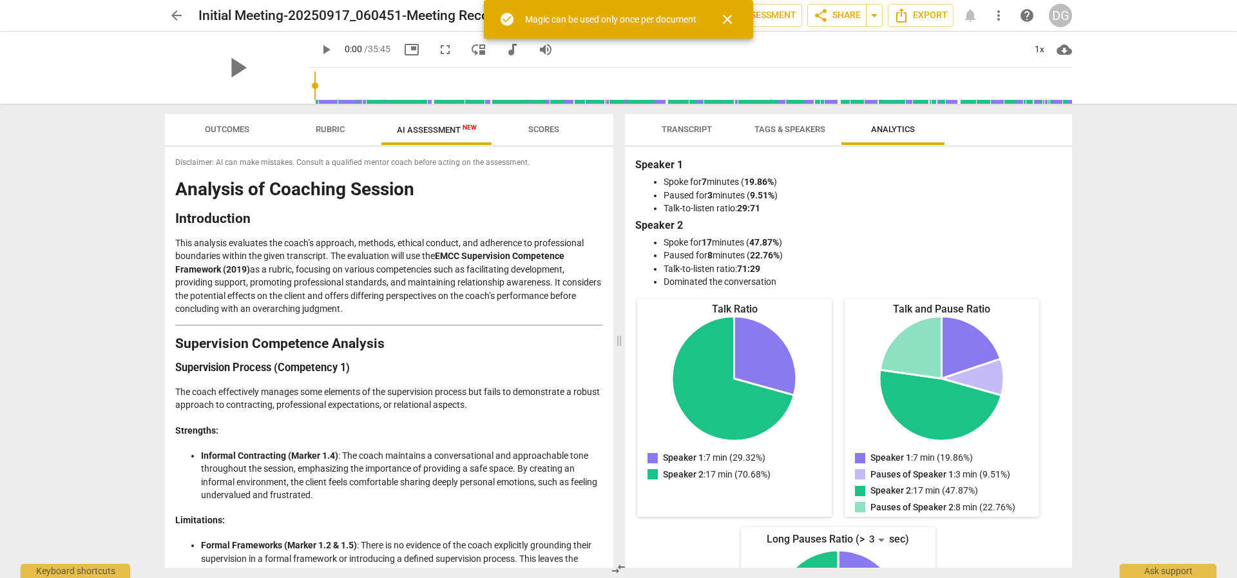
click at [590, 20] on div "Magic can be used only once per document" at bounding box center [610, 20] width 171 height 14
click at [590, 19] on div "Magic can be used only once per document" at bounding box center [610, 20] width 171 height 14
click at [906, 53] on div "play_arrow 0:00 / 35:45 picture_in_picture fullscreen move_down audiotrack volu…" at bounding box center [690, 50] width 763 height 36
type input "1195"
drag, startPoint x: 764, startPoint y: 62, endPoint x: 729, endPoint y: 69, distance: 34.9
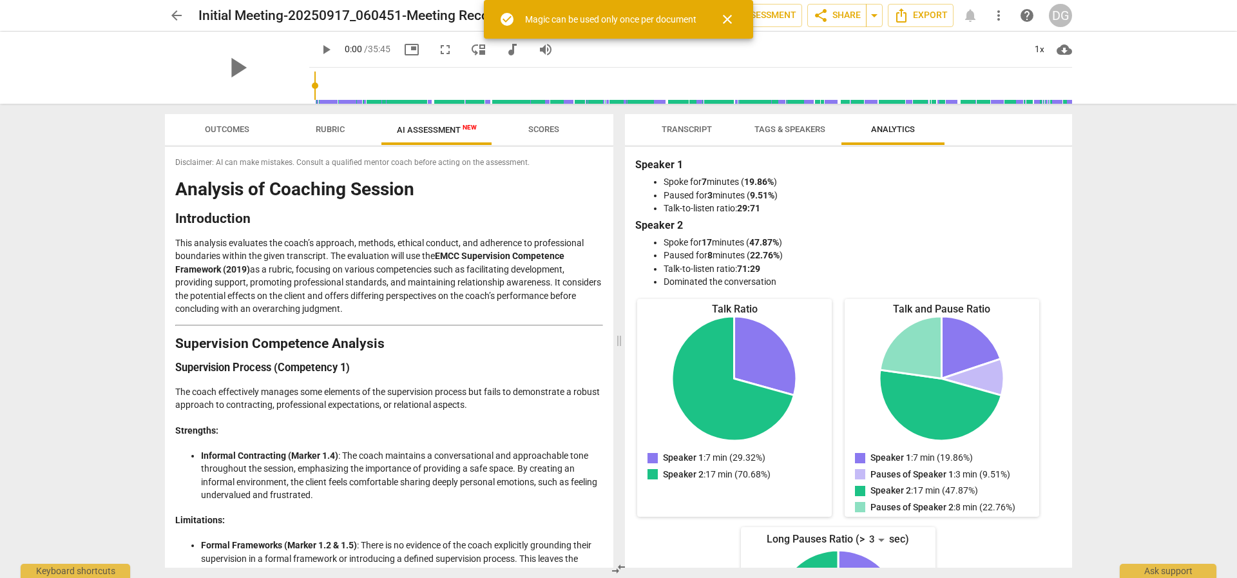
click at [729, 69] on input "range" at bounding box center [693, 85] width 758 height 41
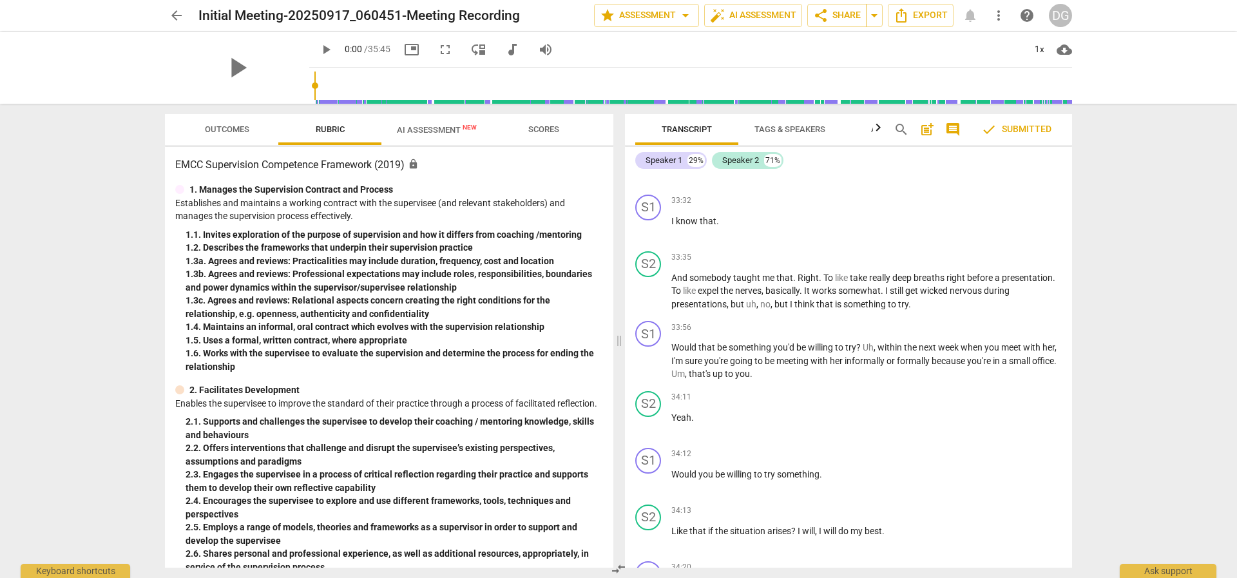
scroll to position [7668, 0]
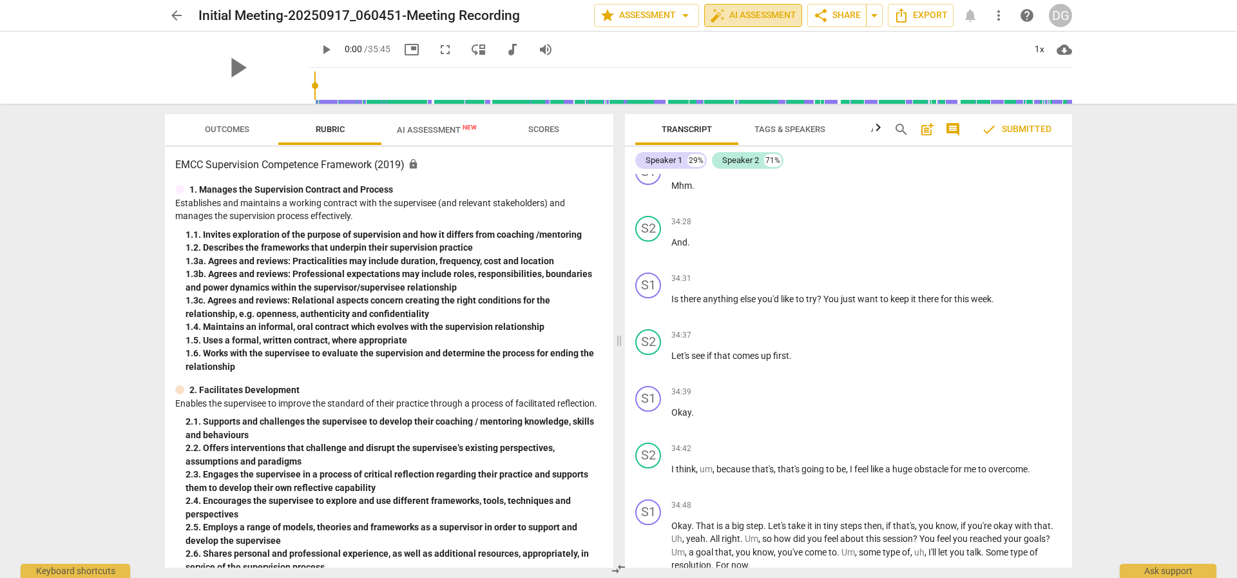
click at [749, 20] on span "auto_fix_high AI Assessment" at bounding box center [753, 15] width 86 height 15
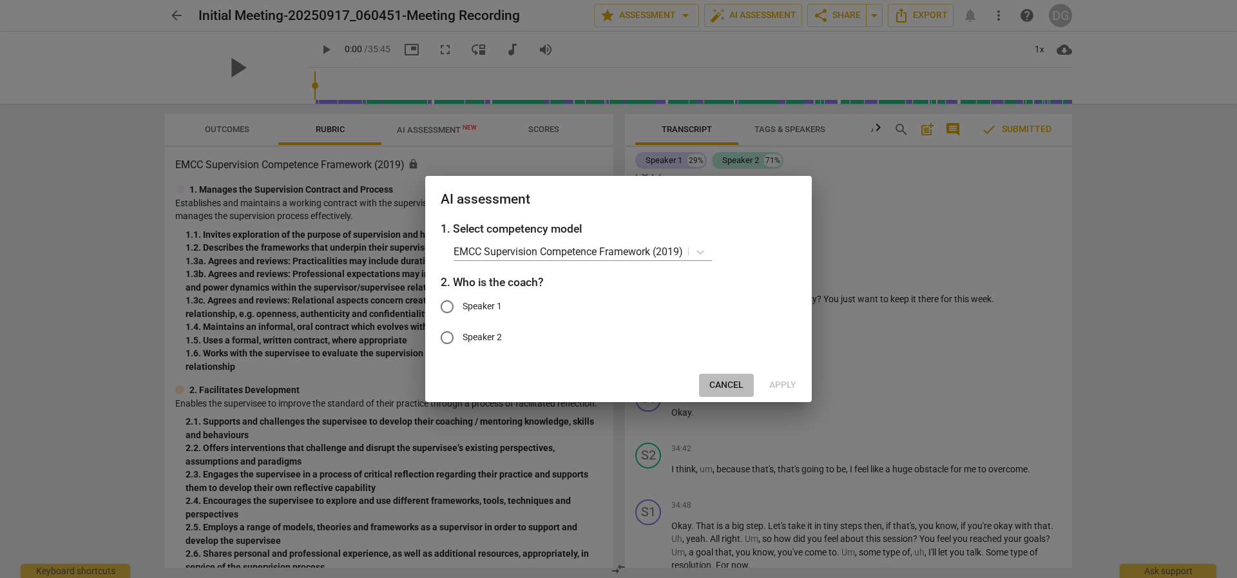
click at [721, 384] on span "Cancel" at bounding box center [726, 385] width 34 height 13
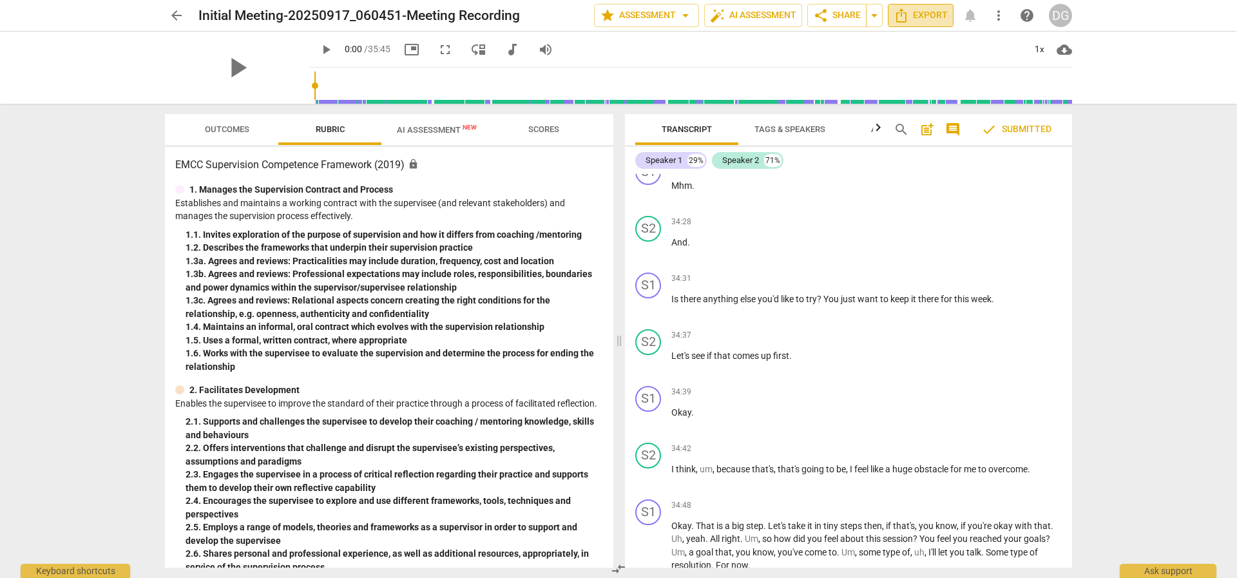
click at [927, 12] on span "Export" at bounding box center [921, 15] width 54 height 15
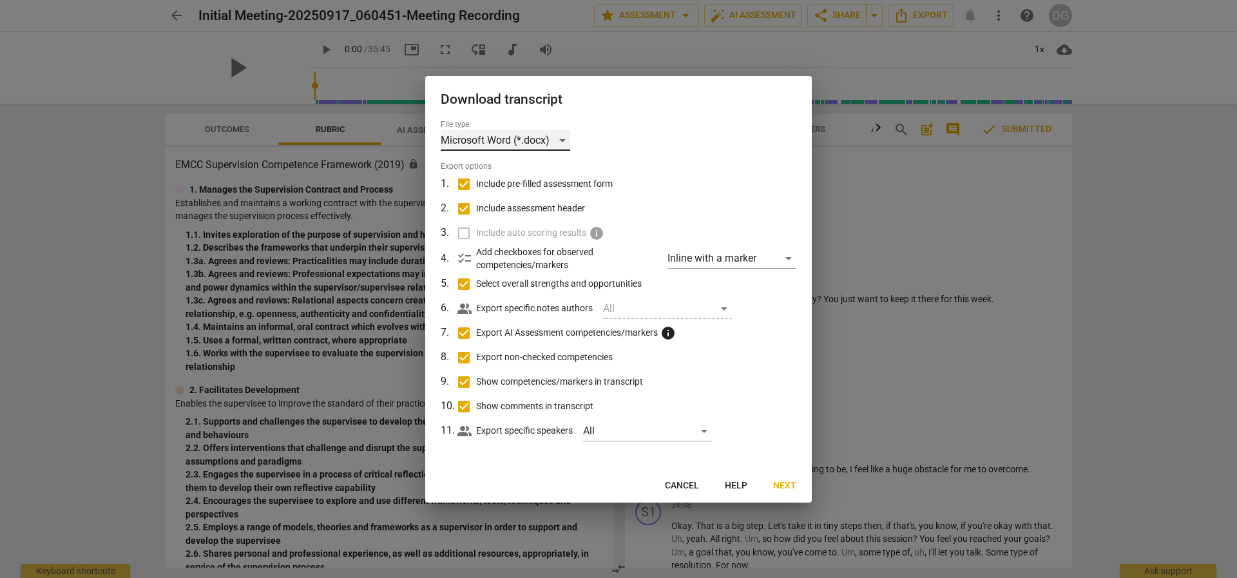
click at [567, 140] on div "Microsoft Word (*.docx)" at bounding box center [506, 140] width 130 height 21
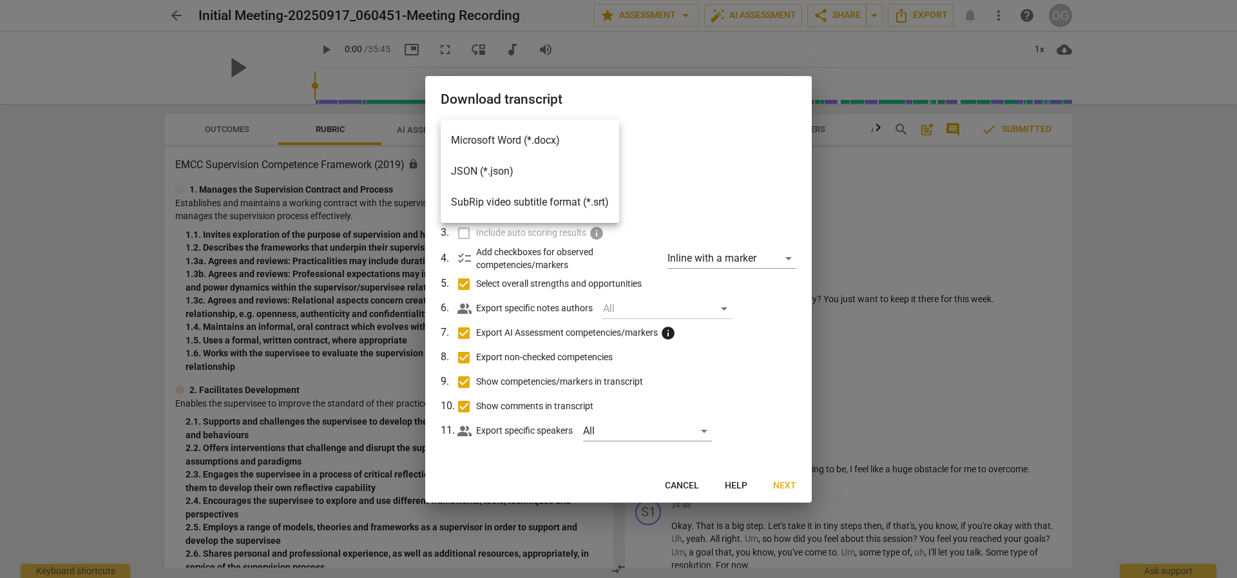
click at [575, 137] on li "Microsoft Word (*.docx)" at bounding box center [530, 140] width 178 height 31
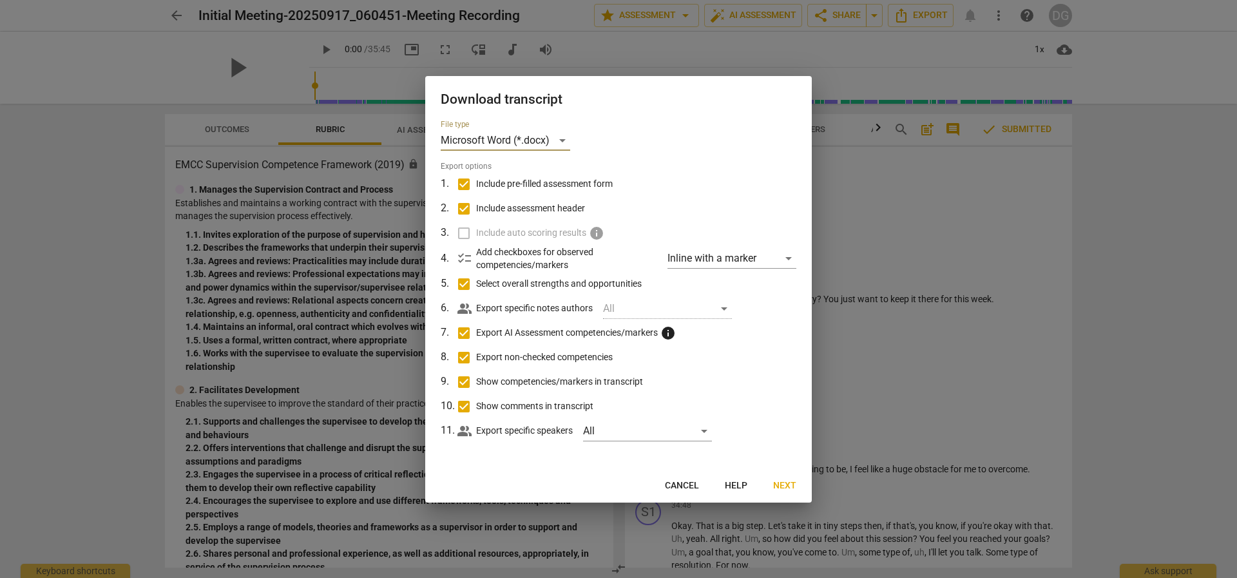
click at [722, 309] on div "All" at bounding box center [667, 308] width 129 height 21
click at [709, 429] on div "All" at bounding box center [647, 431] width 129 height 21
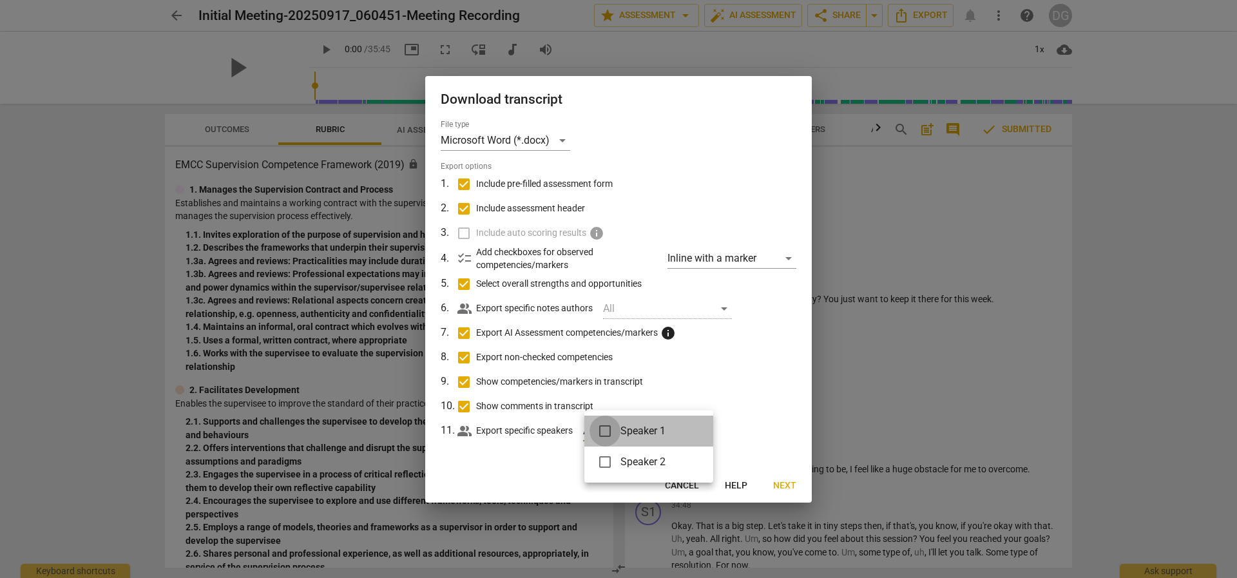
click at [606, 429] on input "checkbox" at bounding box center [605, 431] width 31 height 31
checkbox input "true"
click at [610, 458] on input "checkbox" at bounding box center [605, 462] width 31 height 31
checkbox input "true"
click at [771, 445] on div at bounding box center [618, 289] width 1237 height 578
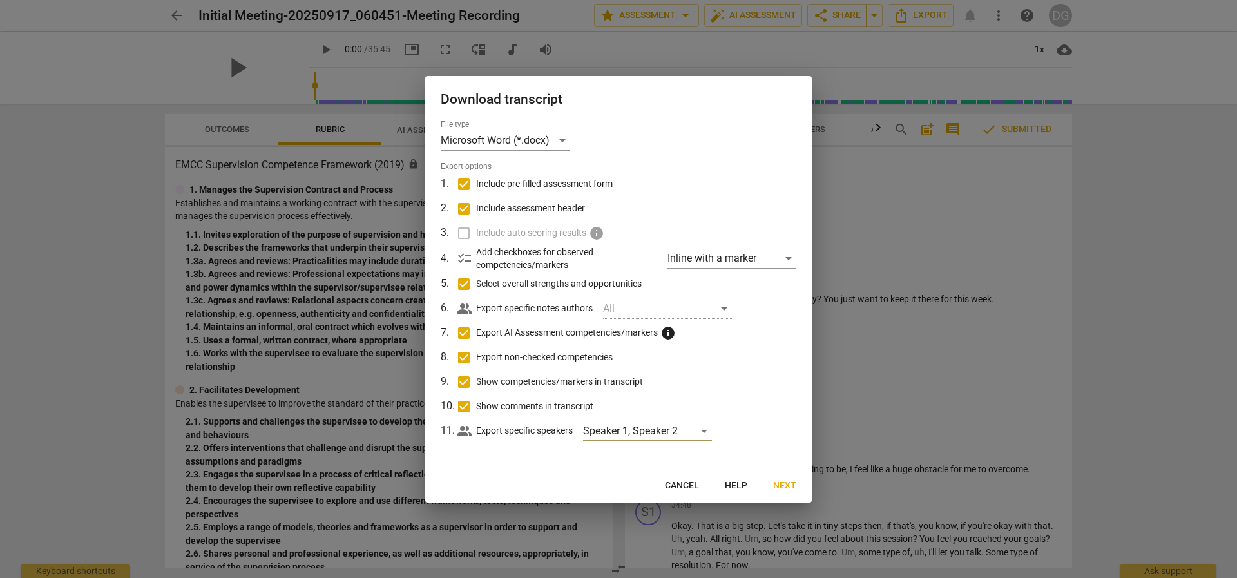
click at [784, 485] on span "Next" at bounding box center [784, 485] width 23 height 13
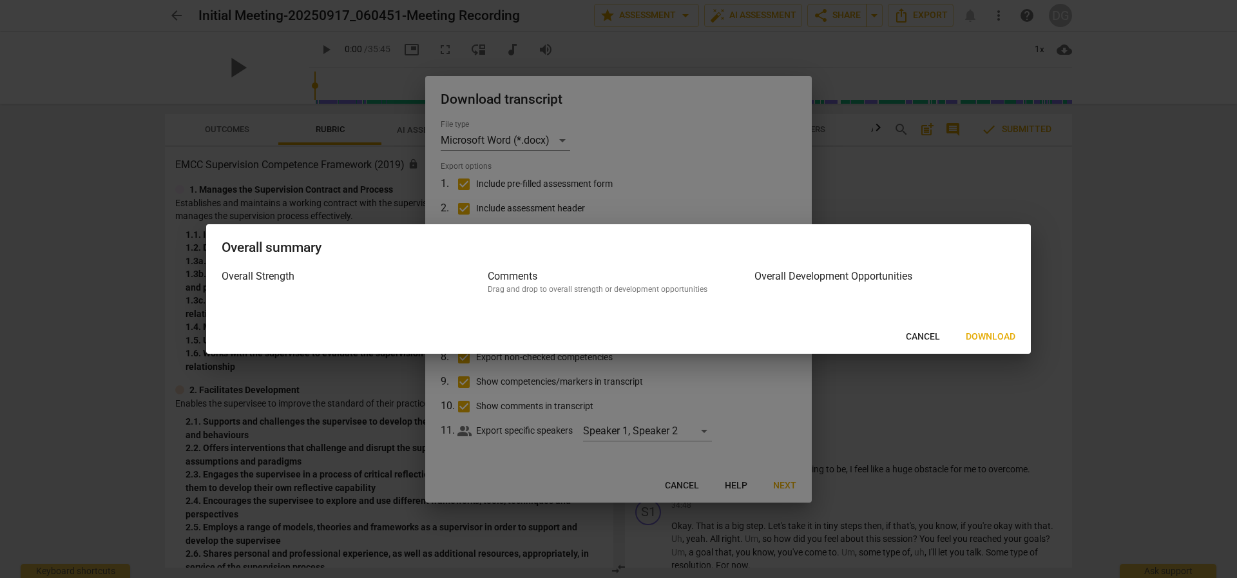
click at [1007, 338] on span "Download" at bounding box center [991, 337] width 50 height 13
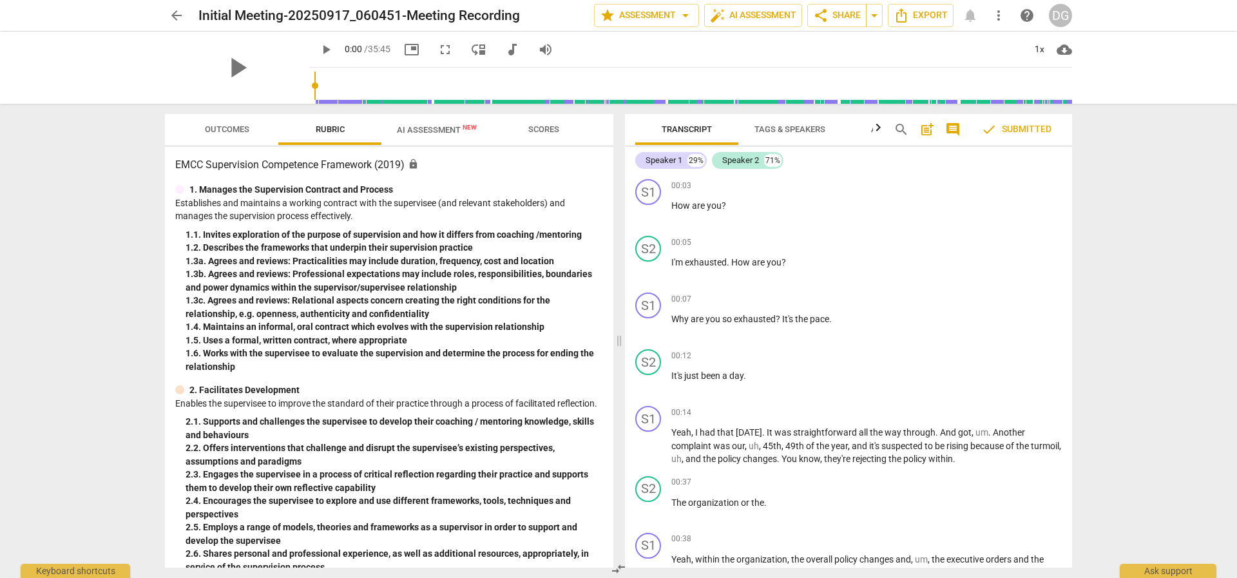
click at [237, 130] on span "Outcomes" at bounding box center [227, 129] width 44 height 10
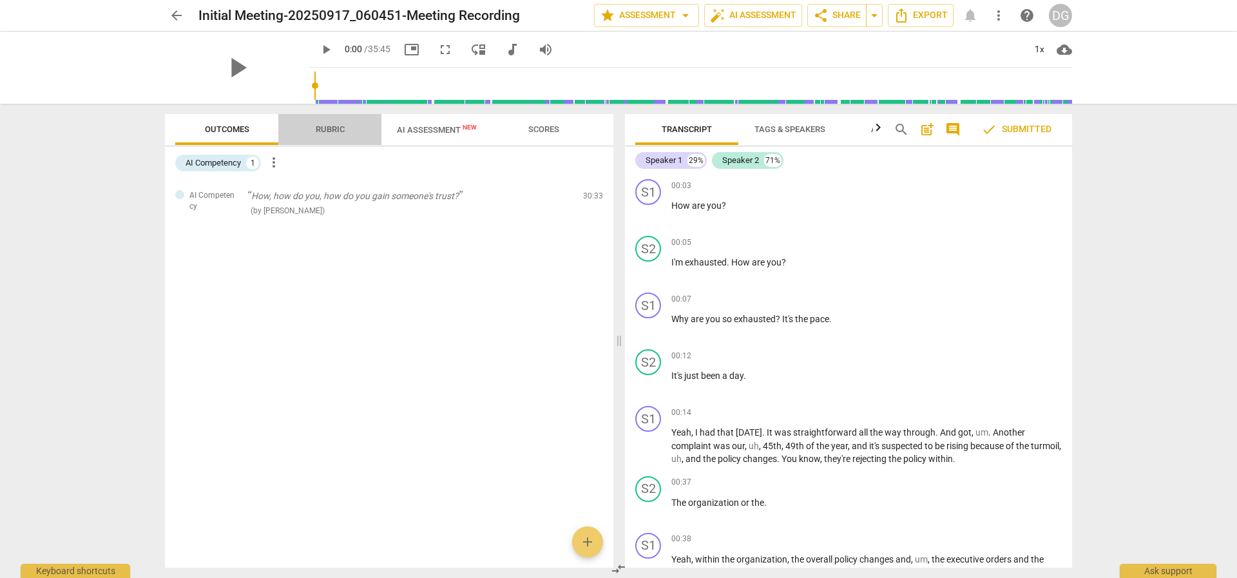
click at [318, 128] on span "Rubric" at bounding box center [330, 129] width 29 height 10
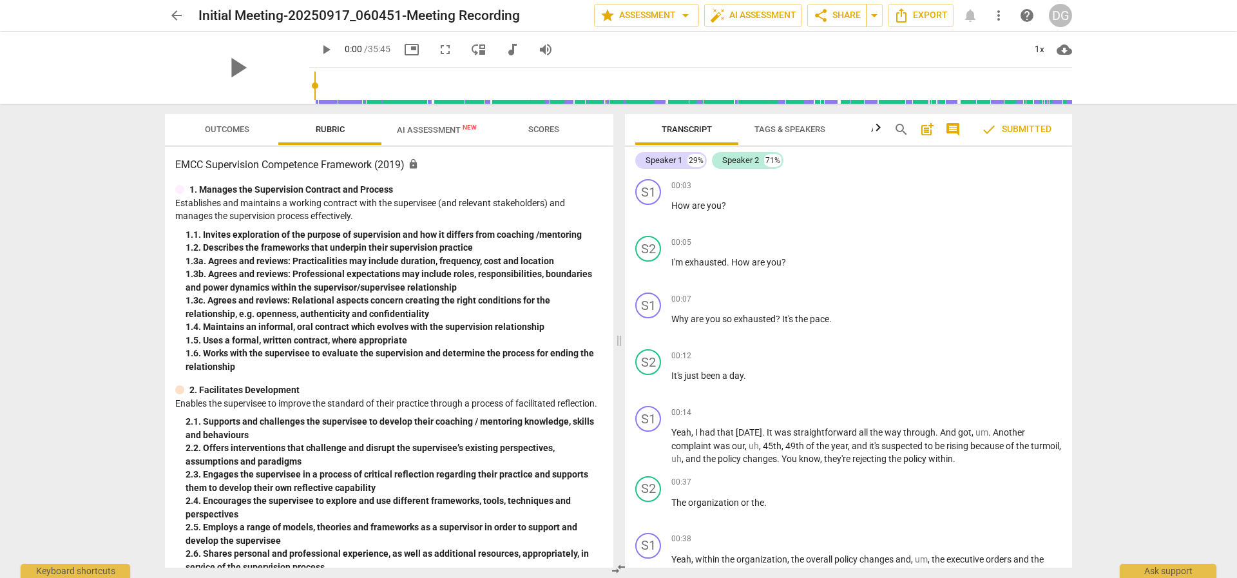
click at [418, 130] on span "AI Assessment New" at bounding box center [437, 130] width 80 height 10
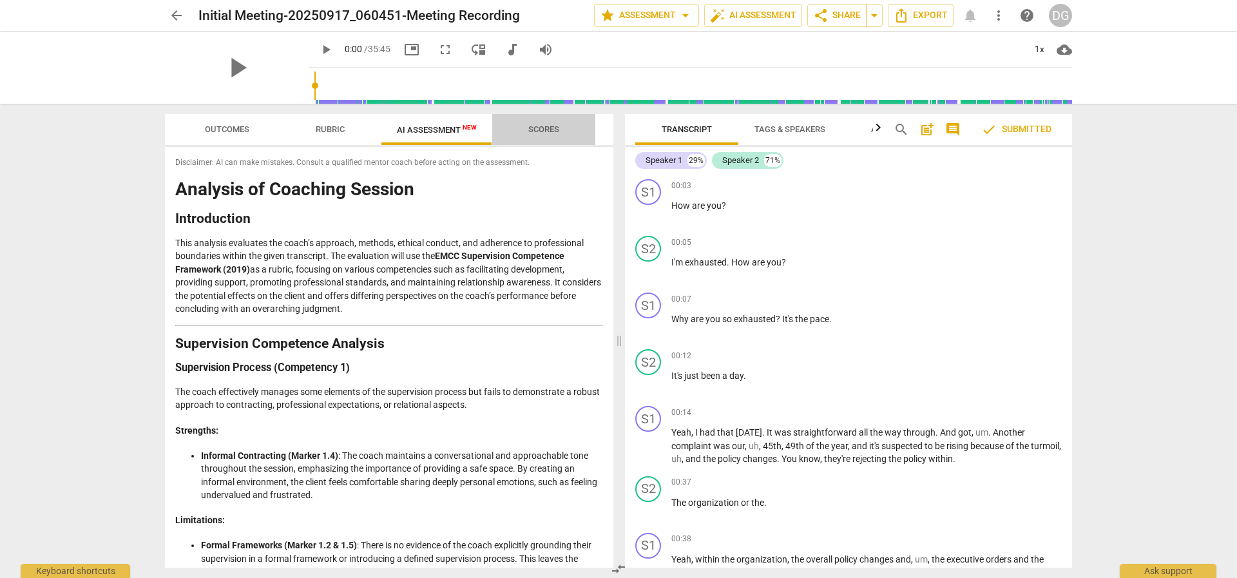
click at [543, 129] on span "Scores" at bounding box center [543, 129] width 31 height 10
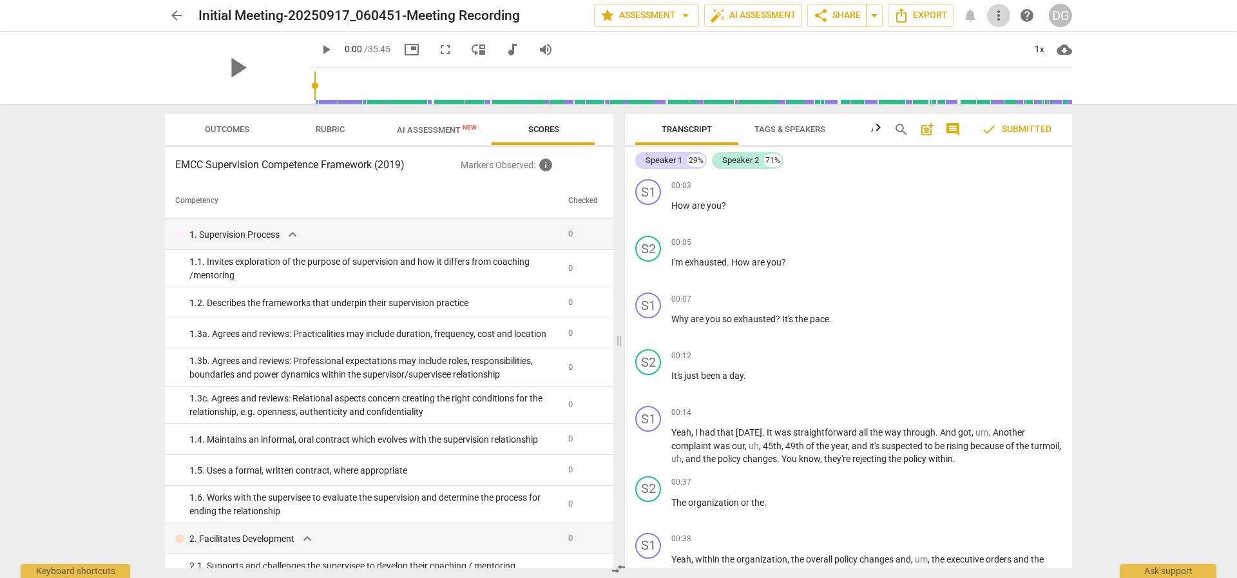
click at [997, 17] on span "more_vert" at bounding box center [998, 15] width 15 height 15
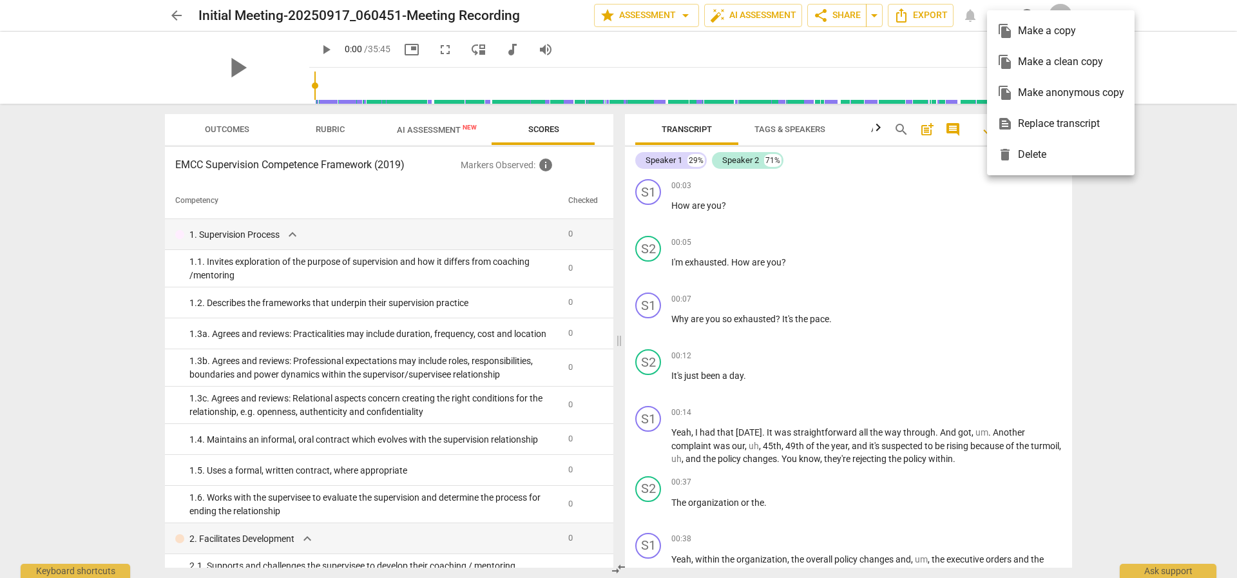
click at [997, 30] on span "file_copy" at bounding box center [1004, 30] width 15 height 15
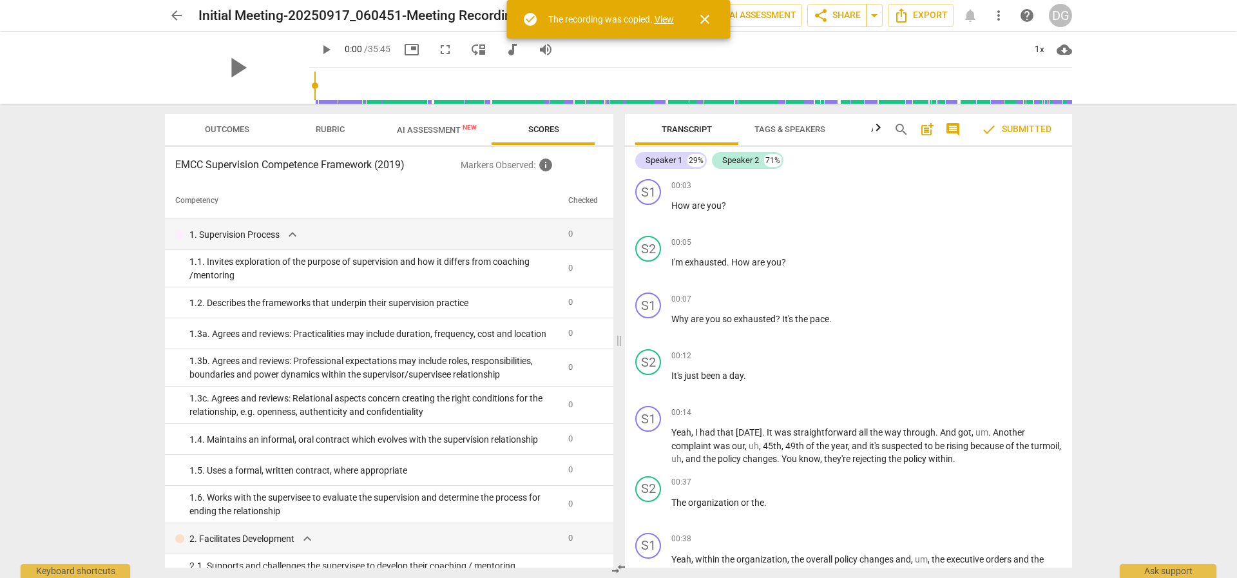
click at [708, 22] on span "close" at bounding box center [704, 19] width 15 height 15
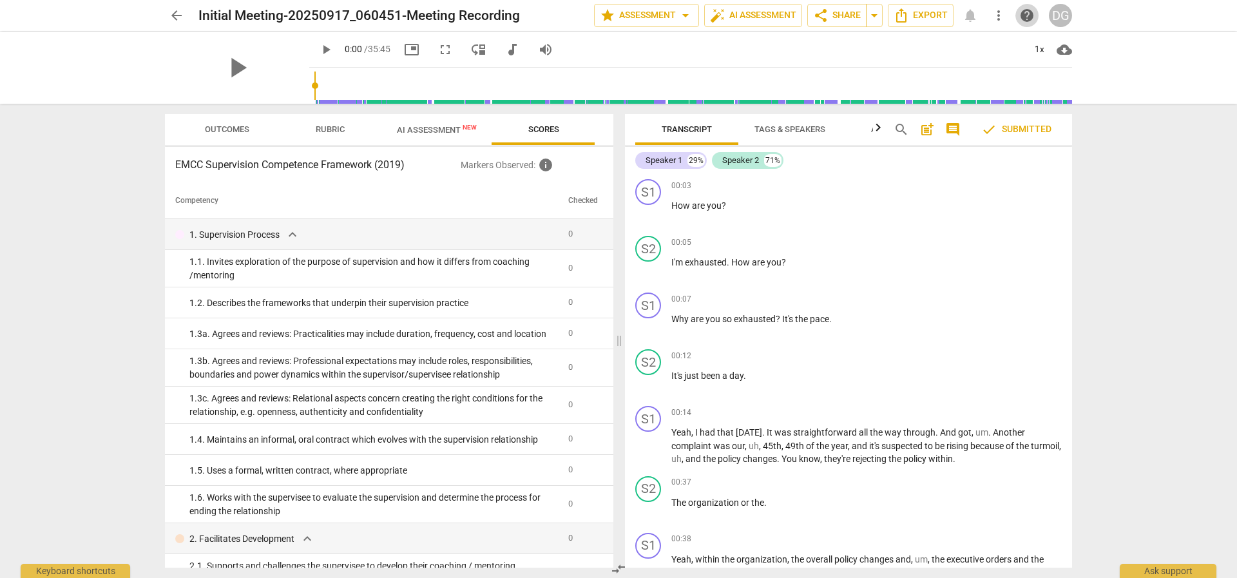
click at [1028, 15] on span "help" at bounding box center [1026, 15] width 15 height 15
click at [1065, 50] on span "cloud_download" at bounding box center [1064, 49] width 15 height 15
click at [1094, 193] on div at bounding box center [618, 289] width 1237 height 578
click at [912, 10] on span "Export" at bounding box center [921, 15] width 54 height 15
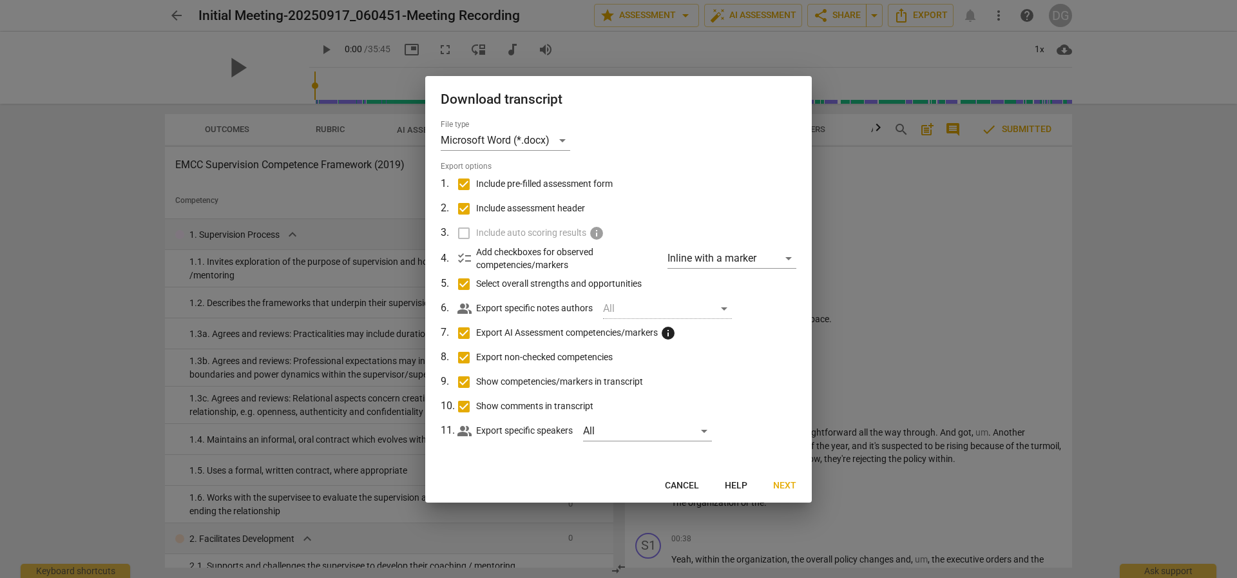
click at [798, 486] on button "Next" at bounding box center [785, 485] width 44 height 23
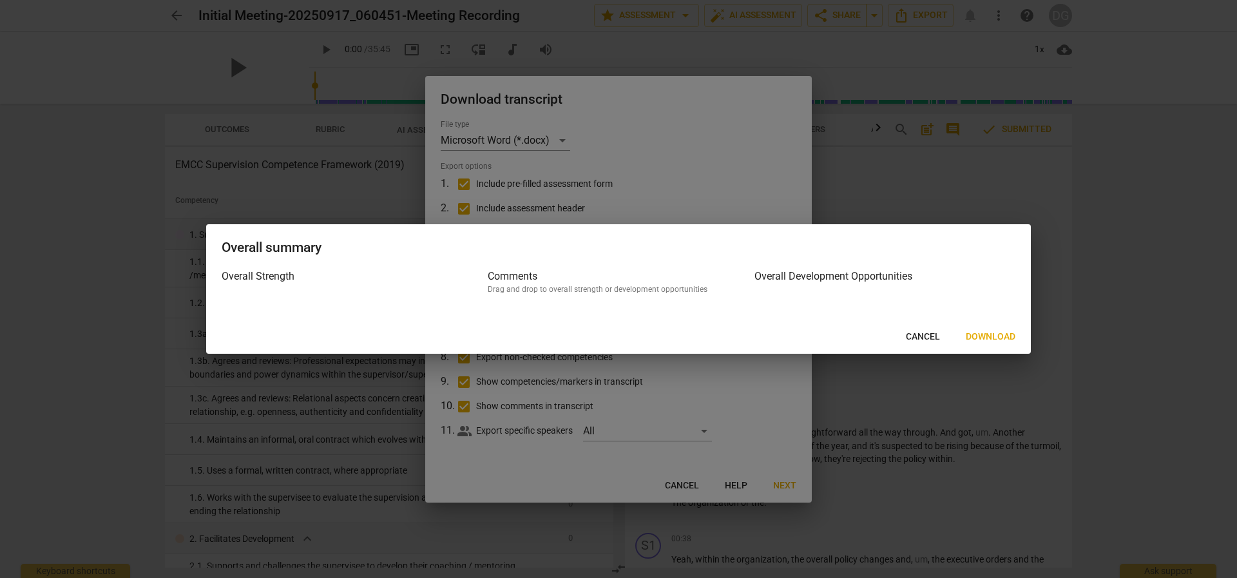
click at [820, 280] on h3 "Overall Development Opportunities" at bounding box center [885, 276] width 261 height 15
click at [512, 279] on h3 "Comments" at bounding box center [618, 276] width 261 height 15
click at [512, 278] on h3 "Comments" at bounding box center [618, 276] width 261 height 15
click at [313, 250] on h2 "Overall summary" at bounding box center [619, 248] width 794 height 16
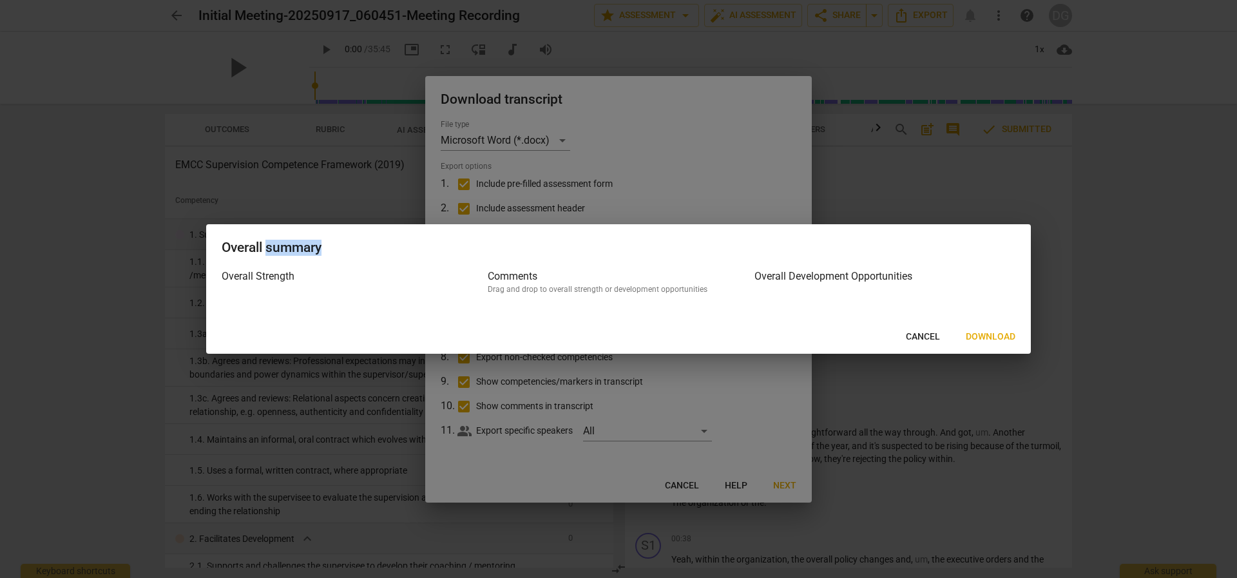
click at [1008, 338] on span "Download" at bounding box center [991, 337] width 50 height 13
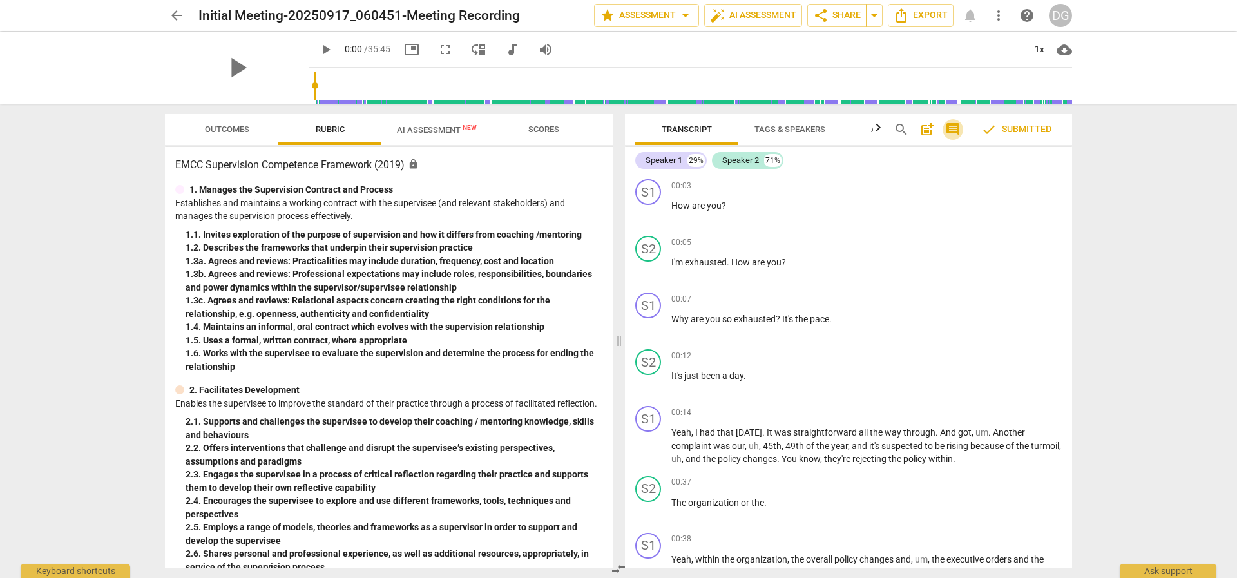
click at [958, 131] on span "comment" at bounding box center [952, 129] width 15 height 15
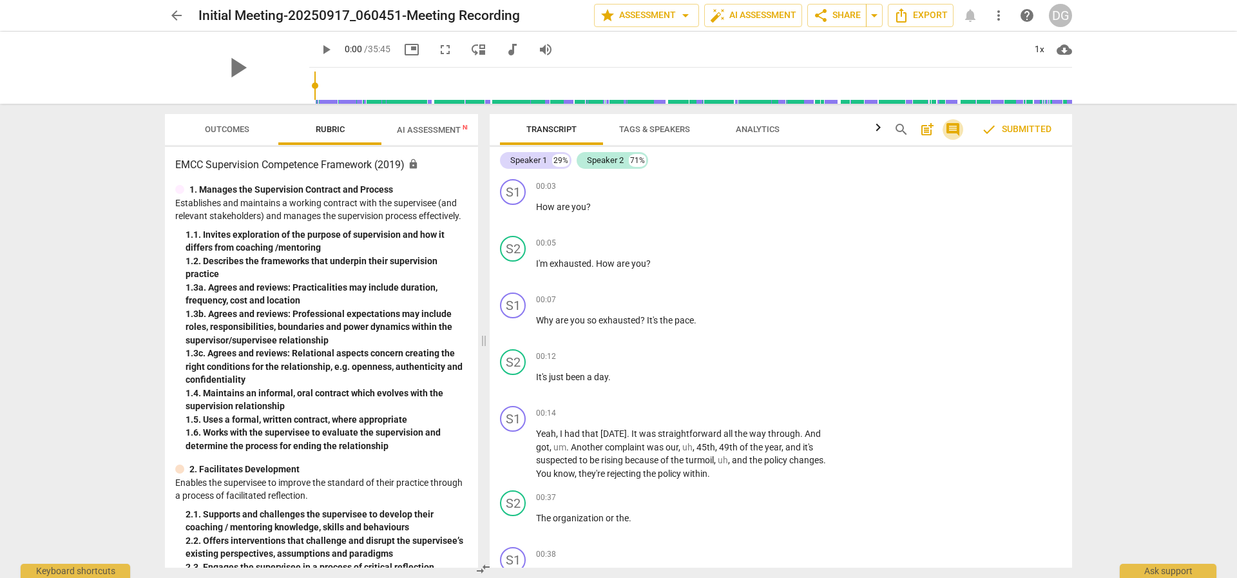
click at [958, 131] on span "comment" at bounding box center [952, 129] width 15 height 15
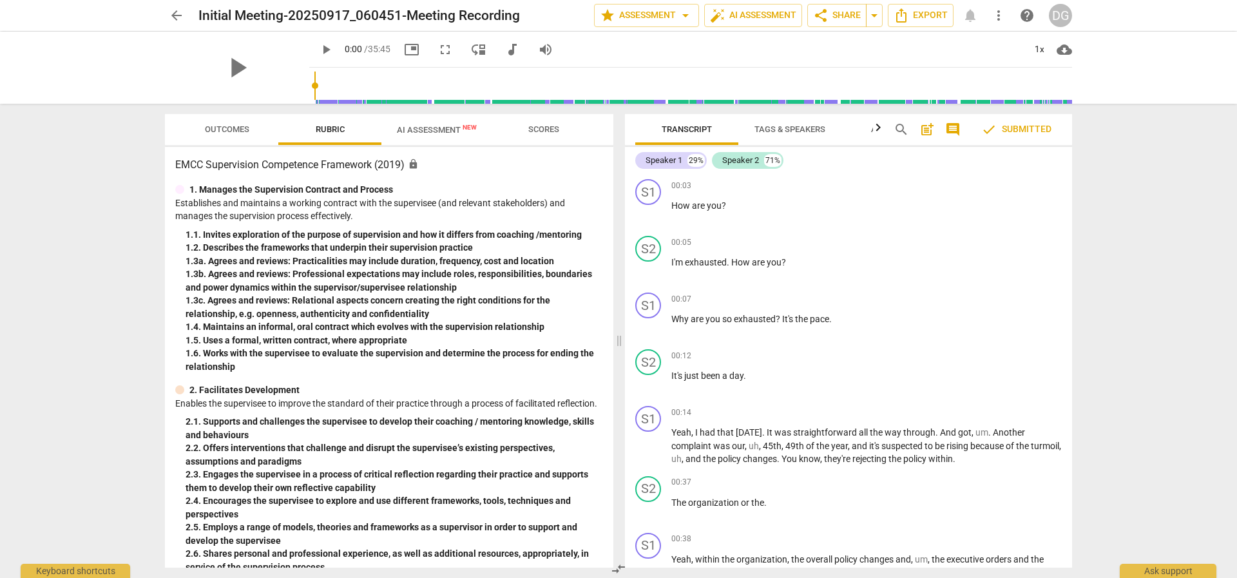
click at [930, 128] on span "post_add" at bounding box center [927, 129] width 15 height 15
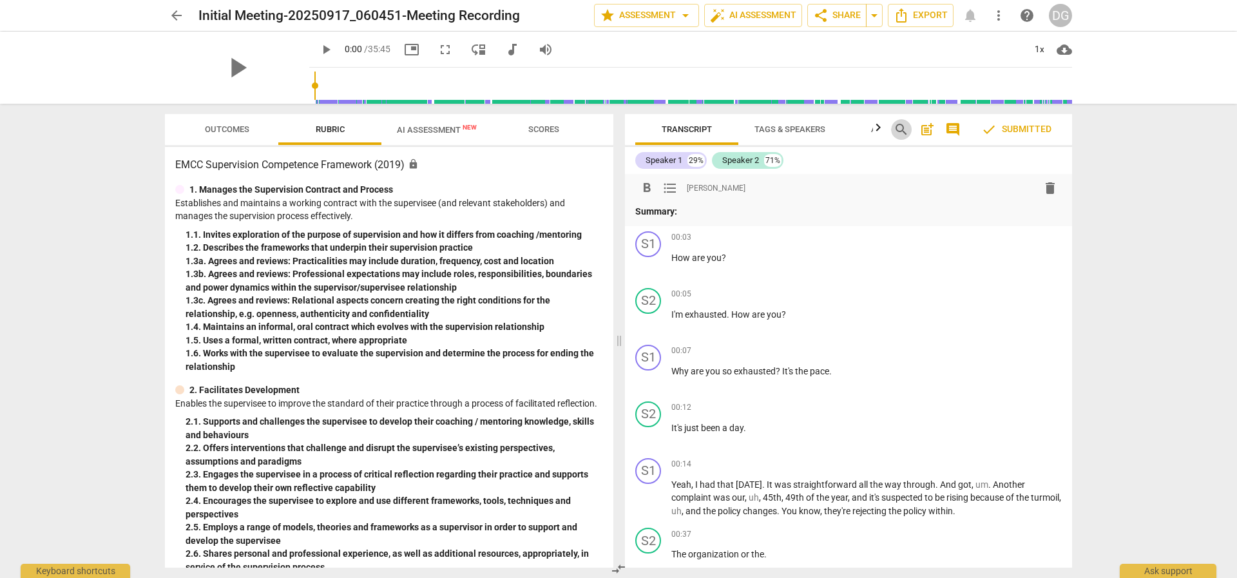
click at [897, 126] on span "search" at bounding box center [901, 129] width 15 height 15
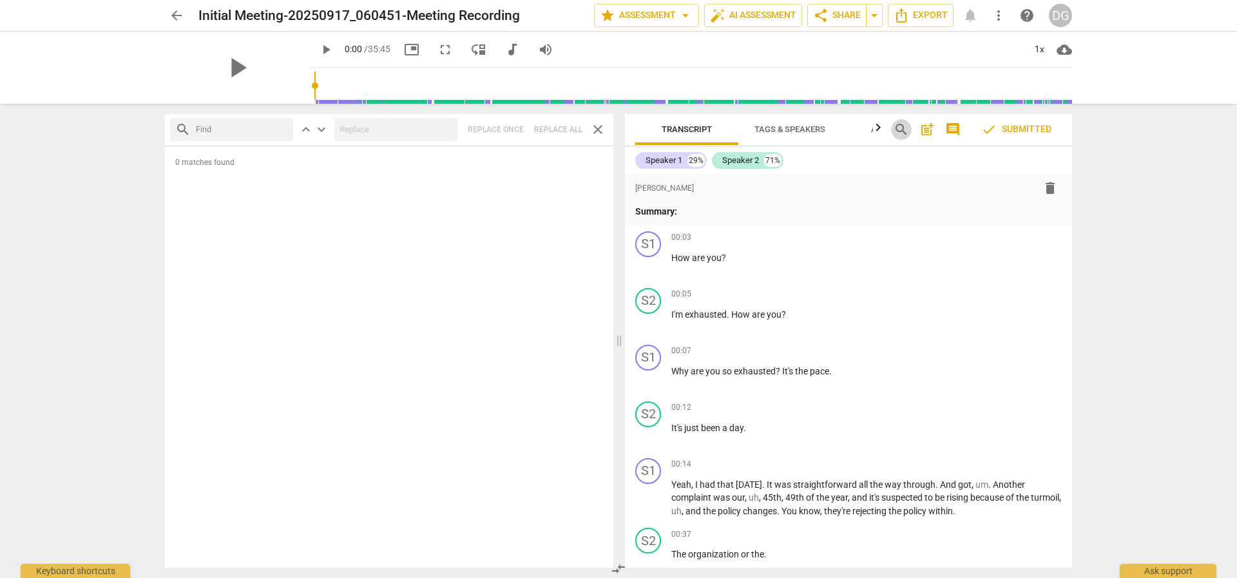
click at [897, 126] on span "search" at bounding box center [901, 129] width 15 height 15
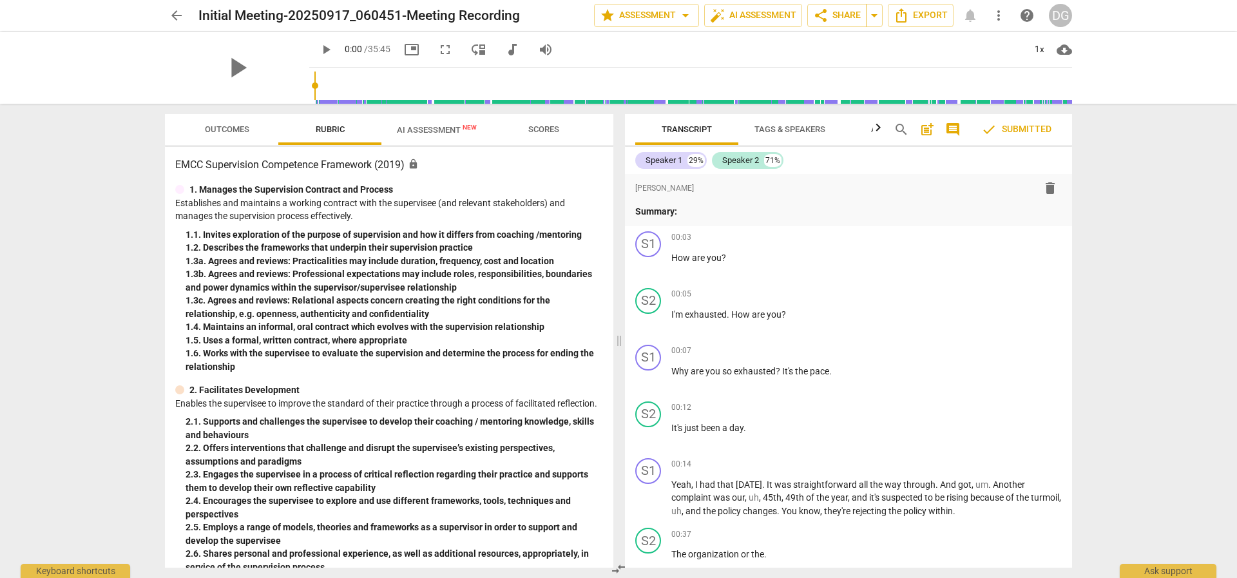
click at [763, 125] on span "Tags & Speakers" at bounding box center [790, 129] width 71 height 10
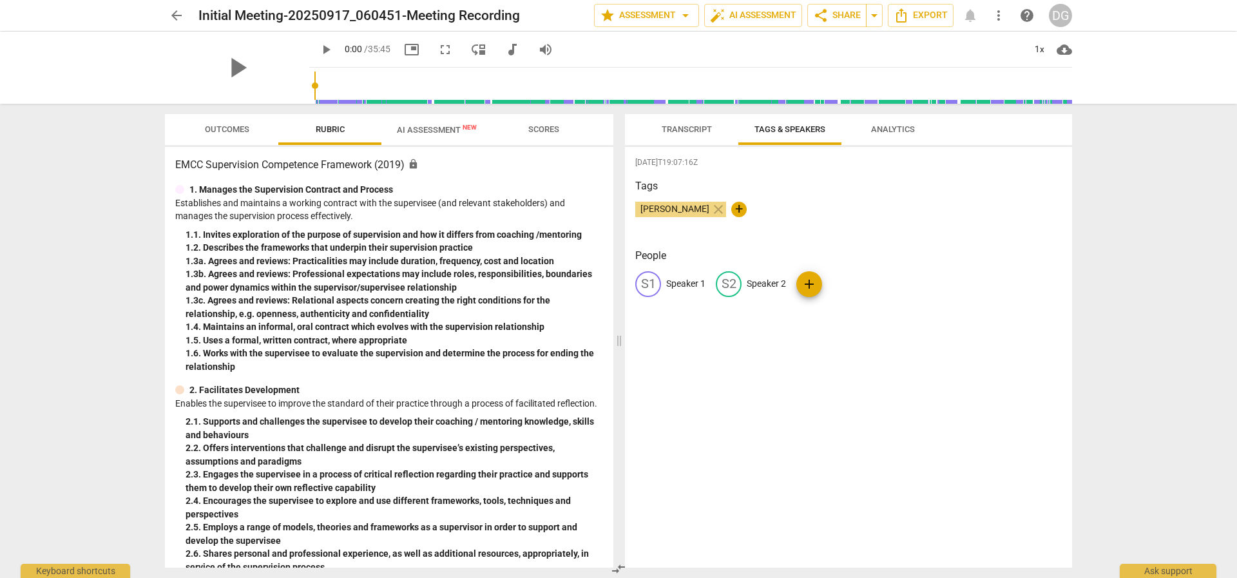
click at [695, 132] on span "Transcript" at bounding box center [687, 129] width 50 height 10
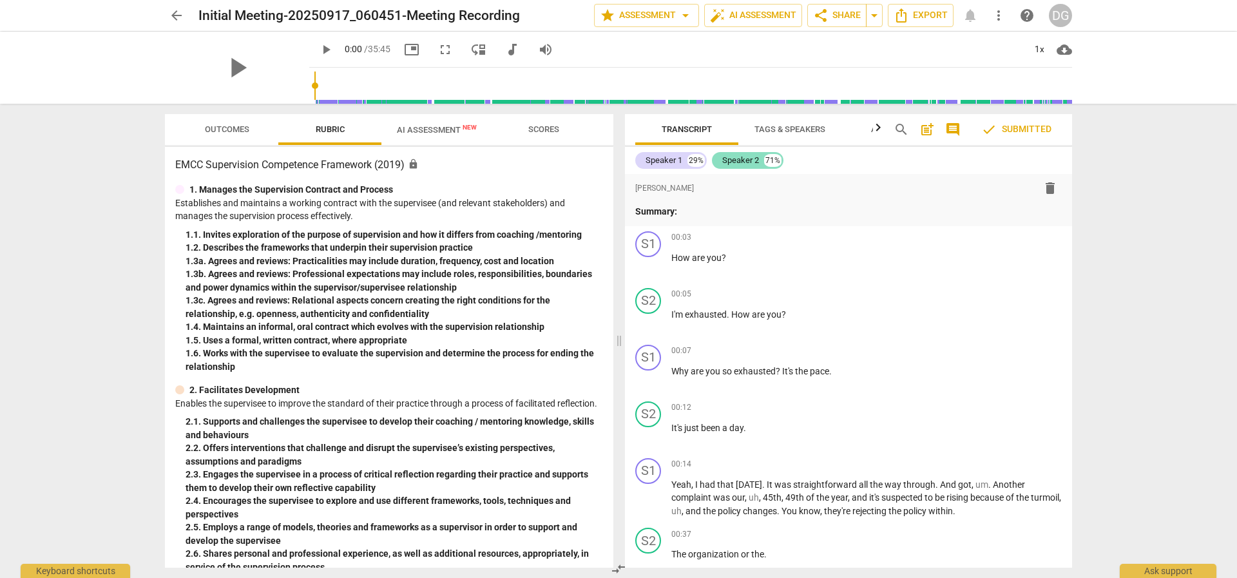
click at [742, 155] on div "Speaker 2" at bounding box center [740, 160] width 37 height 13
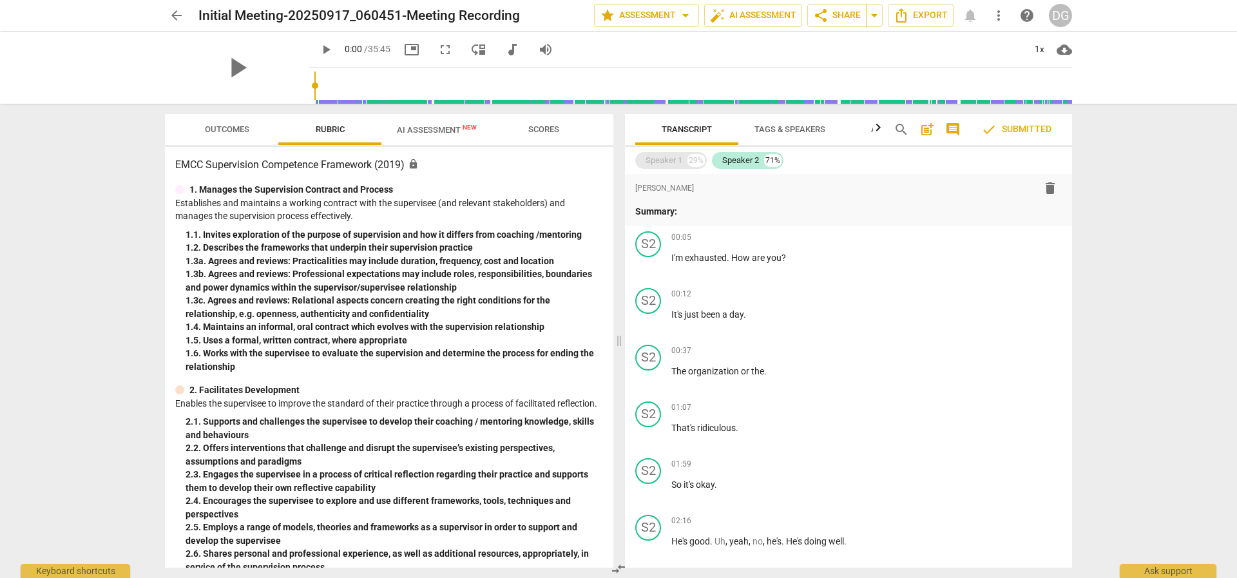
click at [693, 164] on div "29%" at bounding box center [696, 160] width 17 height 13
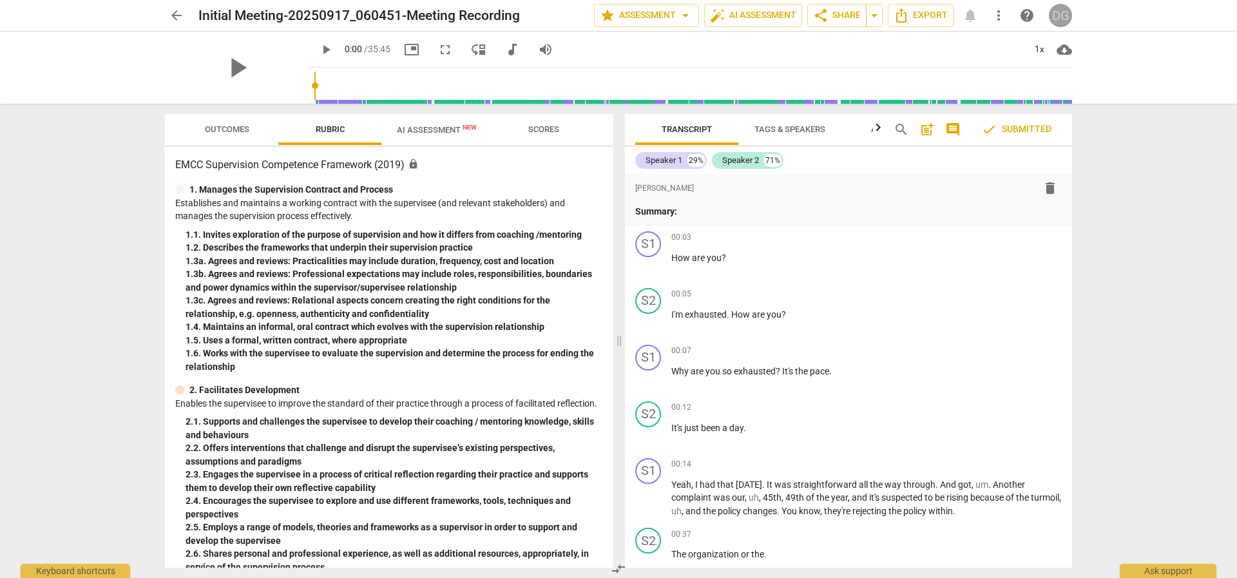
click at [1053, 15] on div "DG" at bounding box center [1060, 15] width 23 height 23
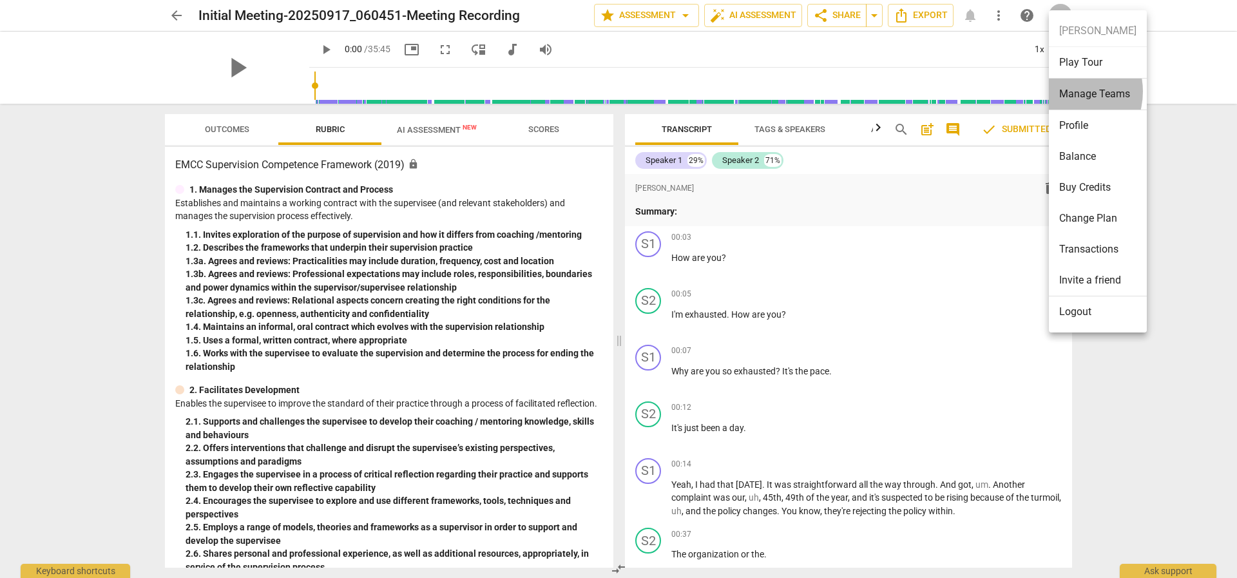
click at [1064, 91] on li "Manage Teams" at bounding box center [1098, 95] width 98 height 32
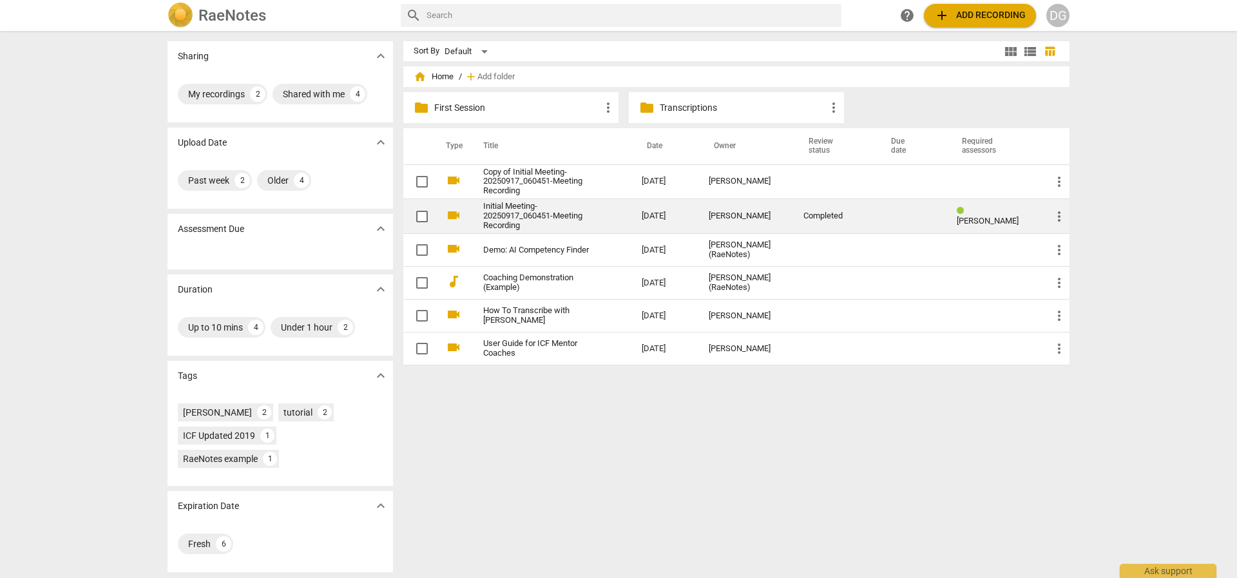
click at [1054, 215] on span "more_vert" at bounding box center [1059, 216] width 15 height 15
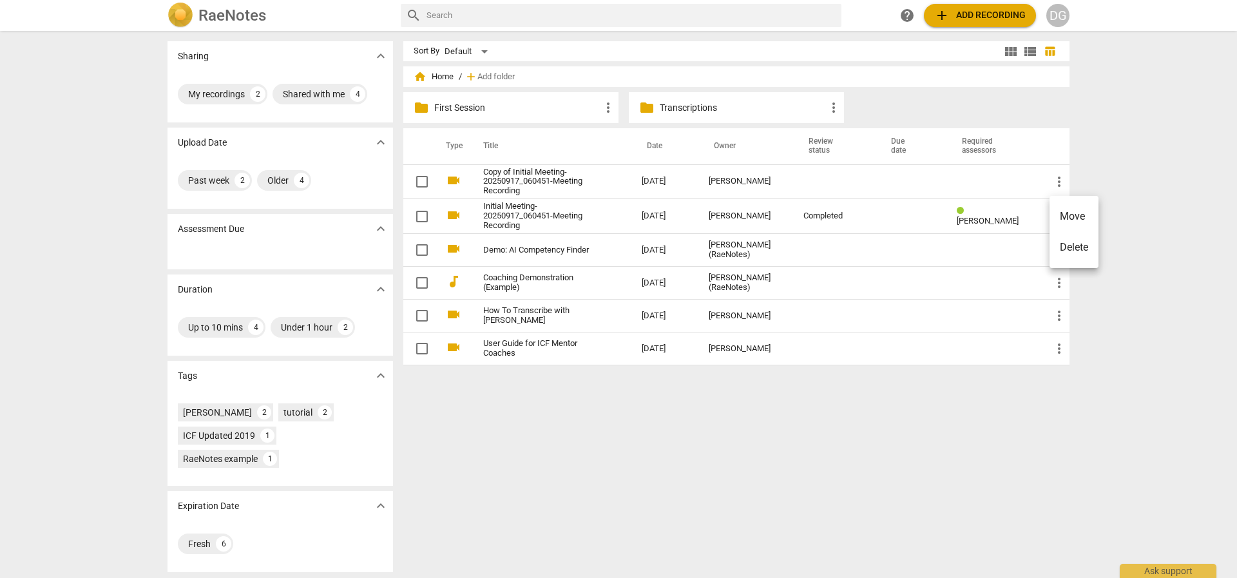
click at [810, 217] on div at bounding box center [618, 289] width 1237 height 578
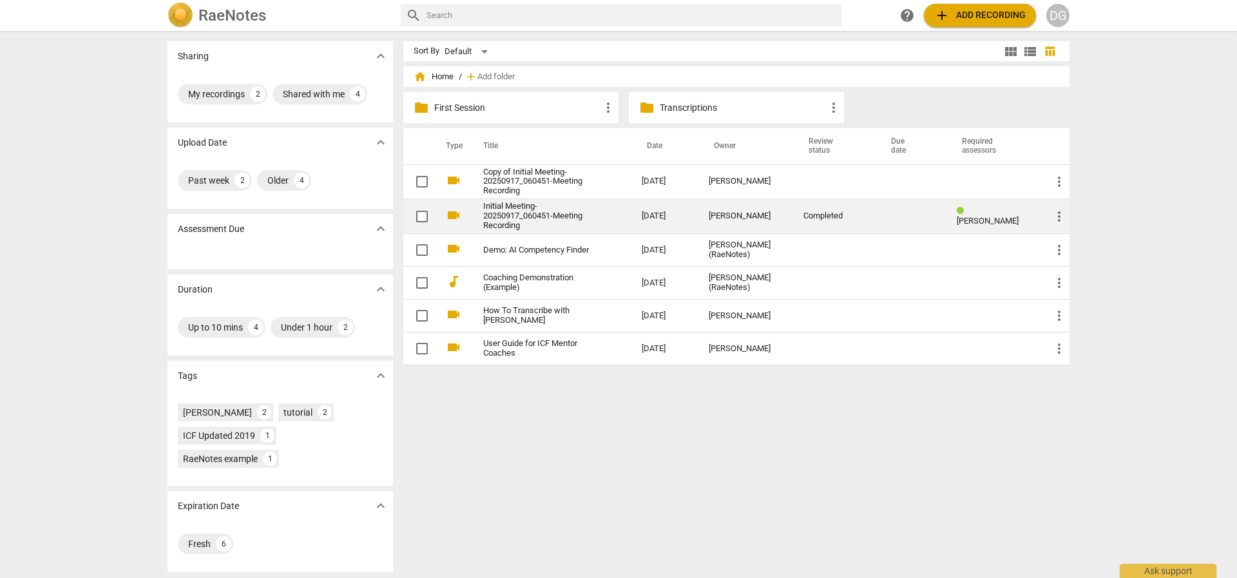
click at [425, 215] on input "checkbox" at bounding box center [422, 216] width 27 height 15
checkbox input "false"
click at [513, 207] on link "Initial Meeting-20250917_060451-Meeting Recording" at bounding box center [539, 216] width 112 height 29
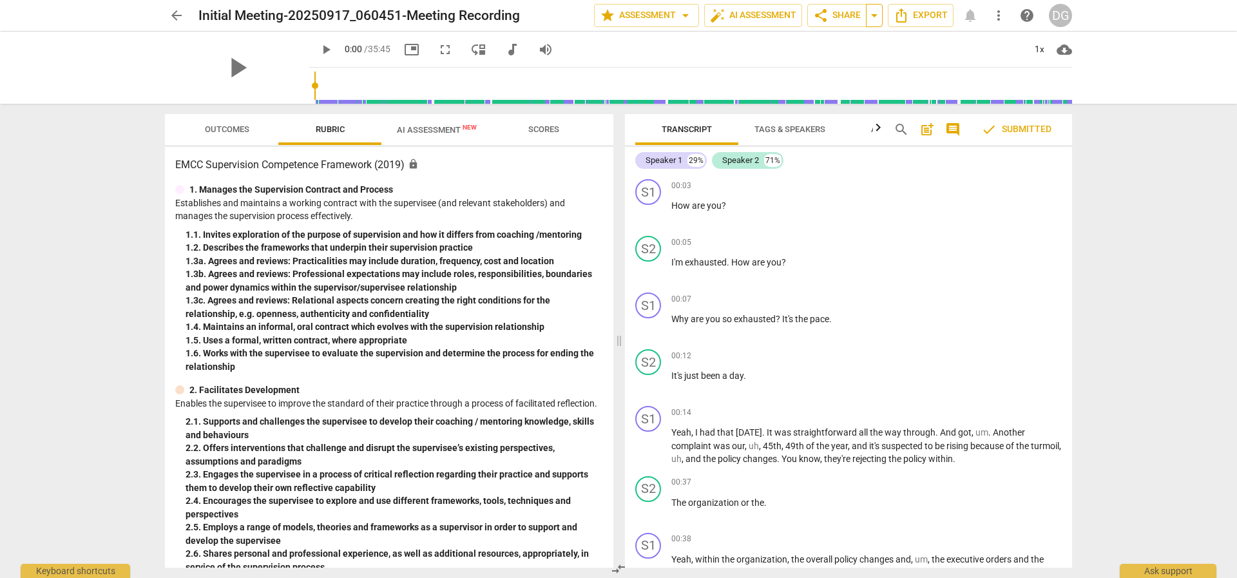
click at [878, 18] on span "arrow_drop_down" at bounding box center [874, 15] width 15 height 15
click at [780, 17] on span "auto_fix_high AI Assessment" at bounding box center [753, 15] width 86 height 15
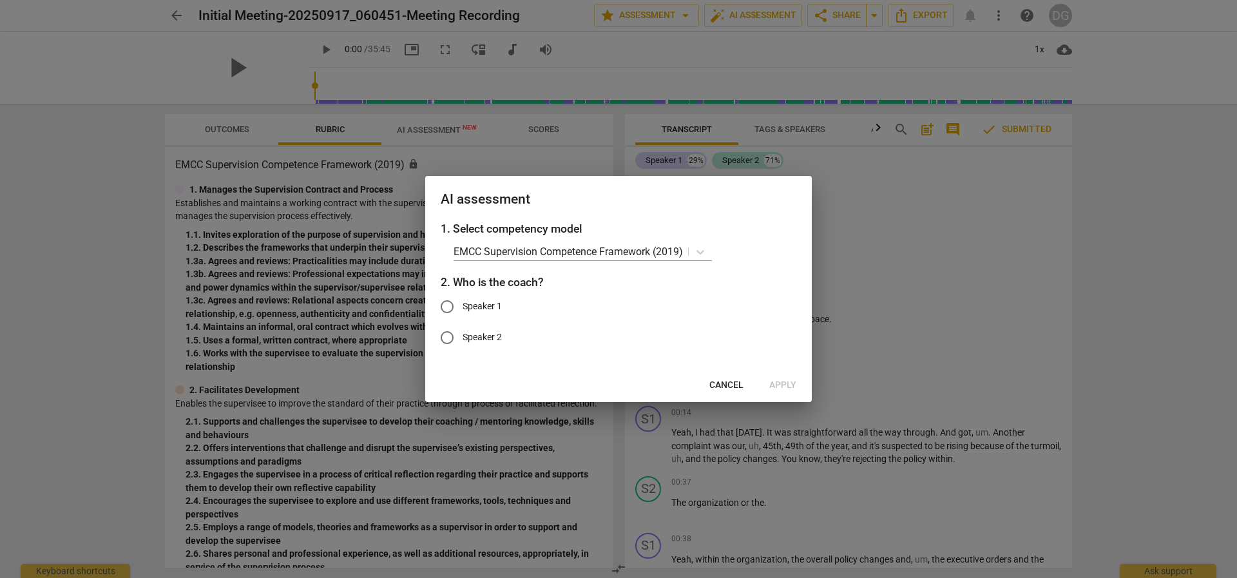
click at [468, 336] on span "Speaker 2" at bounding box center [482, 338] width 39 height 14
click at [463, 336] on input "Speaker 2" at bounding box center [447, 337] width 31 height 31
radio input "true"
click at [784, 385] on span "Apply" at bounding box center [782, 385] width 27 height 13
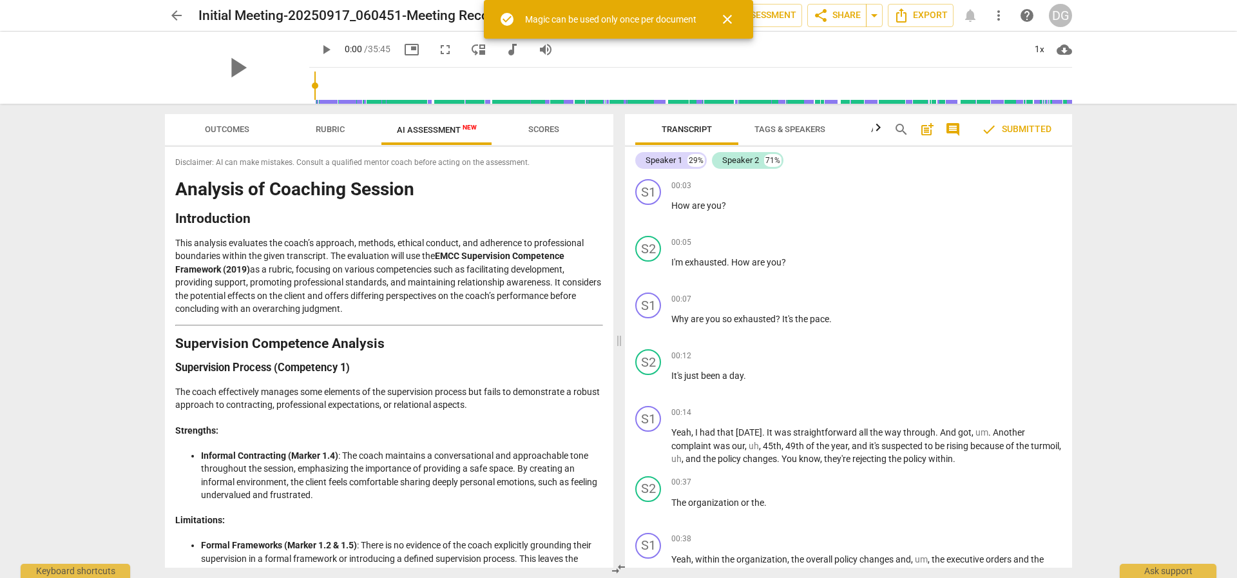
click at [723, 15] on span "close" at bounding box center [727, 19] width 15 height 15
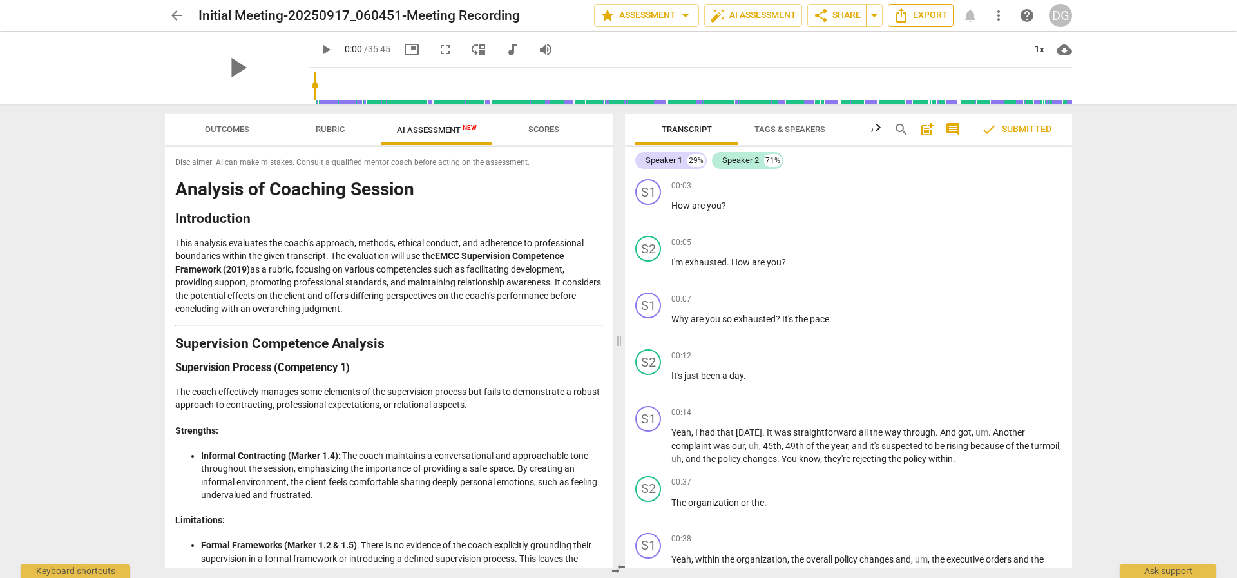
click at [934, 16] on span "Export" at bounding box center [921, 15] width 54 height 15
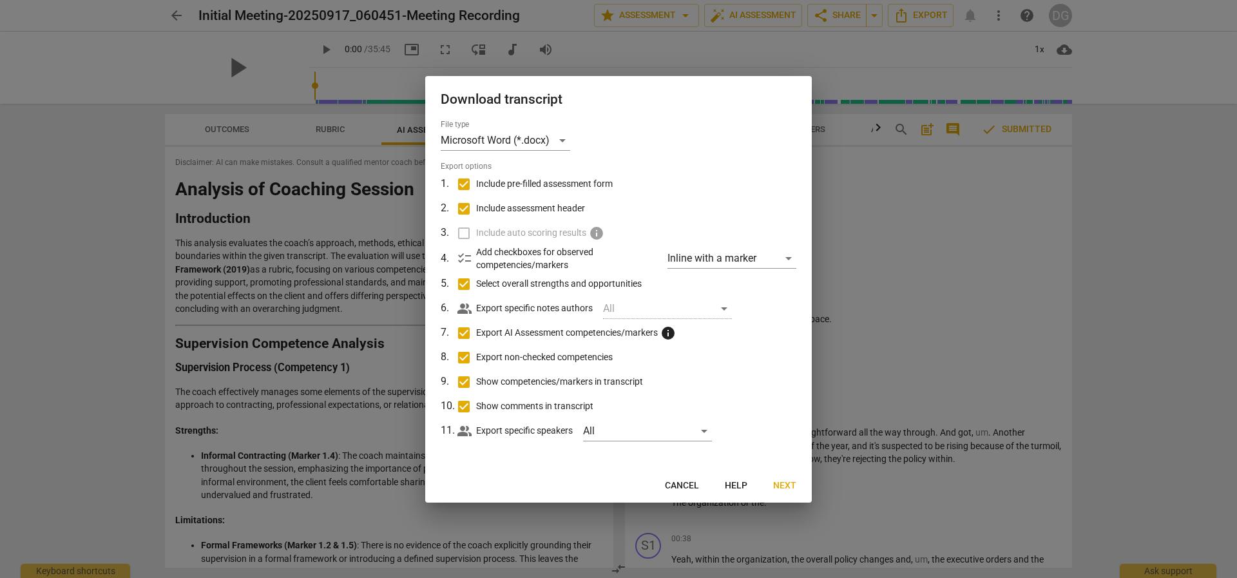
click at [723, 309] on div "All" at bounding box center [667, 308] width 129 height 21
click at [704, 429] on div "All" at bounding box center [647, 431] width 129 height 21
drag, startPoint x: 753, startPoint y: 398, endPoint x: 751, endPoint y: 387, distance: 11.8
click at [751, 387] on div at bounding box center [618, 289] width 1237 height 578
click at [780, 480] on span "Next" at bounding box center [784, 485] width 23 height 13
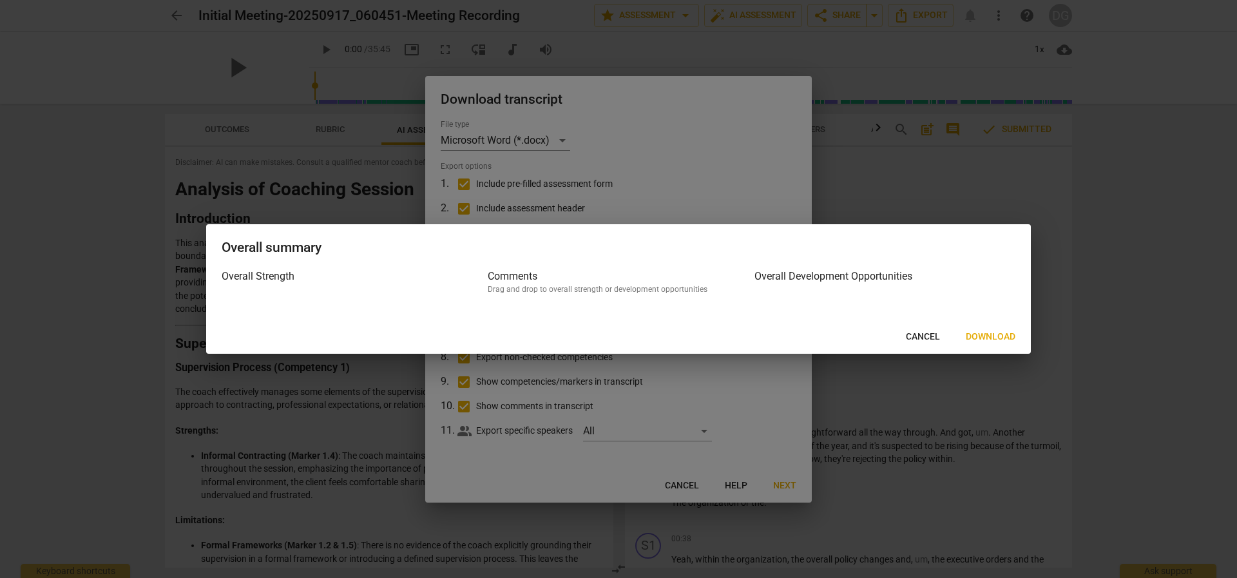
click at [785, 279] on h3 "Overall Development Opportunities" at bounding box center [885, 276] width 261 height 15
click at [506, 282] on h3 "Comments" at bounding box center [618, 276] width 261 height 15
drag, startPoint x: 293, startPoint y: 277, endPoint x: 282, endPoint y: 276, distance: 10.3
click at [282, 276] on h3 "Overall Strength" at bounding box center [352, 276] width 261 height 15
click at [1005, 329] on button "Download" at bounding box center [991, 336] width 70 height 23
